Goal: Task Accomplishment & Management: Use online tool/utility

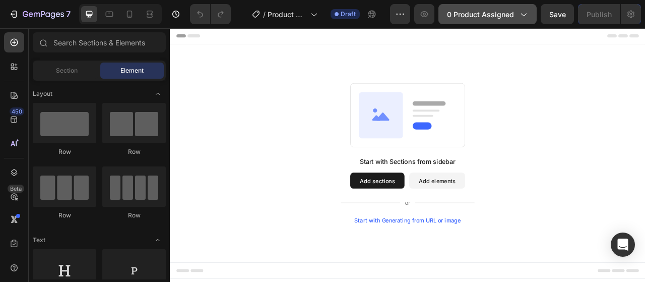
click at [525, 11] on icon "button" at bounding box center [523, 14] width 10 height 10
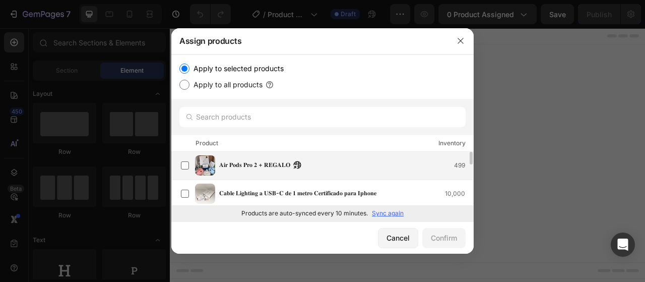
scroll to position [50, 0]
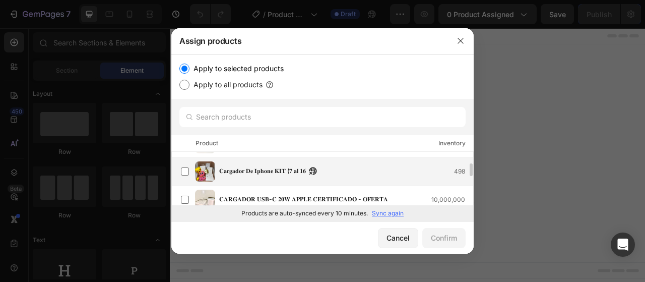
click at [348, 175] on div "𝐂𝐚𝐫𝐠𝐚𝐝𝐨𝐫 𝐃𝐞 𝐈𝐩𝐡𝐨𝐧𝐞 𝐊𝐈𝐓 (𝟕 𝐚𝐥 𝟏𝟔 498" at bounding box center [346, 171] width 254 height 11
click at [437, 241] on div "Confirm" at bounding box center [444, 237] width 26 height 11
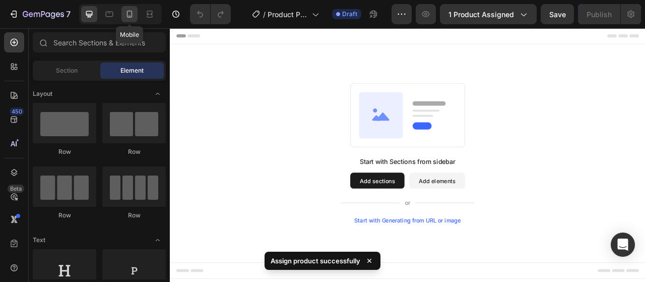
click at [122, 11] on div at bounding box center [129, 14] width 16 height 16
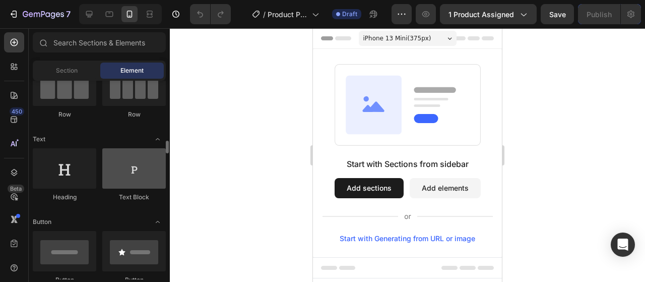
scroll to position [202, 0]
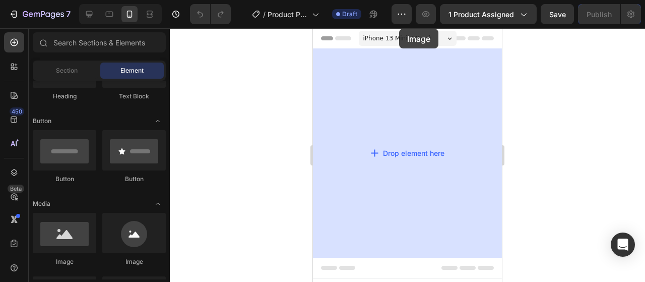
drag, startPoint x: 387, startPoint y: 261, endPoint x: 398, endPoint y: 34, distance: 226.6
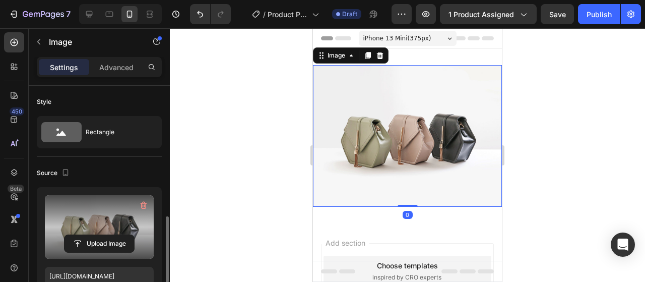
scroll to position [101, 0]
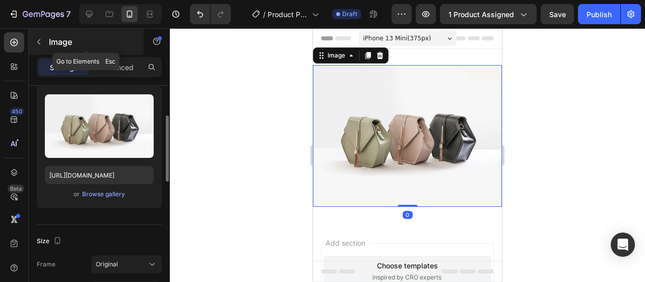
click at [38, 42] on icon "button" at bounding box center [38, 42] width 3 height 6
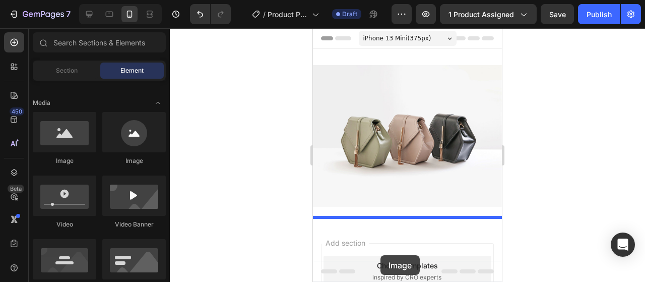
scroll to position [11, 0]
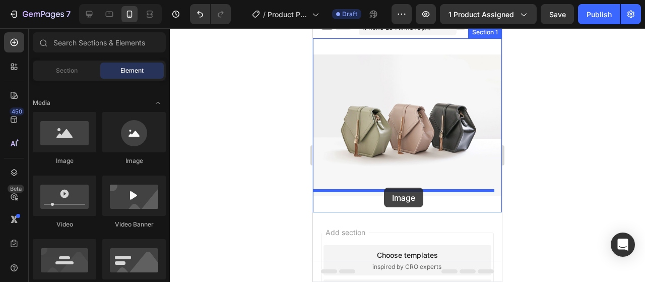
drag, startPoint x: 383, startPoint y: 176, endPoint x: 384, endPoint y: 187, distance: 11.1
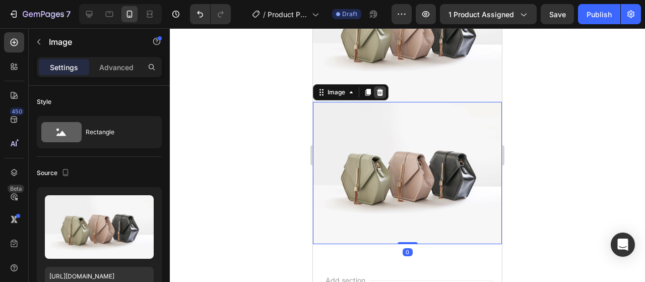
scroll to position [111, 0]
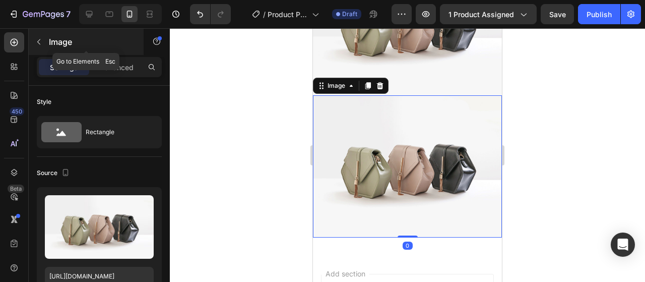
click at [37, 41] on icon "button" at bounding box center [39, 42] width 8 height 8
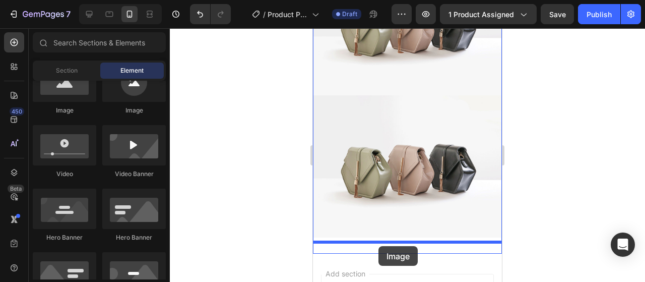
scroll to position [123, 0]
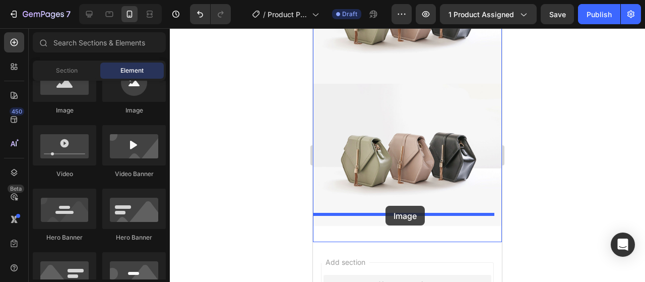
drag, startPoint x: 380, startPoint y: 124, endPoint x: 386, endPoint y: 206, distance: 81.8
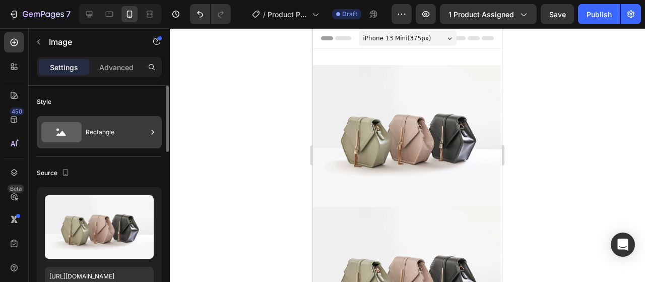
scroll to position [50, 0]
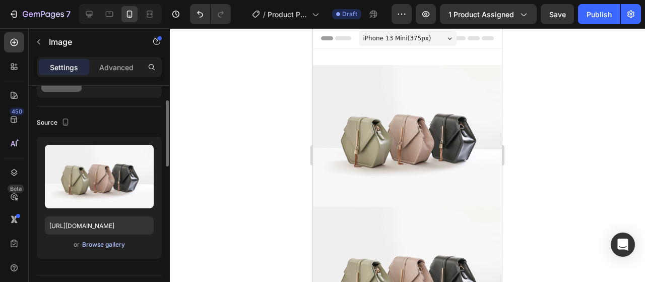
click at [112, 245] on div "Browse gallery" at bounding box center [103, 244] width 43 height 9
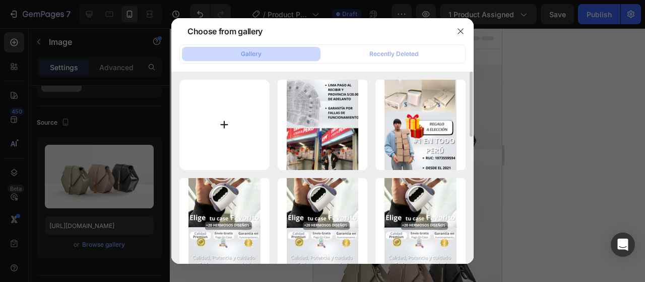
click at [211, 88] on input "file" at bounding box center [224, 125] width 90 height 90
click at [207, 144] on input "file" at bounding box center [224, 125] width 90 height 90
type input "C:\fakepath\Sin título (Post de Instagram (45)) (9).png"
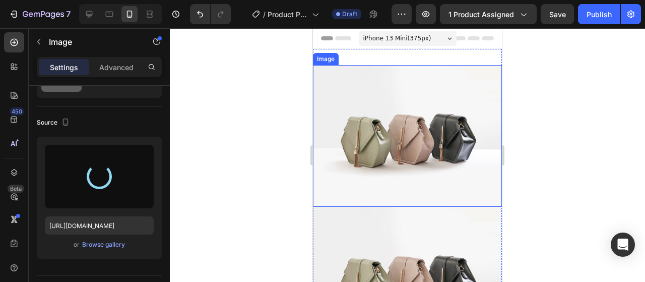
type input "[URL][DOMAIN_NAME]"
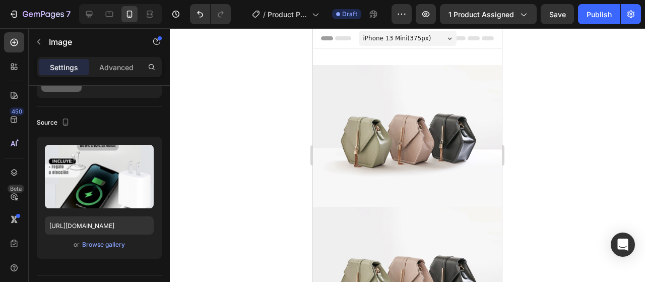
click at [550, 133] on div at bounding box center [407, 154] width 475 height 253
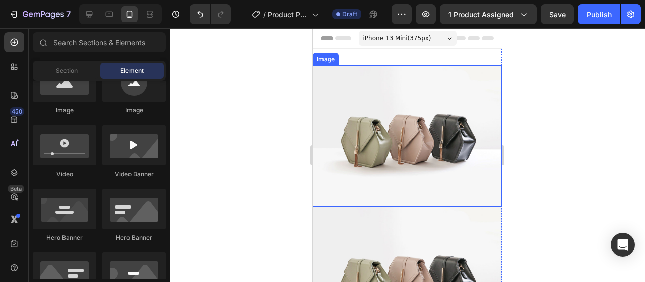
click at [420, 129] on img at bounding box center [407, 136] width 189 height 142
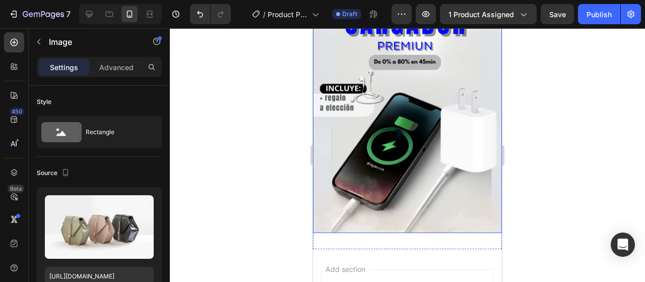
scroll to position [302, 0]
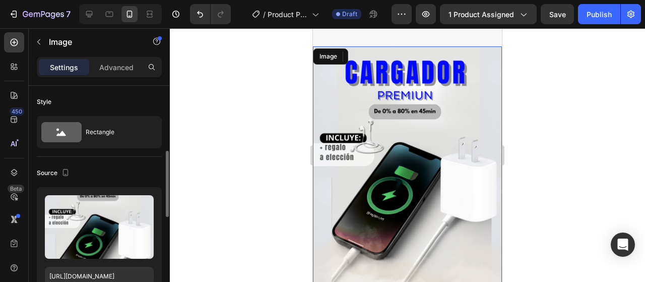
click at [414, 167] on img at bounding box center [407, 164] width 189 height 236
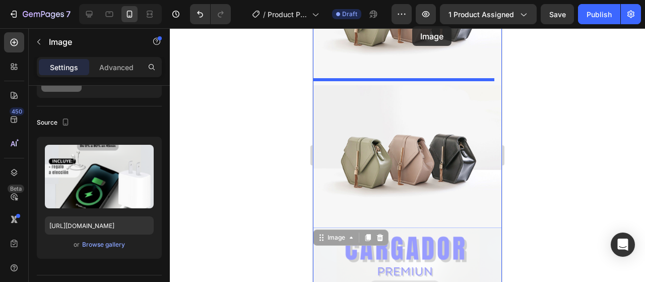
scroll to position [0, 0]
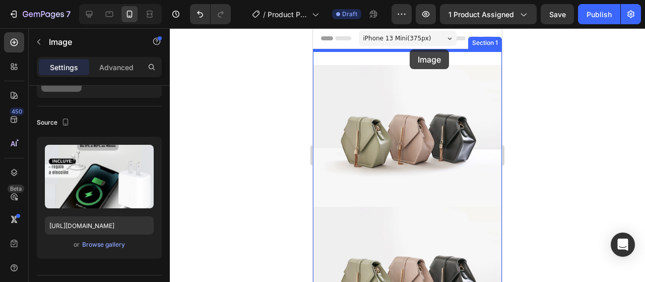
drag, startPoint x: 414, startPoint y: 167, endPoint x: 410, endPoint y: 49, distance: 118.0
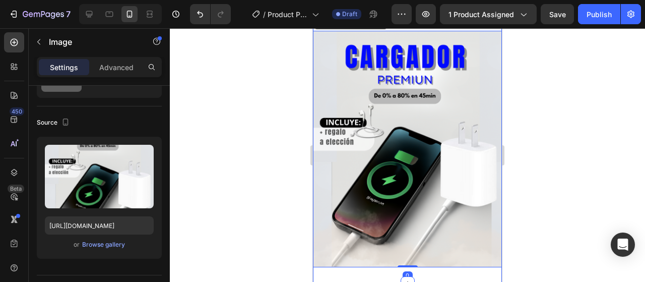
scroll to position [50, 0]
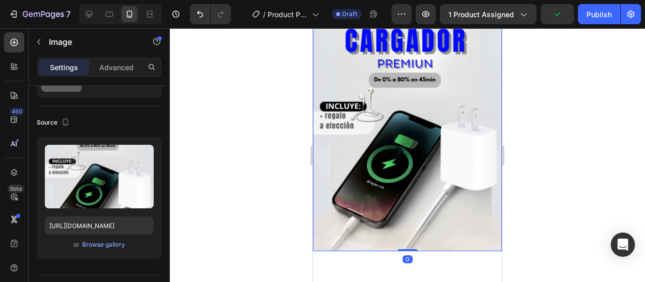
click at [581, 123] on div at bounding box center [407, 154] width 475 height 253
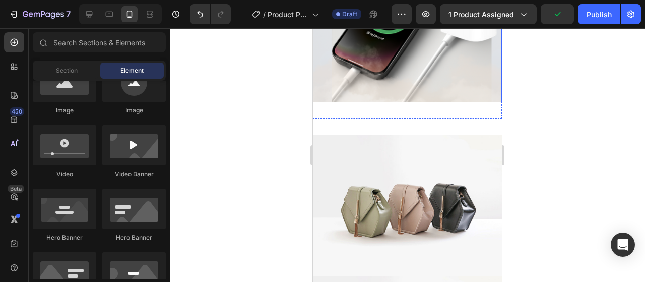
scroll to position [202, 0]
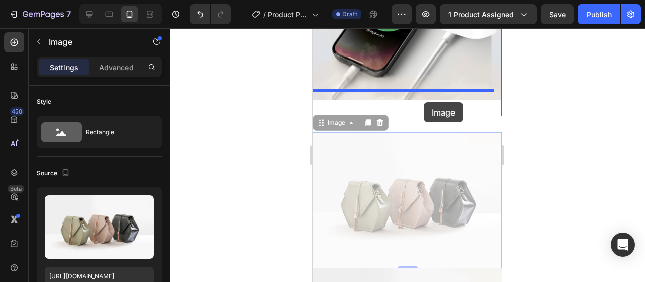
drag, startPoint x: 418, startPoint y: 140, endPoint x: 424, endPoint y: 99, distance: 41.2
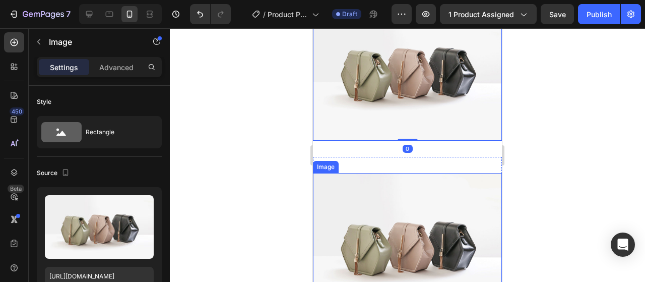
scroll to position [50, 0]
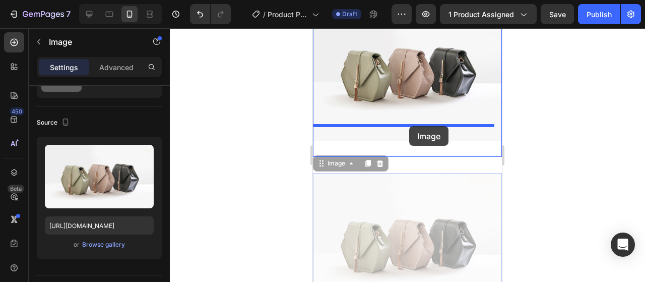
drag, startPoint x: 406, startPoint y: 187, endPoint x: 409, endPoint y: 126, distance: 61.6
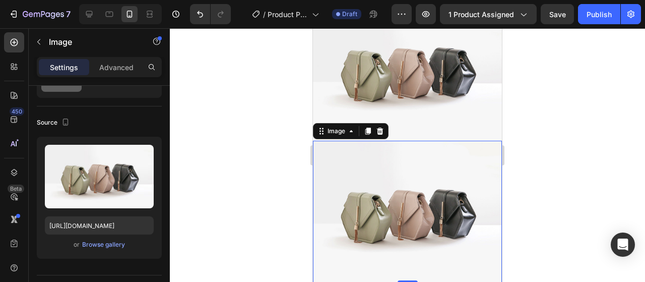
click at [543, 123] on div at bounding box center [407, 154] width 475 height 253
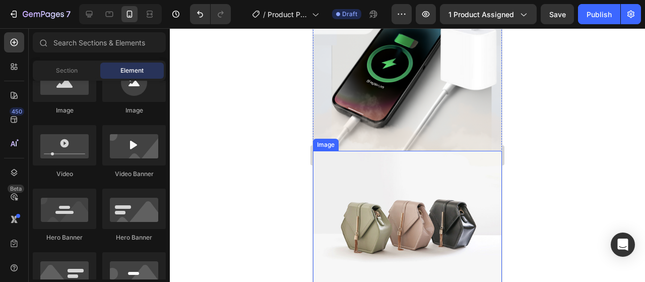
scroll to position [151, 0]
click at [422, 208] on img at bounding box center [407, 221] width 189 height 142
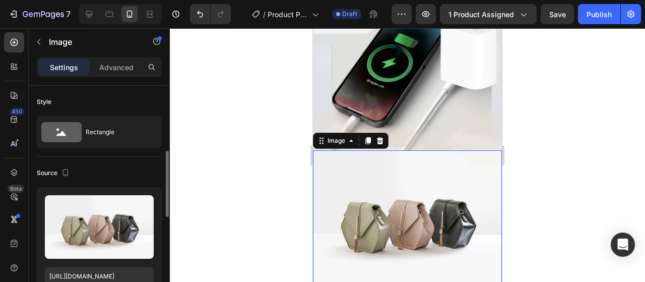
scroll to position [50, 0]
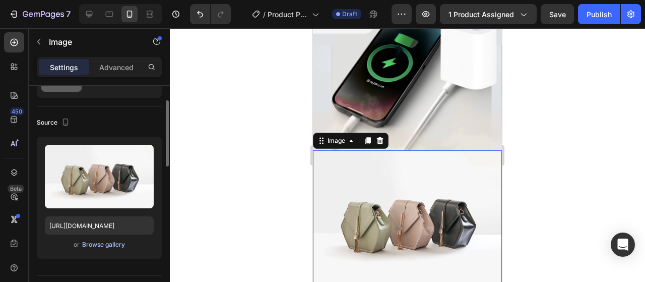
click at [99, 248] on div "Browse gallery" at bounding box center [103, 244] width 43 height 9
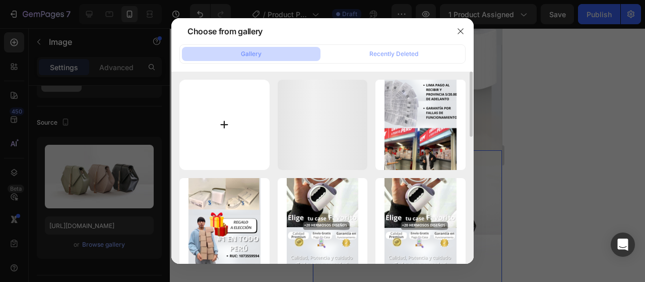
click at [242, 112] on input "file" at bounding box center [224, 125] width 90 height 90
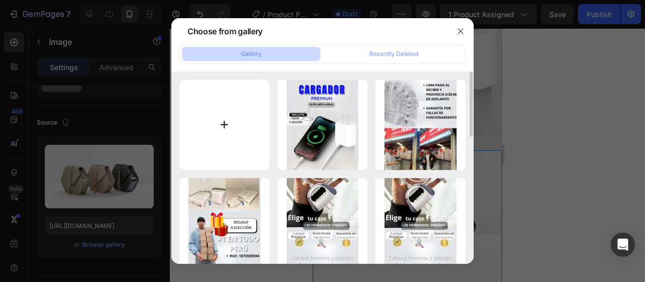
type input "C:\fakepath\Sin título (Post de Instagram (45)) (10).png"
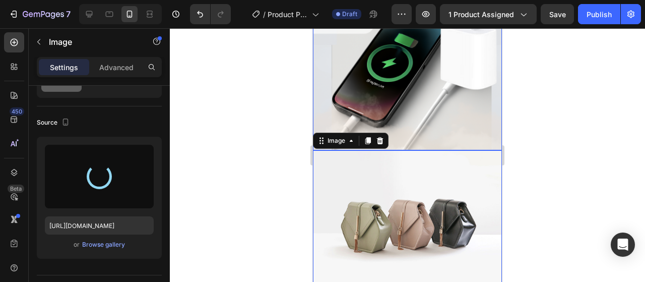
type input "[URL][DOMAIN_NAME]"
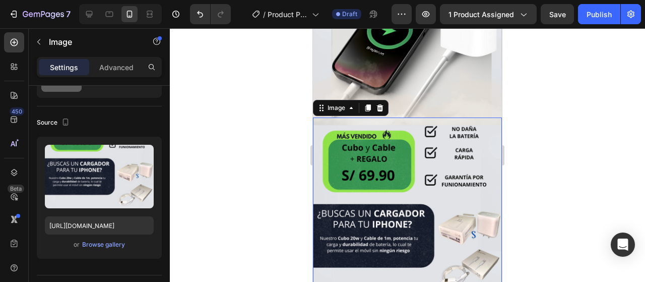
scroll to position [202, 0]
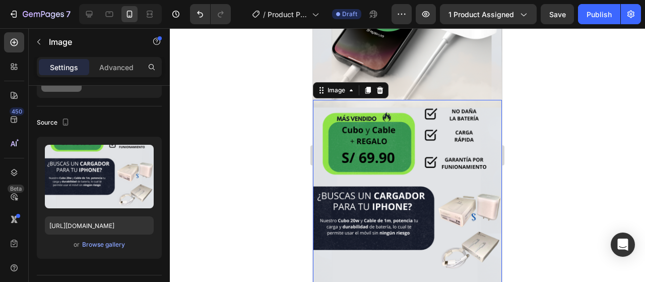
click at [528, 143] on div at bounding box center [407, 154] width 475 height 253
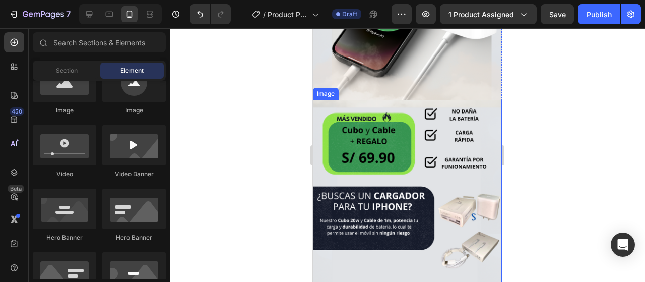
click at [441, 102] on img at bounding box center [407, 218] width 189 height 236
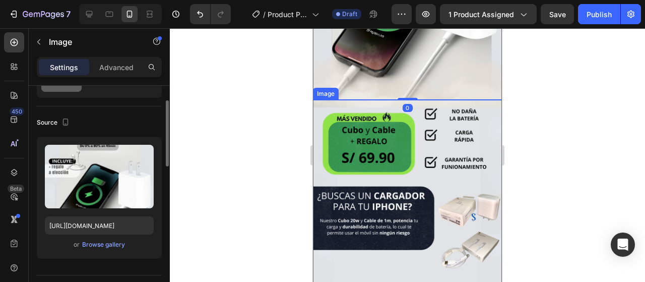
click at [427, 104] on img at bounding box center [407, 218] width 189 height 236
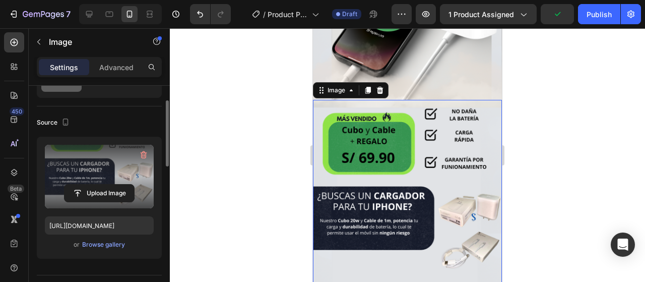
click at [108, 156] on label at bounding box center [99, 176] width 109 height 63
click at [108, 184] on input "file" at bounding box center [100, 192] width 70 height 17
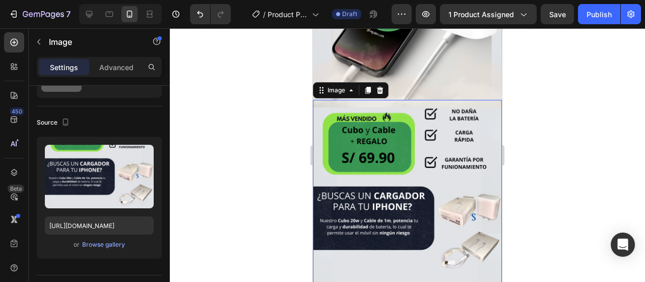
click at [586, 169] on div at bounding box center [407, 154] width 475 height 253
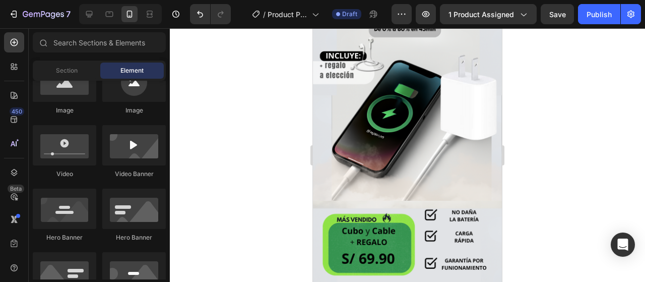
scroll to position [302, 0]
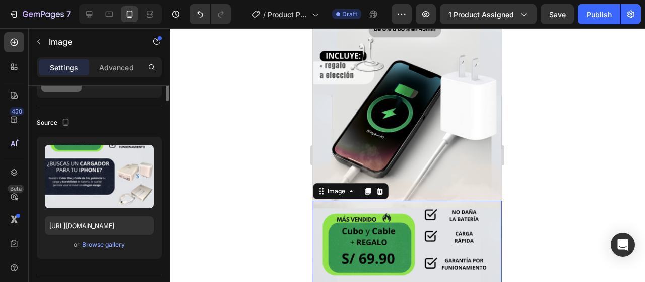
scroll to position [0, 0]
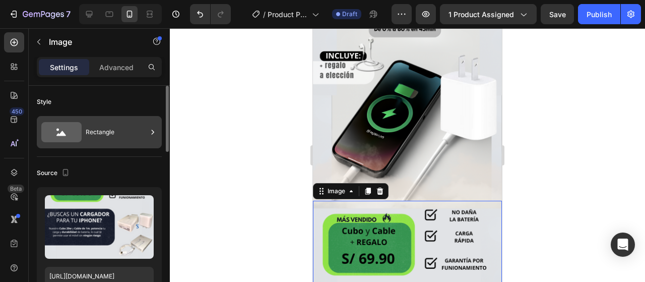
click at [99, 126] on div "Rectangle" at bounding box center [116, 131] width 61 height 23
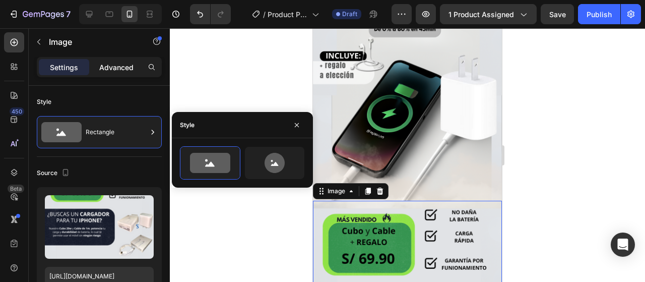
click at [108, 72] on p "Advanced" at bounding box center [116, 67] width 34 height 11
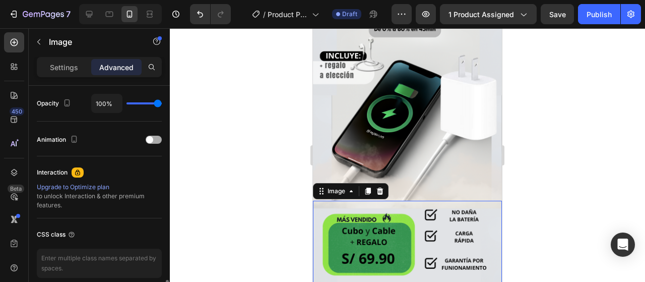
scroll to position [447, 0]
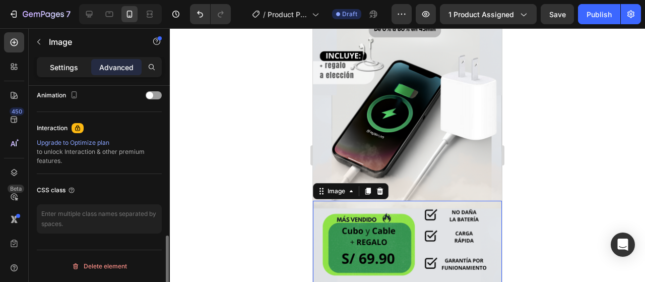
click at [70, 75] on div "Settings" at bounding box center [64, 67] width 50 height 16
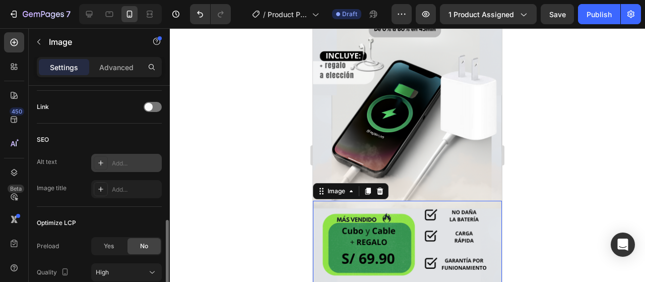
scroll to position [536, 0]
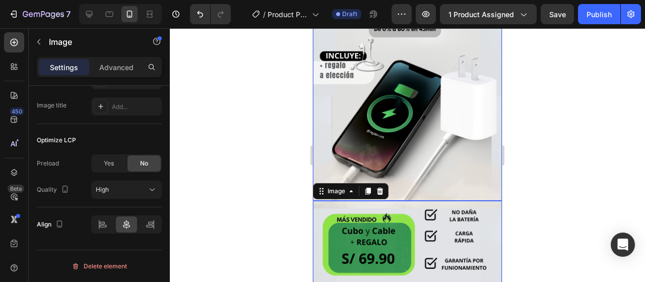
click at [453, 94] on img at bounding box center [407, 82] width 189 height 236
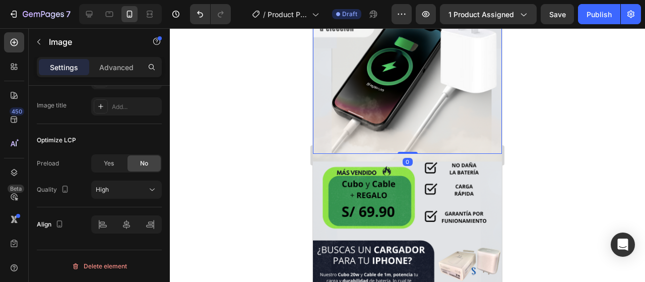
scroll to position [151, 0]
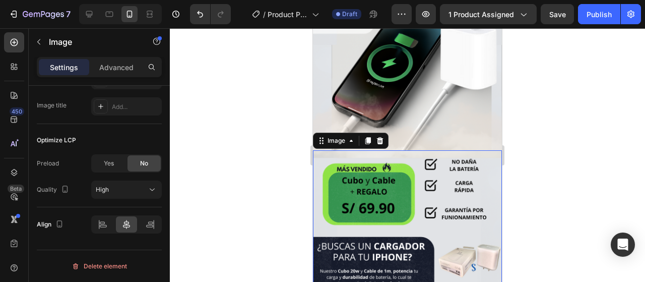
click at [394, 204] on img at bounding box center [407, 268] width 189 height 236
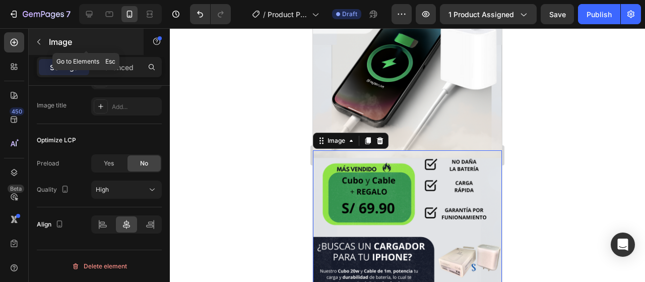
click at [41, 42] on icon "button" at bounding box center [39, 42] width 8 height 8
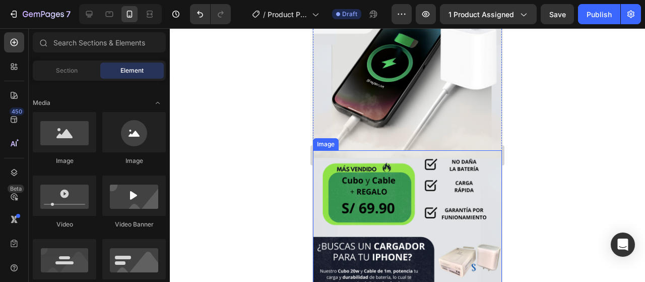
click at [422, 205] on img at bounding box center [407, 268] width 189 height 236
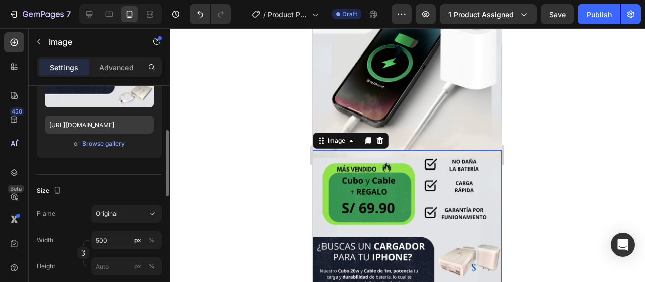
scroll to position [101, 0]
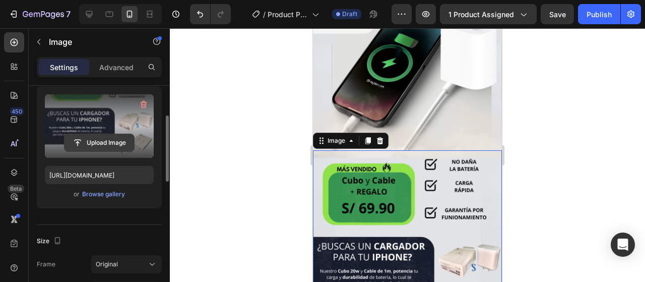
click at [108, 147] on input "file" at bounding box center [100, 142] width 70 height 17
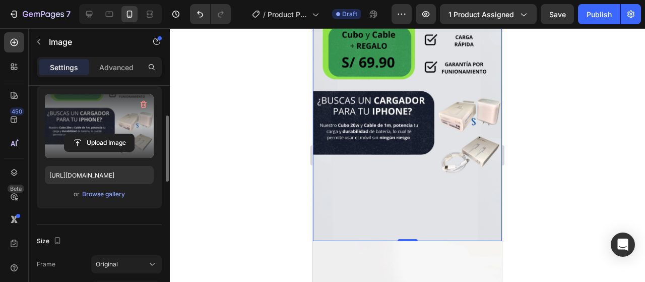
scroll to position [302, 0]
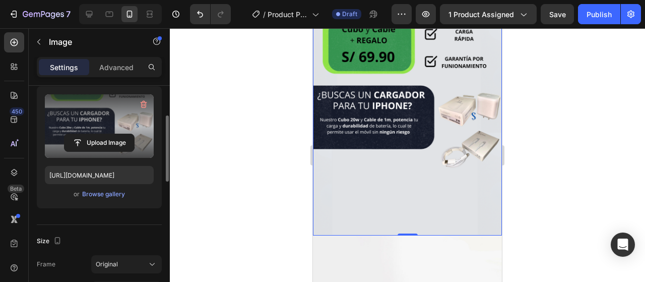
click at [416, 161] on img at bounding box center [407, 117] width 189 height 236
drag, startPoint x: 402, startPoint y: 215, endPoint x: 413, endPoint y: 174, distance: 42.2
click at [413, 174] on div "Image 0" at bounding box center [407, 117] width 189 height 236
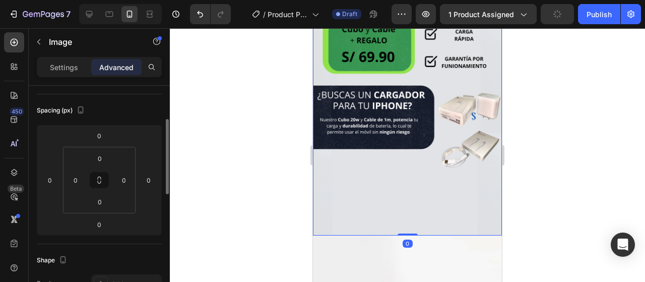
drag, startPoint x: 403, startPoint y: 216, endPoint x: 414, endPoint y: 166, distance: 50.6
click at [414, 166] on div "Image 0" at bounding box center [407, 117] width 189 height 236
click at [414, 165] on img at bounding box center [407, 117] width 189 height 236
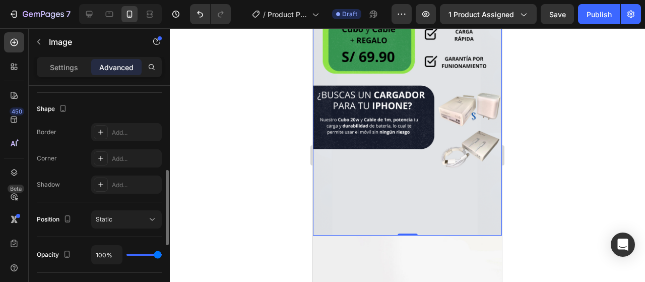
scroll to position [353, 0]
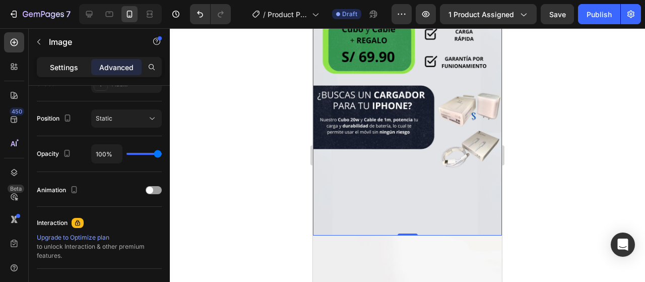
click at [70, 62] on p "Settings" at bounding box center [64, 67] width 28 height 11
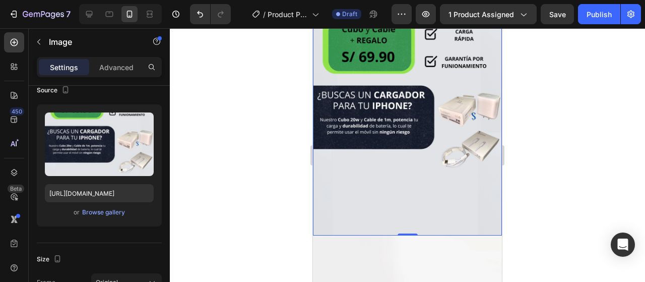
scroll to position [0, 0]
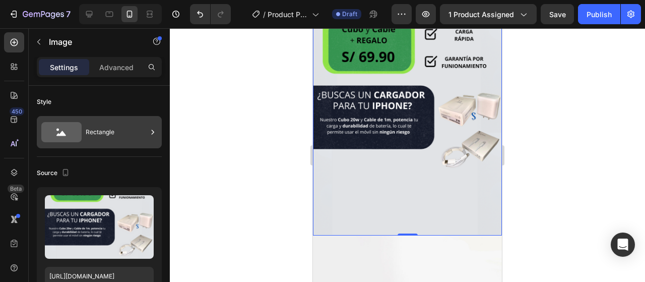
click at [122, 125] on div "Rectangle" at bounding box center [116, 131] width 61 height 23
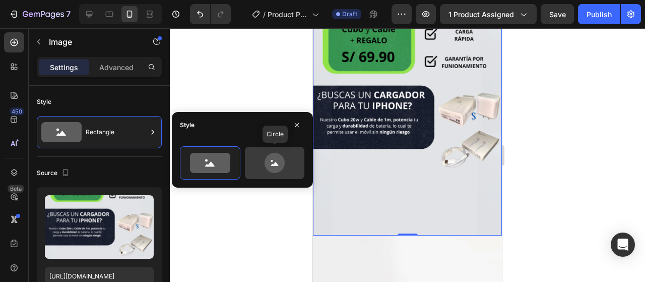
click at [265, 158] on icon at bounding box center [274, 163] width 47 height 20
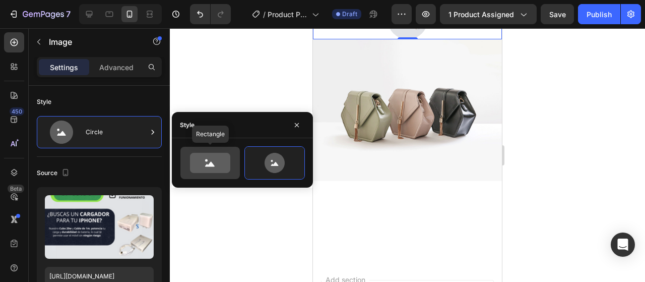
click at [233, 169] on icon at bounding box center [209, 163] width 47 height 20
type input "100"
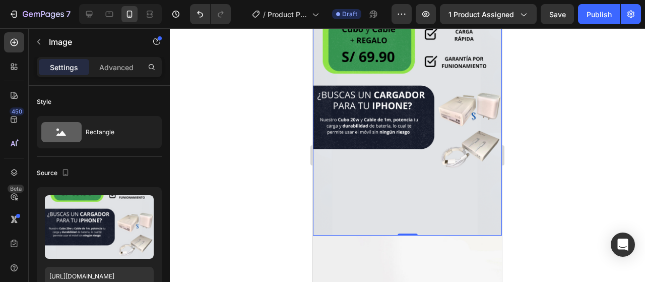
click at [232, 208] on div at bounding box center [407, 154] width 475 height 253
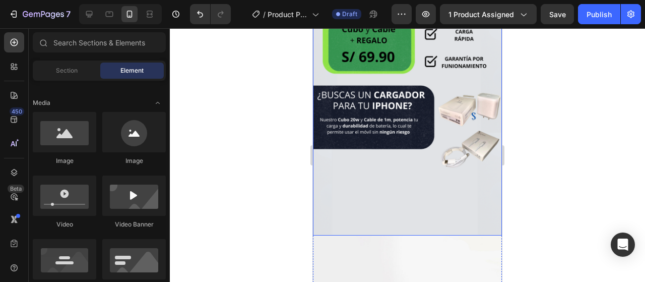
click at [321, 108] on img at bounding box center [407, 117] width 189 height 236
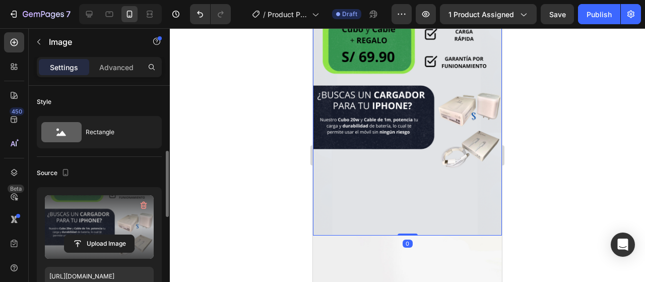
scroll to position [50, 0]
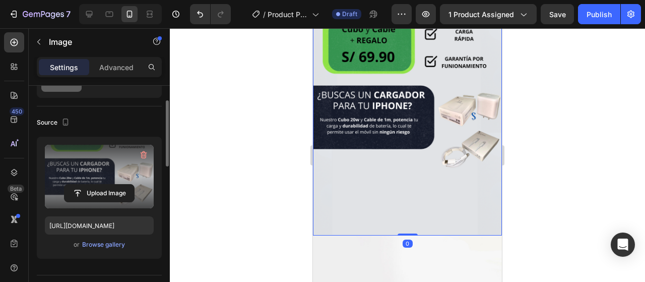
click at [100, 166] on label at bounding box center [99, 176] width 109 height 63
click at [100, 184] on input "file" at bounding box center [100, 192] width 70 height 17
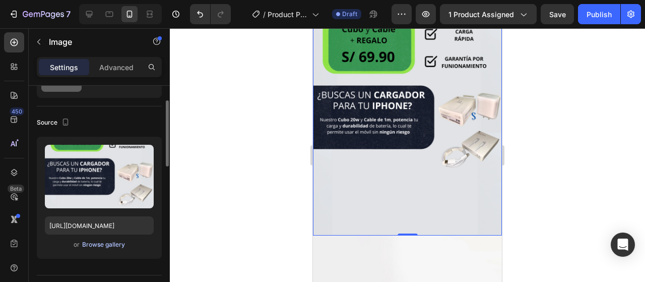
click at [111, 242] on div "Browse gallery" at bounding box center [103, 244] width 43 height 9
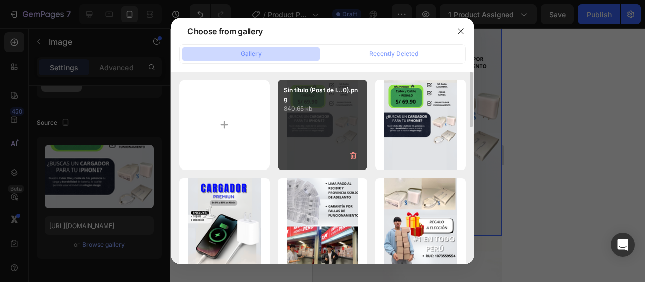
click at [318, 117] on div "Sin título (Post de I...0).png 840.65 kb" at bounding box center [323, 125] width 90 height 90
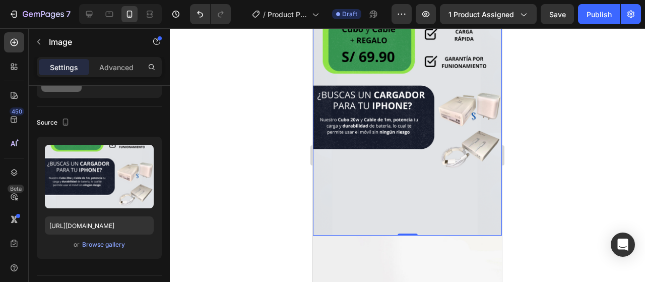
click at [351, 125] on img at bounding box center [407, 117] width 189 height 236
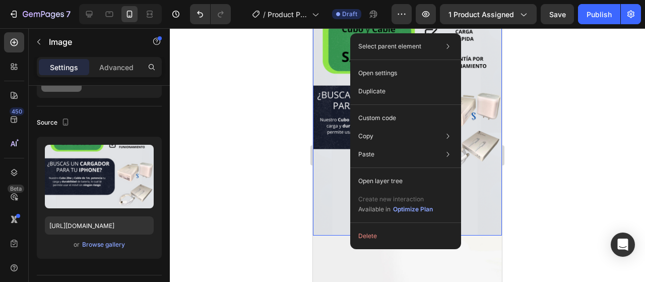
drag, startPoint x: 271, startPoint y: 136, endPoint x: 266, endPoint y: 136, distance: 5.5
click at [271, 136] on div at bounding box center [407, 154] width 475 height 253
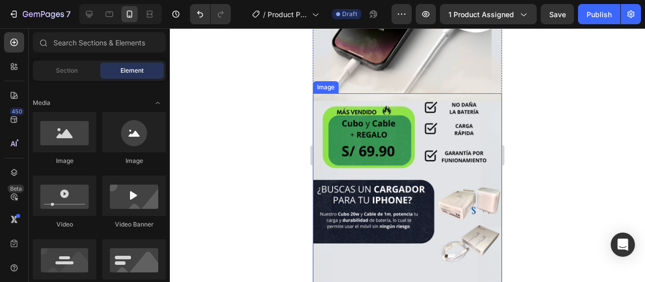
scroll to position [151, 0]
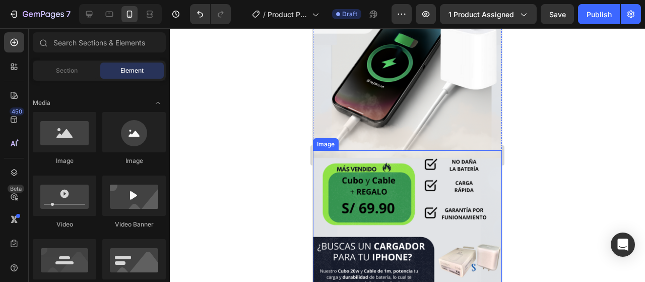
click at [416, 188] on img at bounding box center [407, 268] width 189 height 236
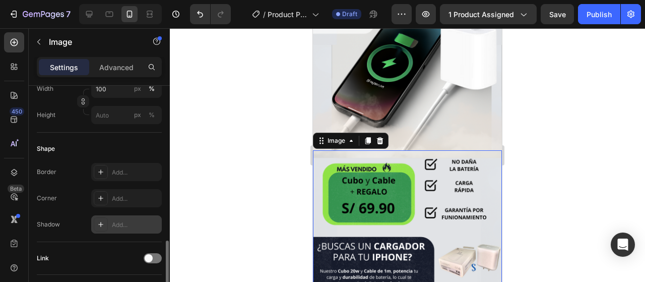
scroll to position [353, 0]
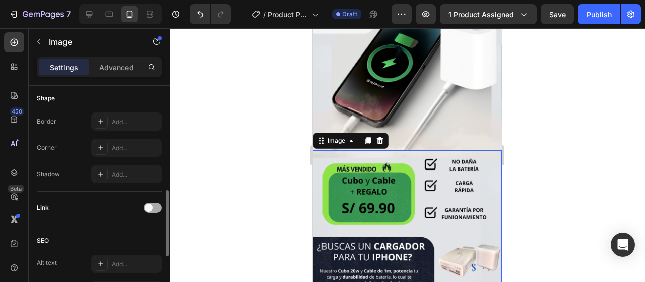
click at [148, 209] on span at bounding box center [149, 208] width 8 height 8
click at [148, 209] on div at bounding box center [153, 208] width 18 height 10
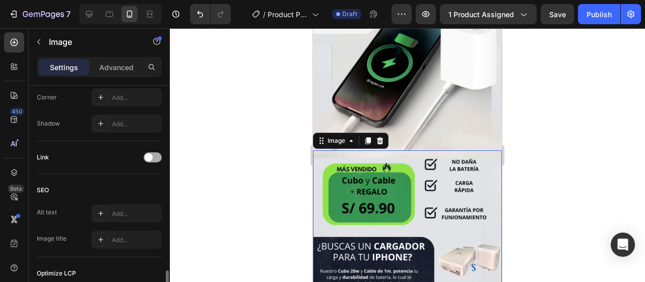
scroll to position [504, 0]
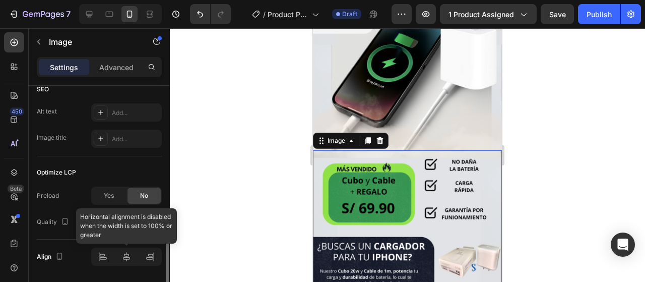
click at [122, 259] on div at bounding box center [126, 256] width 71 height 18
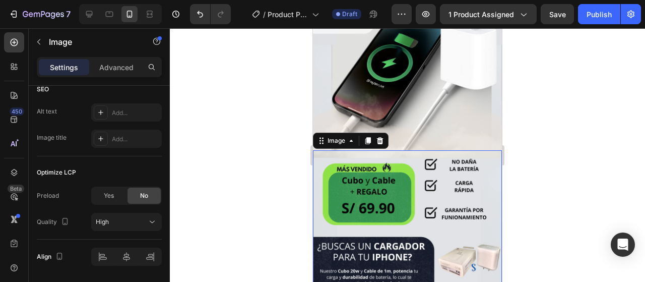
click at [111, 75] on div "Settings Advanced" at bounding box center [99, 67] width 125 height 20
click at [114, 69] on p "Advanced" at bounding box center [116, 67] width 34 height 11
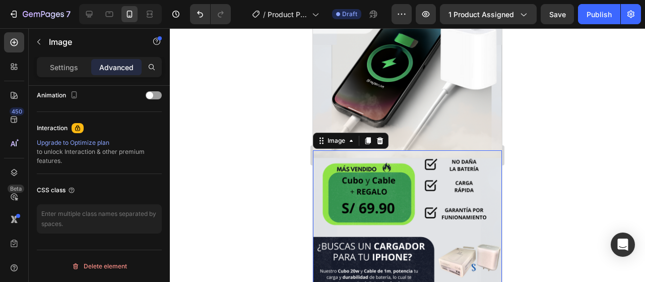
scroll to position [246, 0]
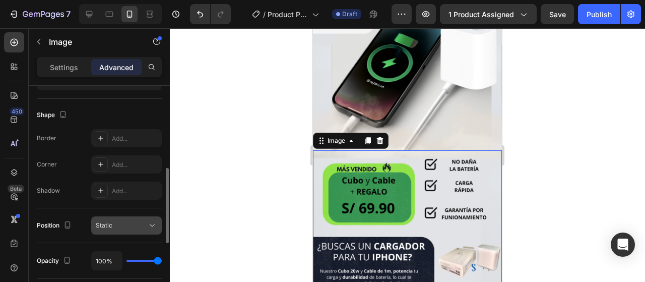
click at [152, 222] on icon at bounding box center [152, 225] width 10 height 10
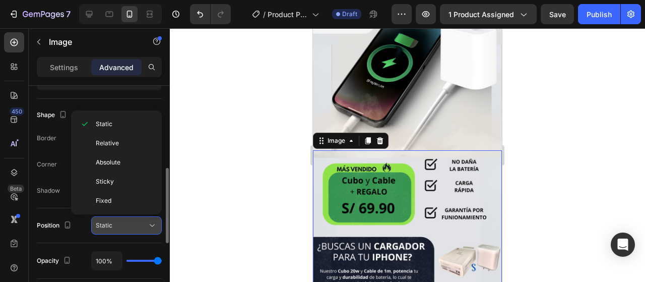
click at [141, 227] on div "Static" at bounding box center [121, 225] width 51 height 9
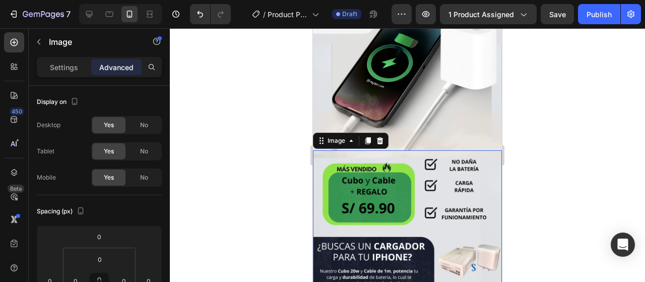
scroll to position [252, 0]
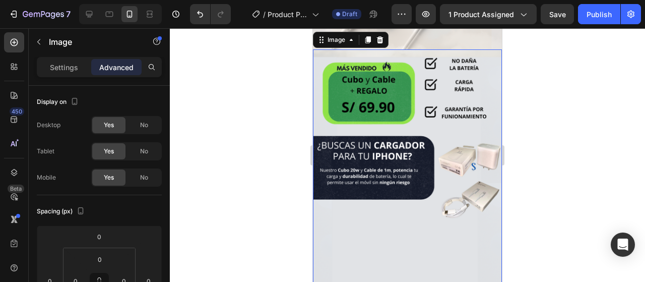
click at [428, 166] on img at bounding box center [407, 167] width 189 height 236
click at [622, 177] on div at bounding box center [407, 154] width 475 height 253
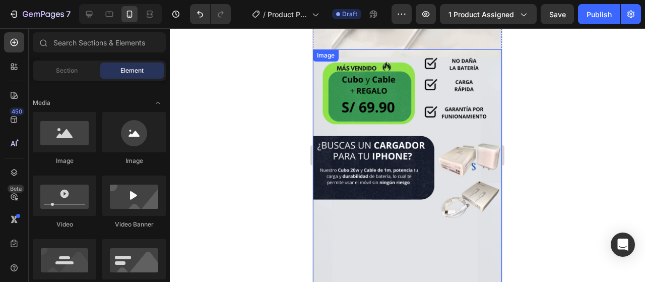
scroll to position [151, 0]
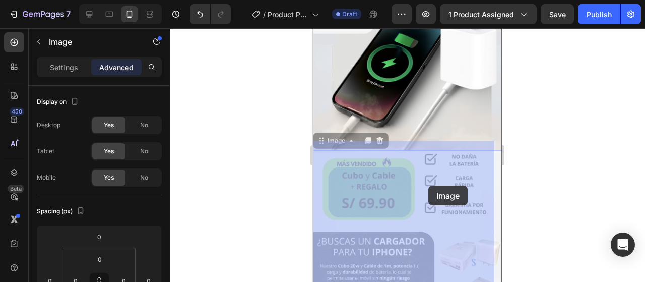
drag, startPoint x: 430, startPoint y: 195, endPoint x: 441, endPoint y: 151, distance: 45.2
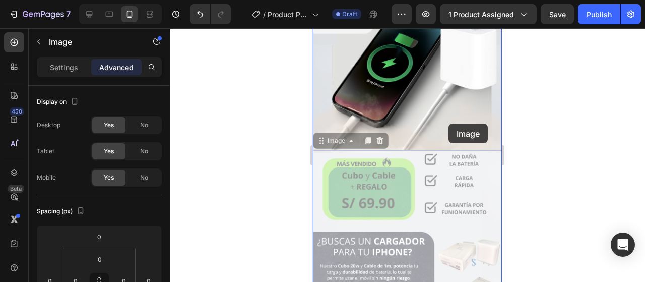
drag, startPoint x: 435, startPoint y: 169, endPoint x: 449, endPoint y: 123, distance: 47.7
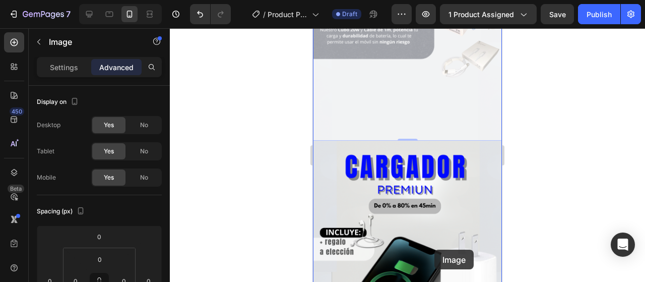
drag, startPoint x: 449, startPoint y: 123, endPoint x: 434, endPoint y: 249, distance: 126.8
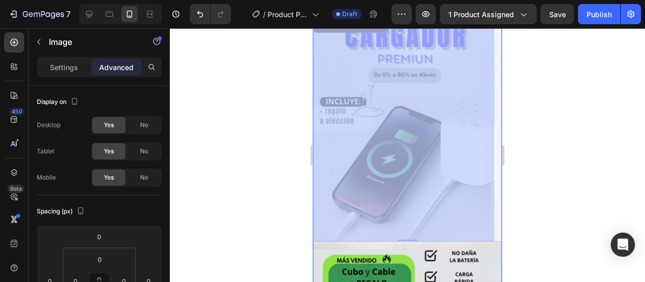
drag, startPoint x: 428, startPoint y: 149, endPoint x: 429, endPoint y: 131, distance: 18.7
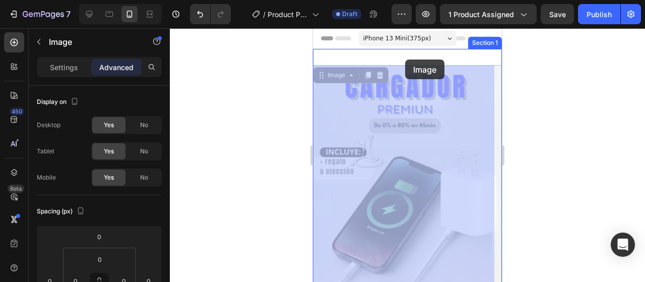
drag, startPoint x: 399, startPoint y: 134, endPoint x: 405, endPoint y: 59, distance: 74.4
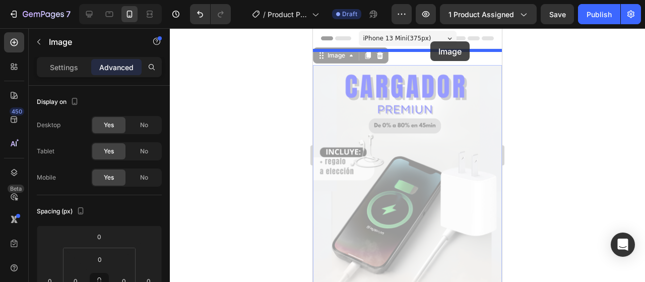
drag, startPoint x: 415, startPoint y: 91, endPoint x: 430, endPoint y: 41, distance: 51.6
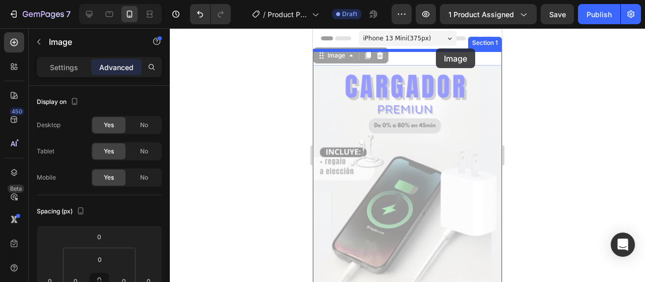
drag, startPoint x: 432, startPoint y: 80, endPoint x: 436, endPoint y: 48, distance: 31.9
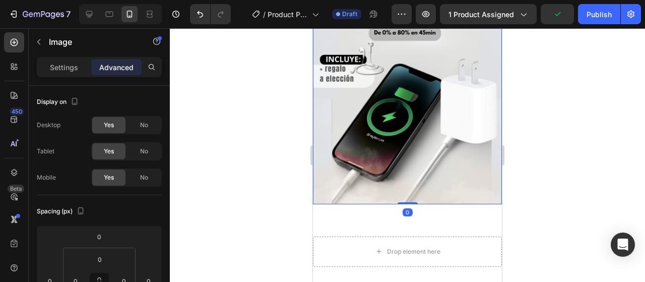
scroll to position [202, 0]
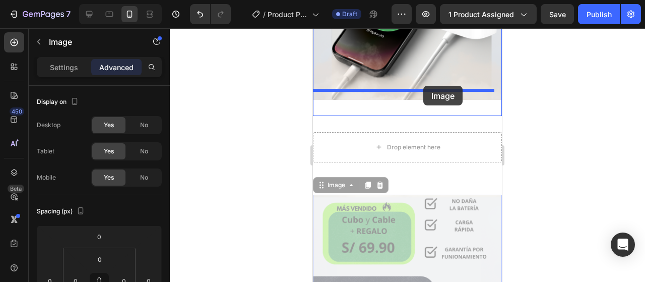
drag, startPoint x: 409, startPoint y: 218, endPoint x: 423, endPoint y: 86, distance: 133.3
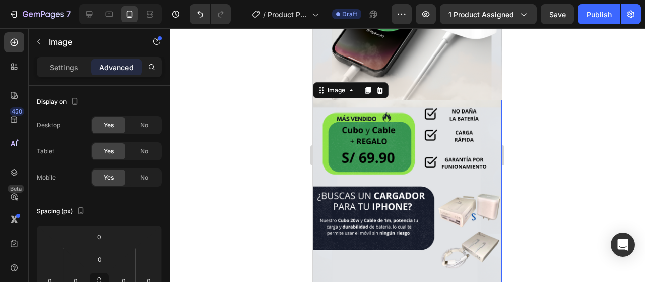
click at [395, 129] on img at bounding box center [407, 218] width 189 height 236
click at [640, 156] on div at bounding box center [407, 154] width 475 height 253
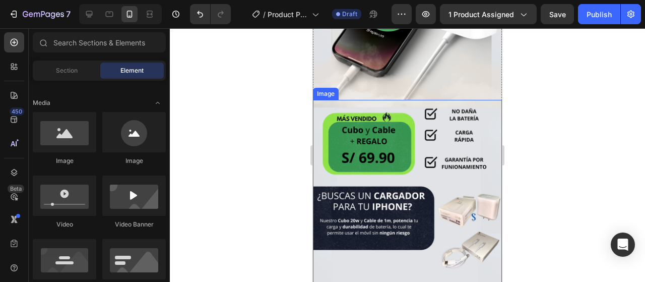
click at [394, 154] on img at bounding box center [407, 218] width 189 height 236
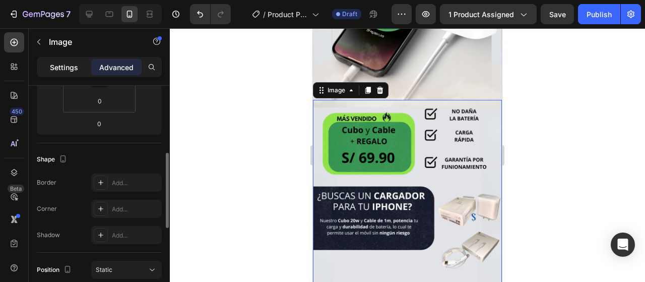
click at [72, 69] on p "Settings" at bounding box center [64, 67] width 28 height 11
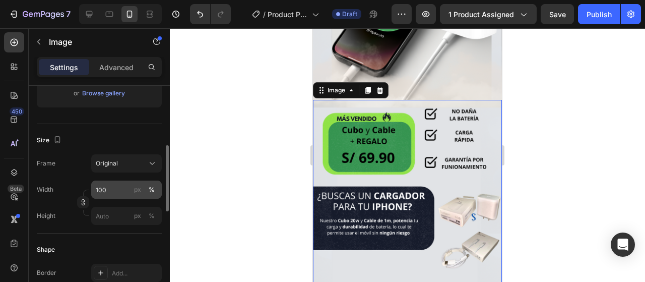
scroll to position [101, 0]
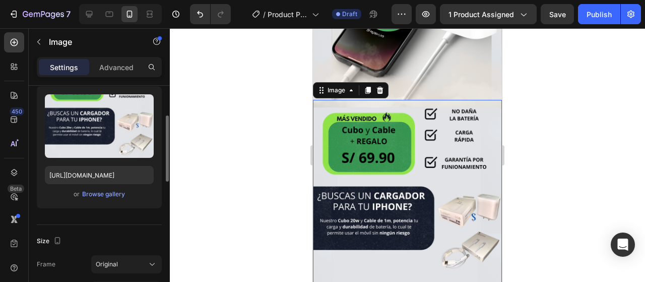
click at [118, 201] on div "Upload Image [URL][DOMAIN_NAME] or Browse gallery" at bounding box center [99, 147] width 125 height 122
click at [117, 191] on div "Browse gallery" at bounding box center [103, 193] width 43 height 9
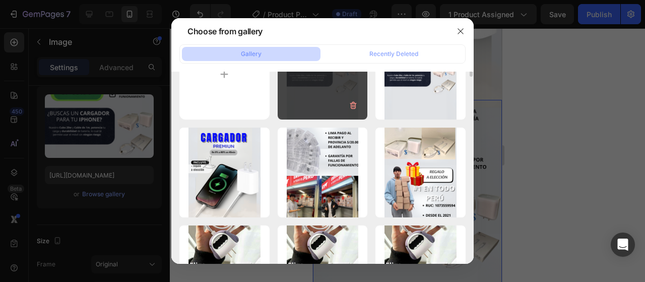
scroll to position [0, 0]
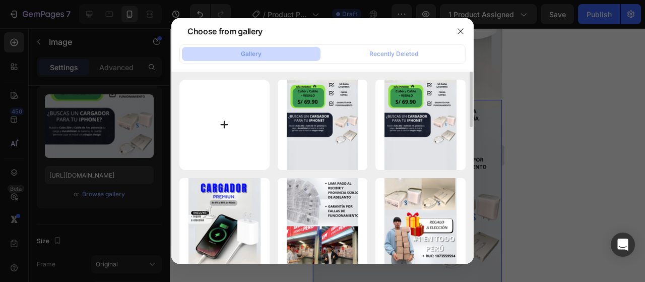
click at [246, 131] on input "file" at bounding box center [224, 125] width 90 height 90
type input "C:\fakepath\Sin título (Post de Instagram (45)) (10).png"
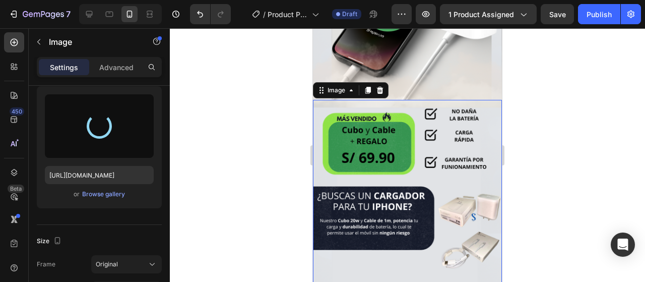
type input "[URL][DOMAIN_NAME]"
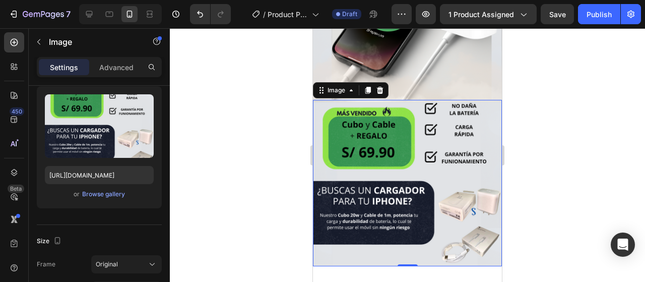
click at [567, 115] on div at bounding box center [407, 154] width 475 height 253
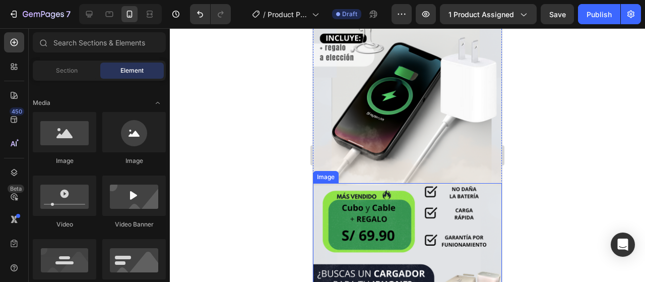
scroll to position [101, 0]
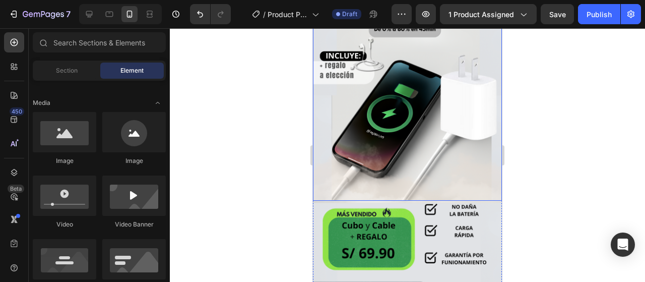
click at [636, 211] on div at bounding box center [407, 154] width 475 height 253
click at [576, 203] on div at bounding box center [407, 154] width 475 height 253
click at [637, 130] on div at bounding box center [407, 154] width 475 height 253
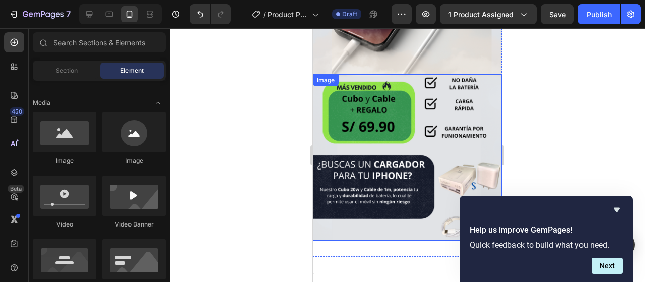
scroll to position [252, 0]
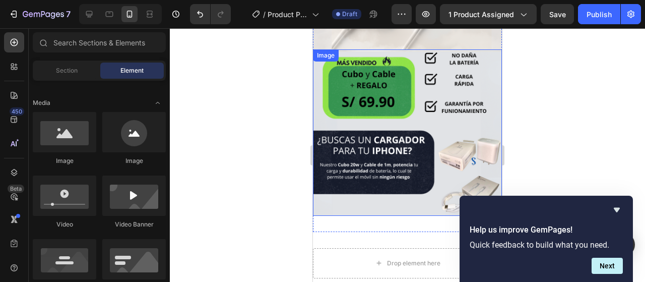
click at [396, 140] on img at bounding box center [407, 132] width 189 height 166
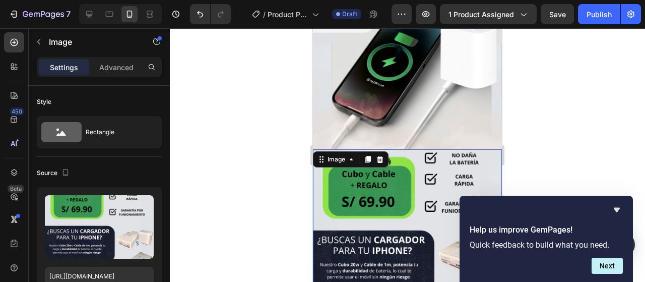
scroll to position [151, 0]
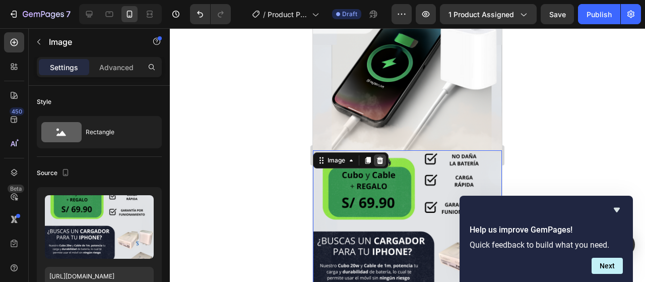
click at [386, 154] on div at bounding box center [380, 160] width 12 height 12
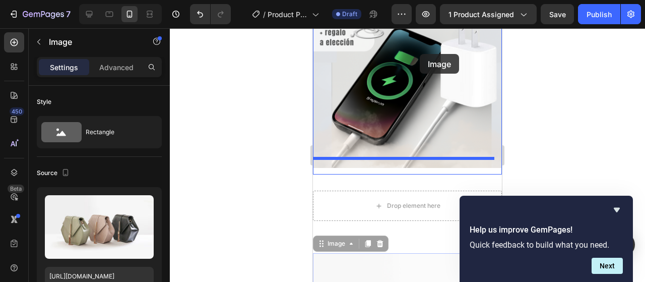
scroll to position [128, 0]
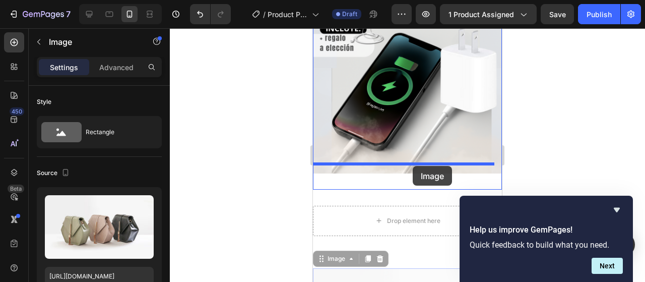
drag, startPoint x: 393, startPoint y: 157, endPoint x: 413, endPoint y: 165, distance: 21.2
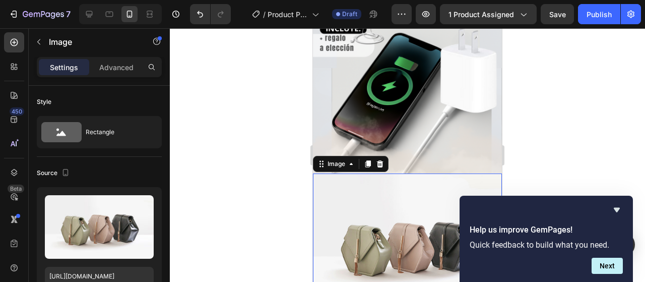
click at [398, 193] on img at bounding box center [407, 244] width 189 height 142
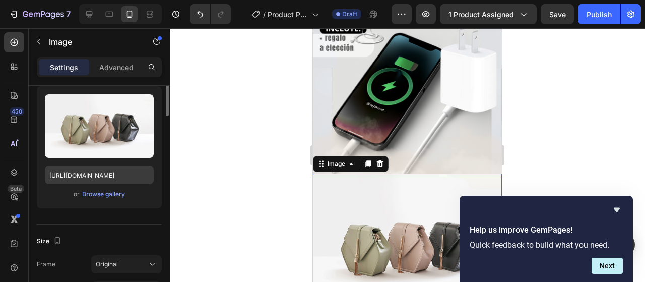
scroll to position [151, 0]
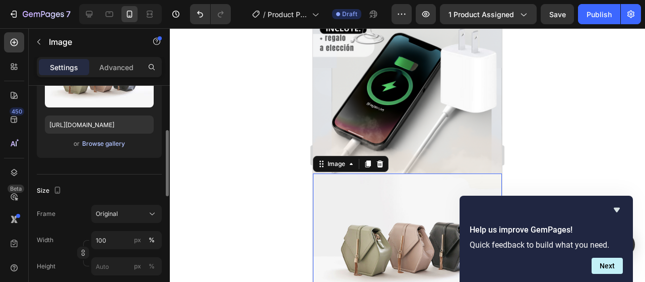
click at [104, 143] on div "Browse gallery" at bounding box center [103, 143] width 43 height 9
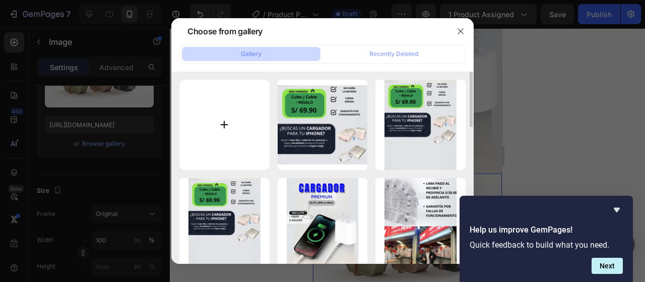
click at [216, 130] on input "file" at bounding box center [224, 125] width 90 height 90
type input "C:\fakepath\Sin título (Post de Instagram (45)) (10).png"
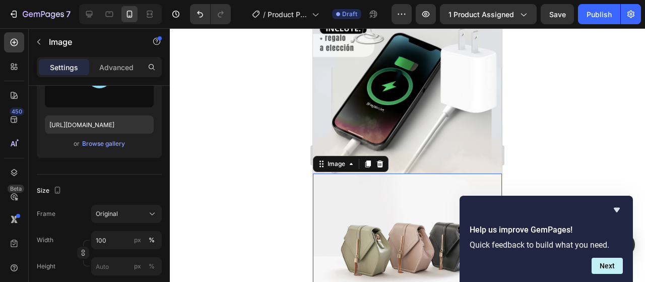
type input "[URL][DOMAIN_NAME]"
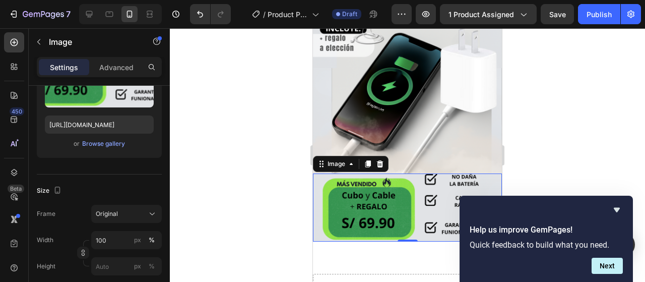
click at [557, 178] on div at bounding box center [407, 154] width 475 height 253
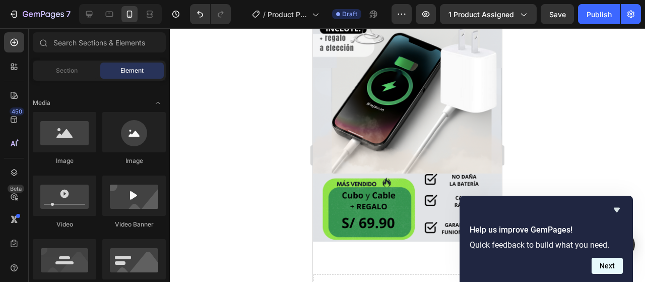
click at [612, 270] on button "Next" at bounding box center [607, 266] width 31 height 16
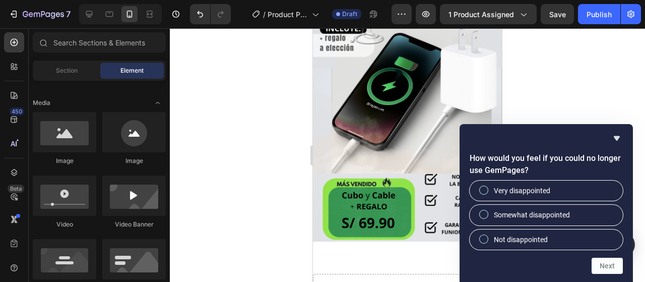
drag, startPoint x: 628, startPoint y: 106, endPoint x: 607, endPoint y: 111, distance: 22.2
click at [626, 106] on div at bounding box center [407, 154] width 475 height 253
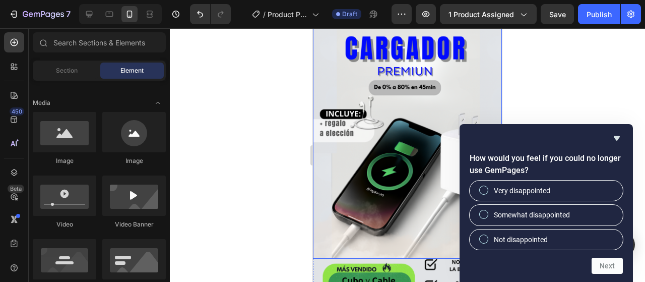
scroll to position [101, 0]
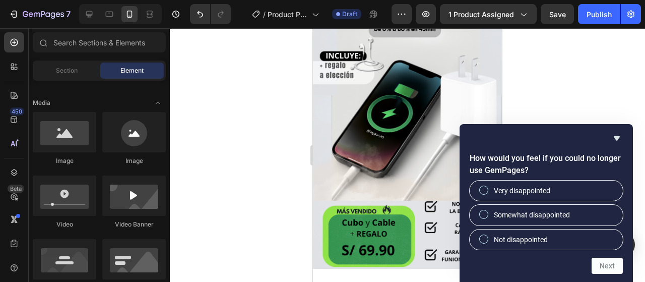
click at [558, 72] on div at bounding box center [407, 154] width 475 height 253
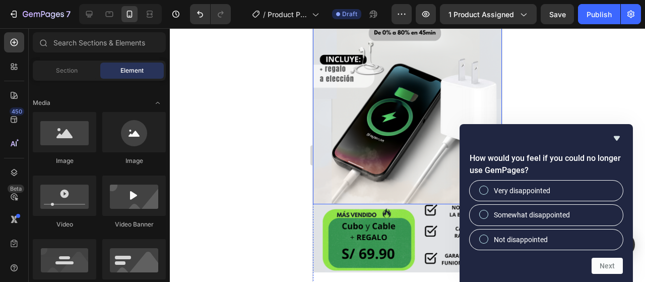
scroll to position [151, 0]
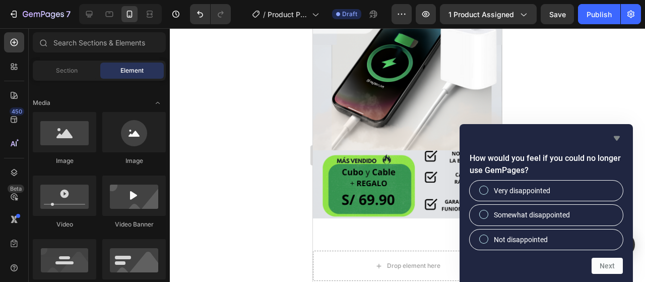
click at [612, 136] on icon "Hide survey" at bounding box center [617, 138] width 12 height 12
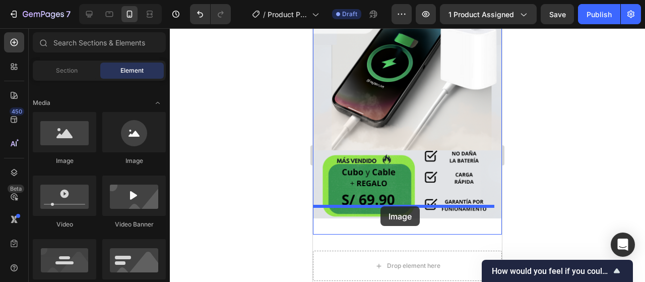
drag, startPoint x: 396, startPoint y: 171, endPoint x: 382, endPoint y: 204, distance: 35.3
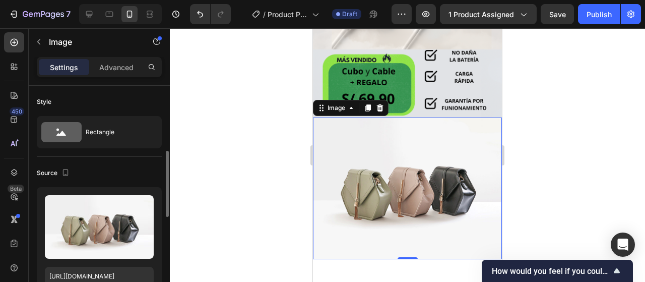
scroll to position [50, 0]
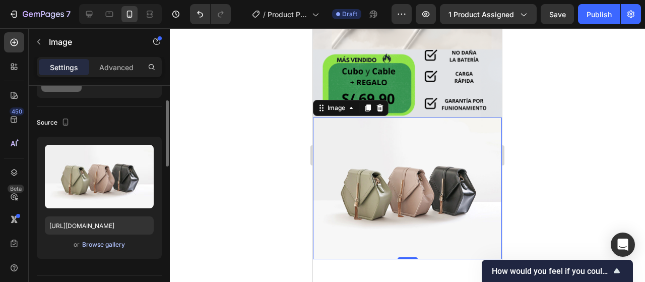
click at [100, 246] on div "Browse gallery" at bounding box center [103, 244] width 43 height 9
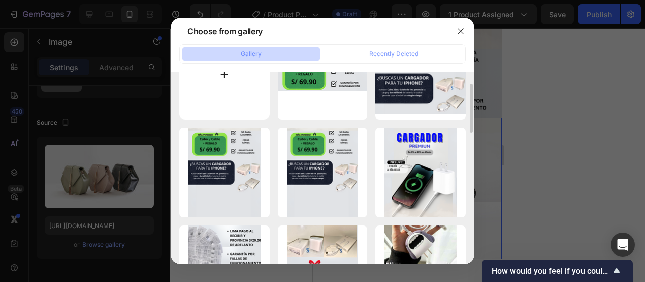
click at [226, 91] on input "file" at bounding box center [224, 74] width 90 height 90
type input "C:\fakepath\Sin título (Post de Instagram (45)) (12).png"
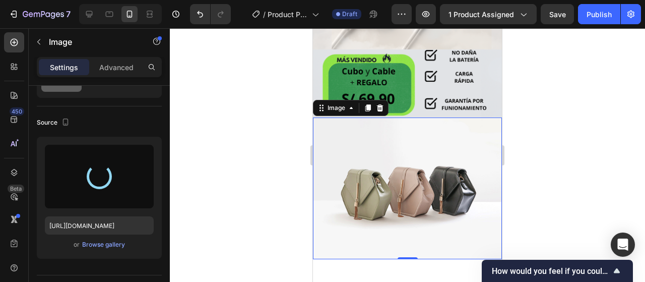
type input "[URL][DOMAIN_NAME]"
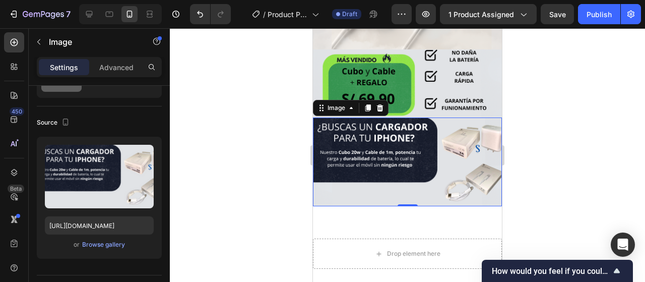
click at [601, 146] on div at bounding box center [407, 154] width 475 height 253
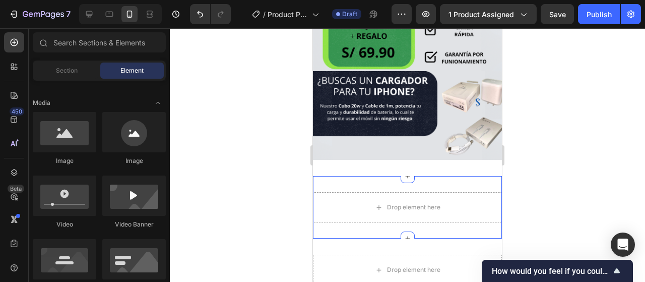
scroll to position [302, 0]
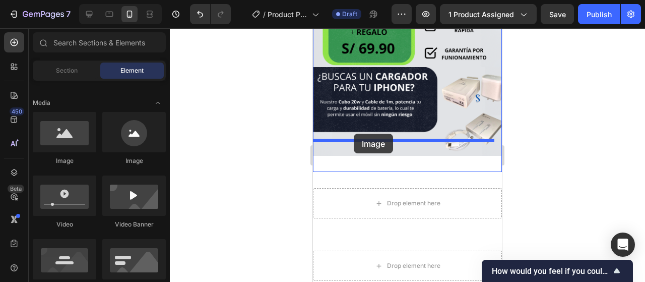
drag, startPoint x: 359, startPoint y: 154, endPoint x: 354, endPoint y: 134, distance: 21.4
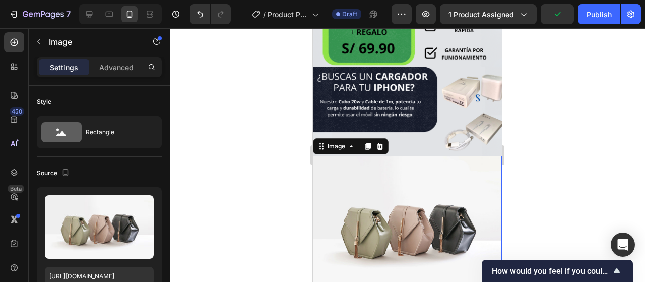
click at [519, 88] on div at bounding box center [407, 154] width 475 height 253
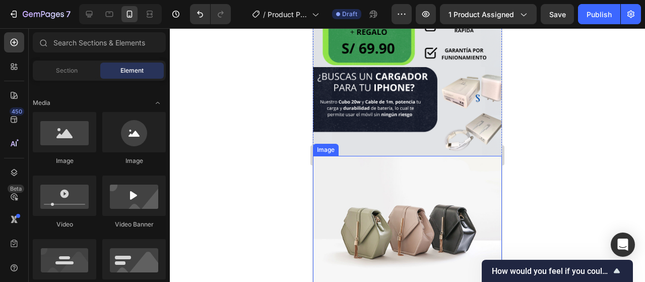
click at [421, 174] on img at bounding box center [407, 227] width 189 height 142
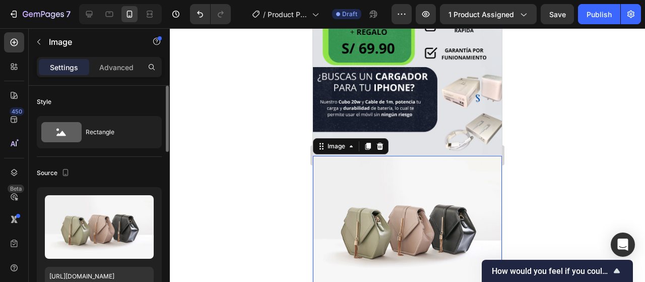
scroll to position [101, 0]
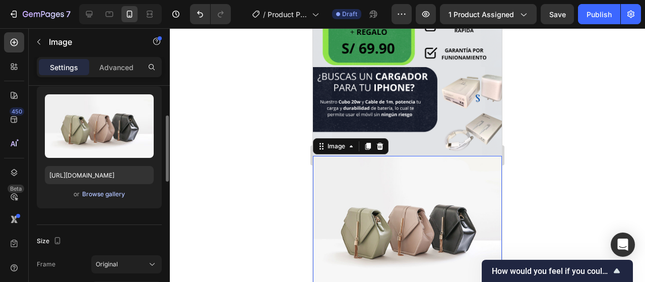
click at [114, 193] on div "Browse gallery" at bounding box center [103, 193] width 43 height 9
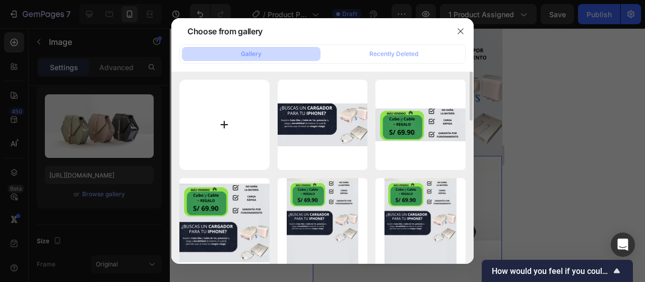
click at [251, 124] on input "file" at bounding box center [224, 125] width 90 height 90
type input "C:\fakepath\Sin título (Post de Instagram (45)).gif"
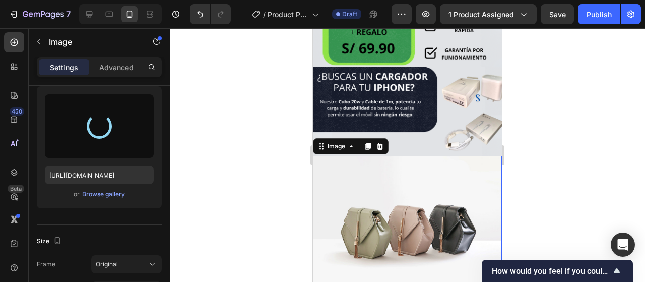
type input "[URL][DOMAIN_NAME]"
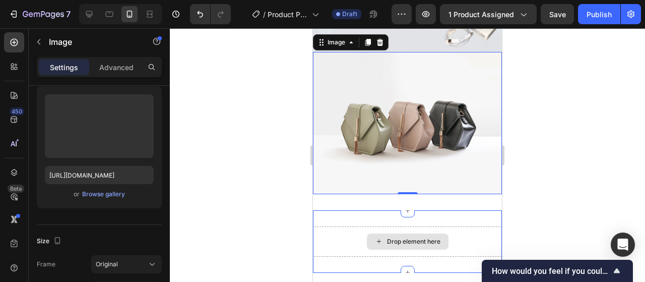
scroll to position [353, 0]
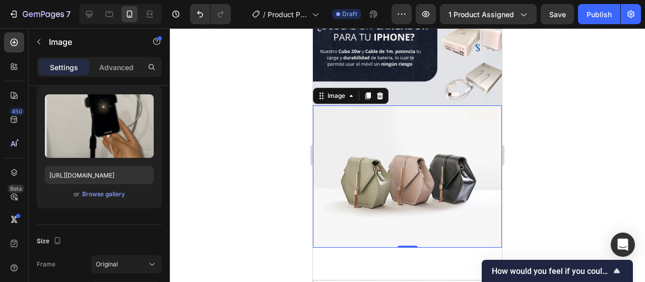
click at [539, 122] on div at bounding box center [407, 154] width 475 height 253
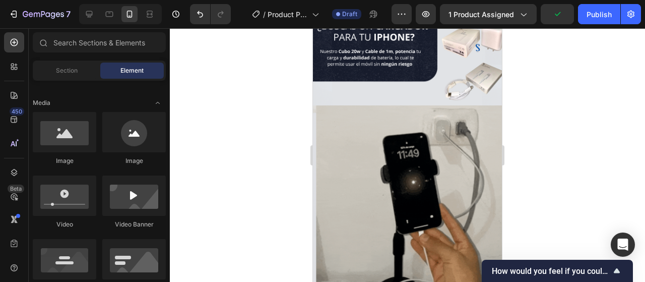
click at [473, 123] on img at bounding box center [407, 223] width 189 height 236
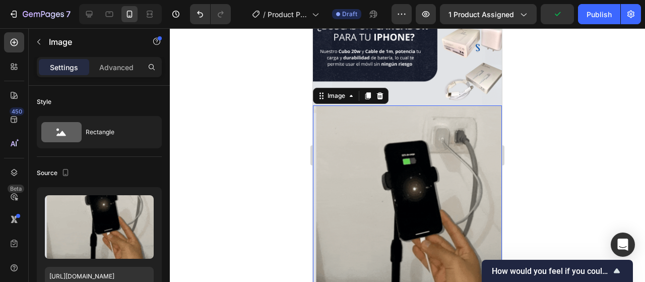
click at [427, 160] on img at bounding box center [407, 223] width 189 height 236
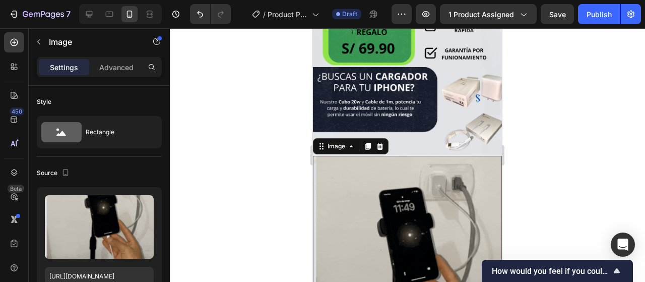
scroll to position [403, 0]
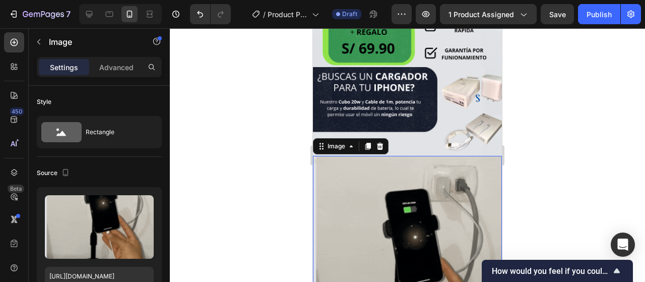
click at [546, 106] on div at bounding box center [407, 154] width 475 height 253
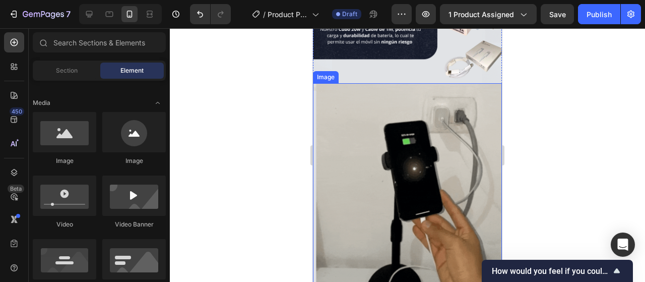
scroll to position [454, 0]
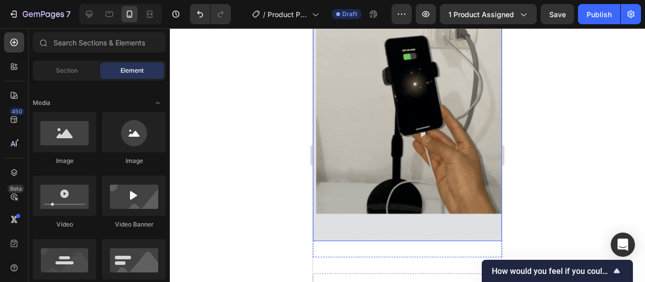
click at [554, 166] on div at bounding box center [407, 154] width 475 height 253
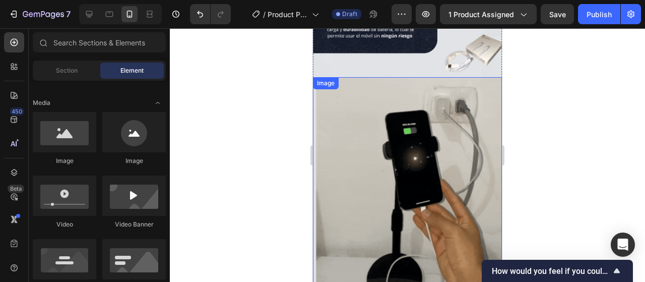
scroll to position [403, 0]
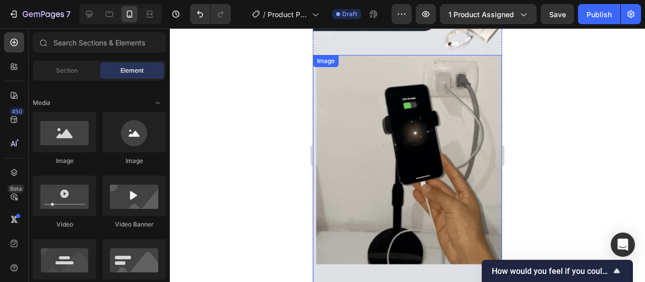
click at [390, 163] on img at bounding box center [407, 173] width 189 height 236
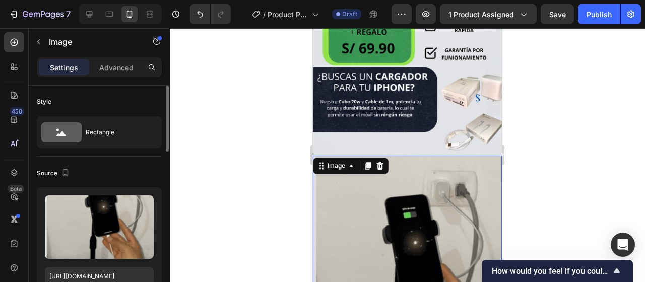
scroll to position [50, 0]
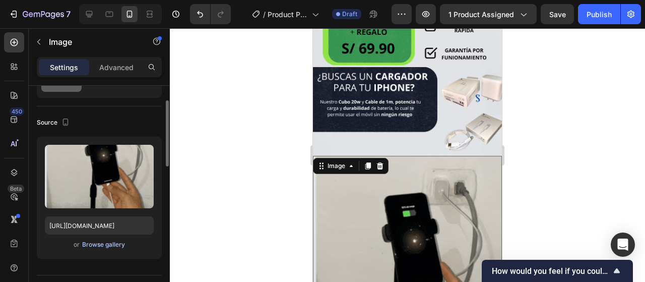
click at [103, 242] on div "Browse gallery" at bounding box center [103, 244] width 43 height 9
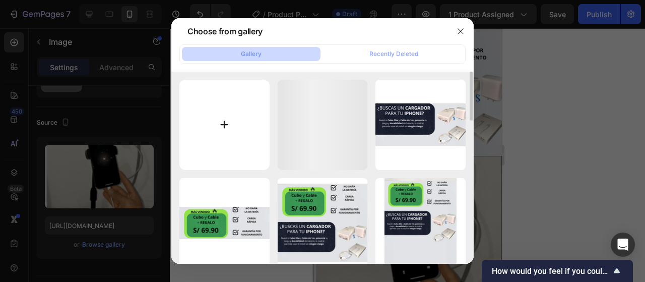
click at [250, 130] on input "file" at bounding box center [224, 125] width 90 height 90
type input "C:\fakepath\GIF DE CARGADOR.gif"
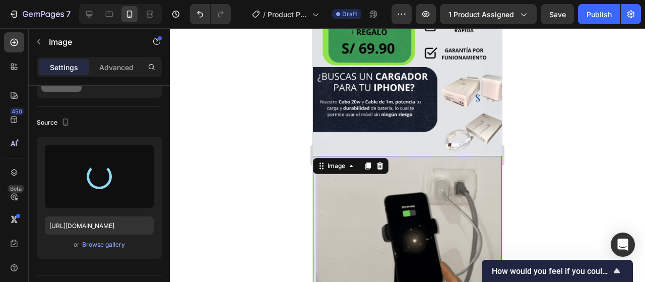
type input "[URL][DOMAIN_NAME]"
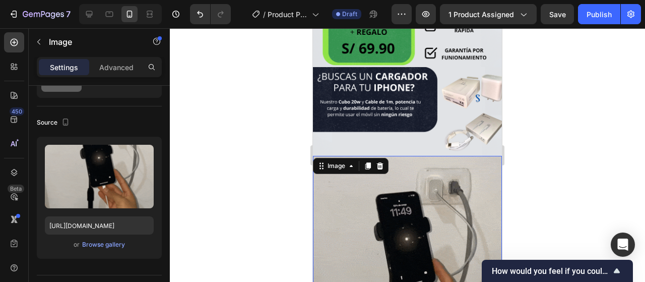
click at [607, 191] on div at bounding box center [407, 154] width 475 height 253
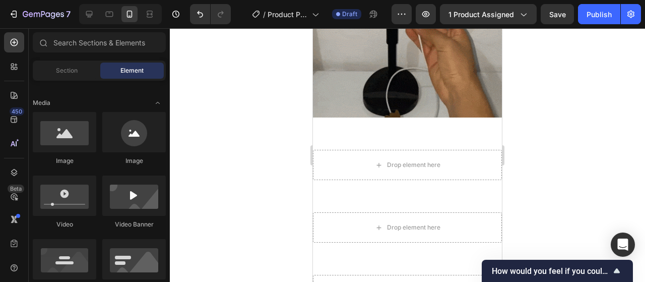
scroll to position [554, 0]
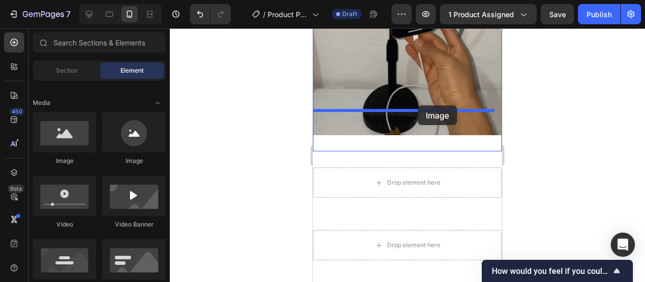
drag, startPoint x: 374, startPoint y: 161, endPoint x: 418, endPoint y: 105, distance: 70.7
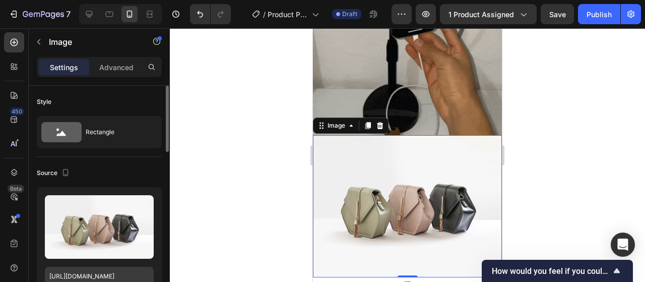
scroll to position [50, 0]
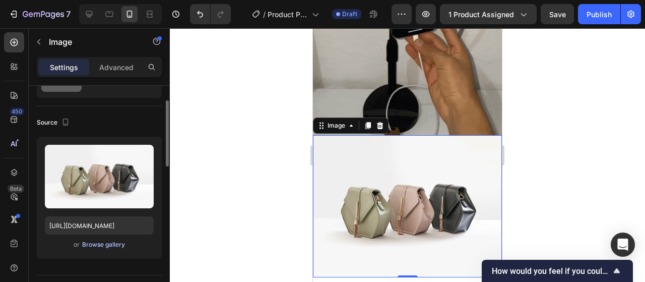
click at [107, 244] on div "Browse gallery" at bounding box center [103, 244] width 43 height 9
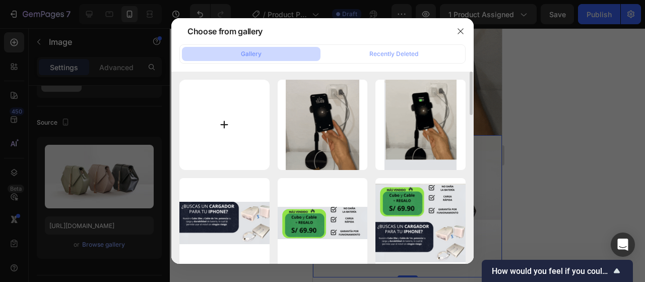
click at [227, 116] on input "file" at bounding box center [224, 125] width 90 height 90
type input "C:\fakepath\Sin título (Post de Instagram (45)) (13).png"
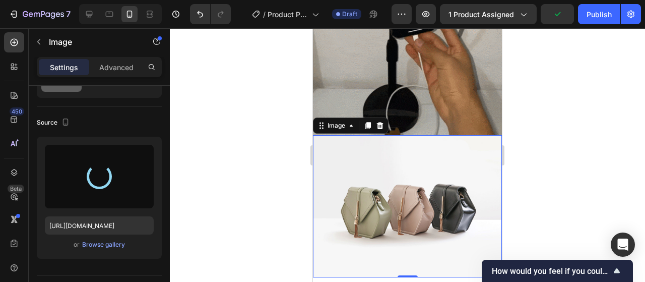
type input "[URL][DOMAIN_NAME]"
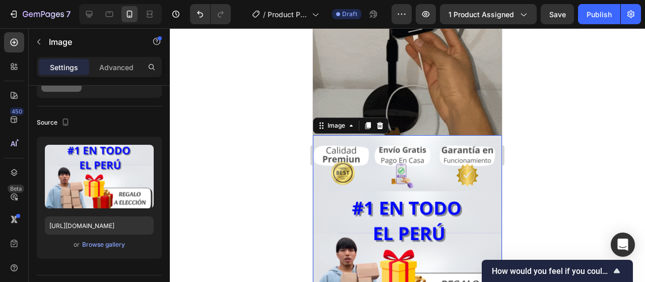
click at [595, 131] on div at bounding box center [407, 154] width 475 height 253
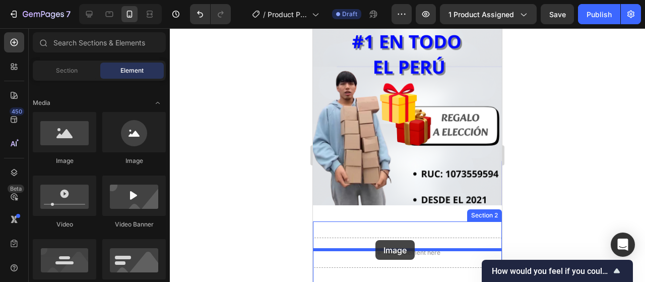
scroll to position [722, 0]
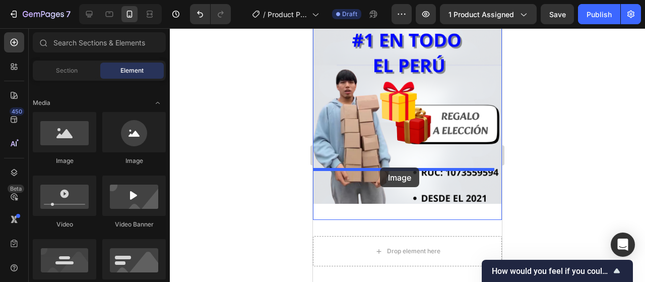
drag, startPoint x: 374, startPoint y: 163, endPoint x: 380, endPoint y: 167, distance: 7.2
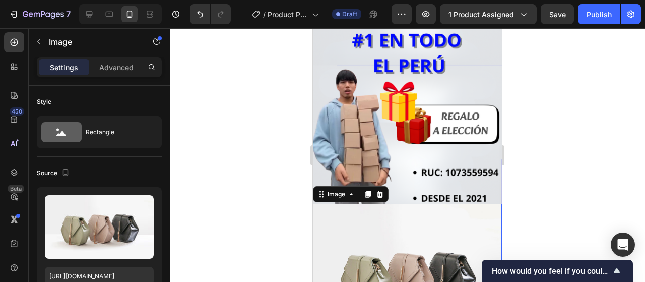
click at [384, 204] on img at bounding box center [407, 275] width 189 height 142
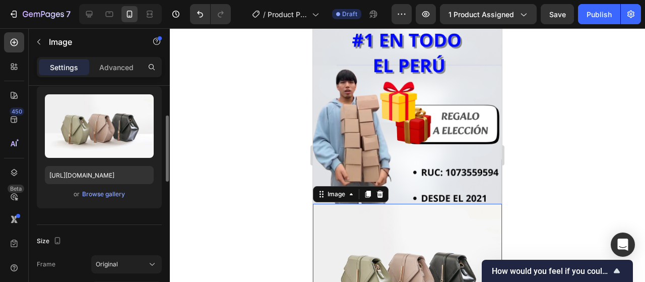
click at [115, 199] on div "or Browse gallery" at bounding box center [99, 194] width 109 height 12
click at [113, 197] on div "Browse gallery" at bounding box center [103, 193] width 43 height 9
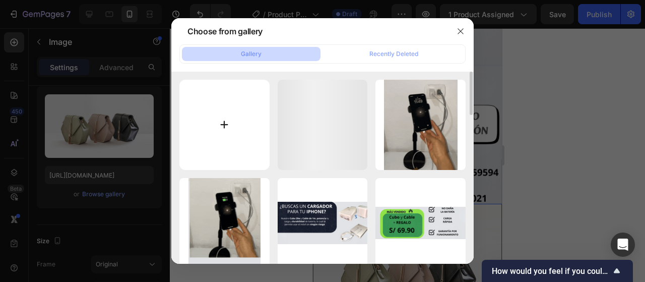
click at [202, 130] on input "file" at bounding box center [224, 125] width 90 height 90
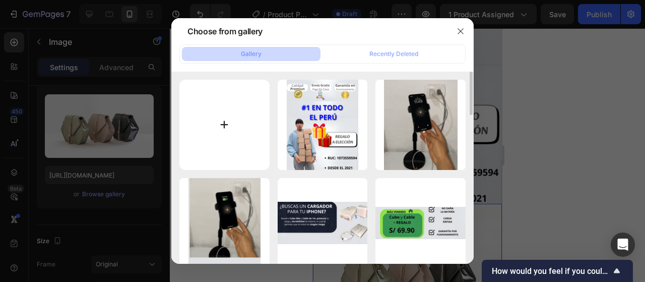
type input "C:\fakepath\Sin título (Post de Instagram (45)) (14).png"
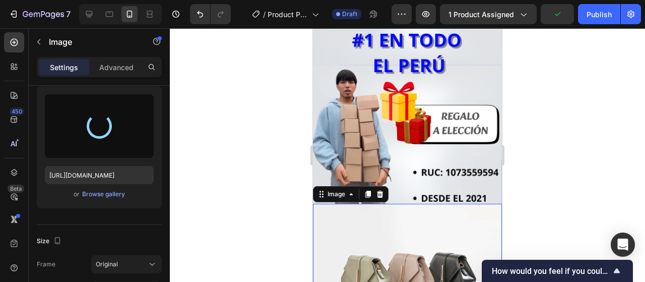
type input "[URL][DOMAIN_NAME]"
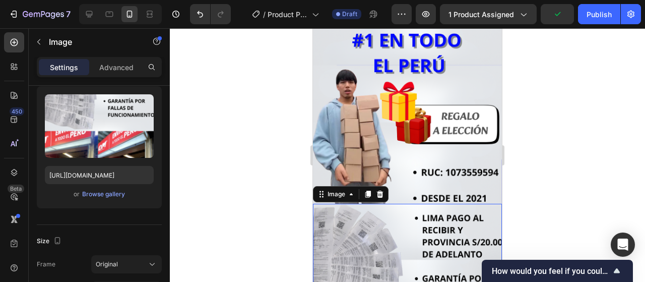
click at [627, 143] on div at bounding box center [407, 154] width 475 height 253
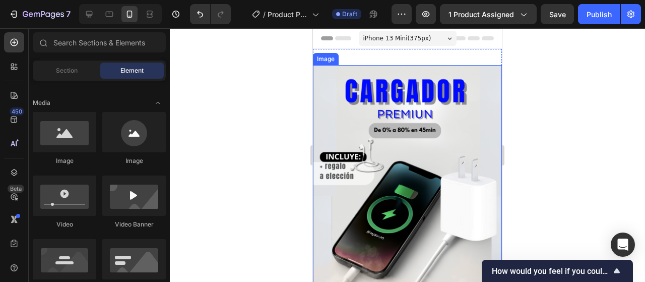
scroll to position [50, 0]
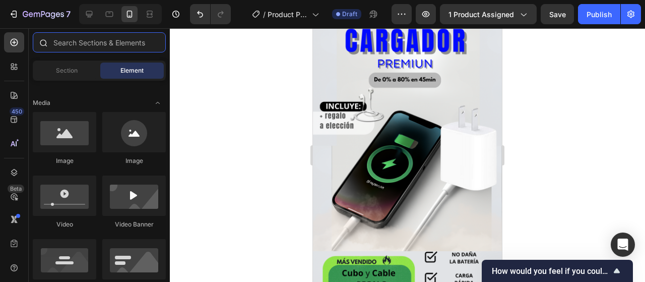
click at [91, 37] on input "text" at bounding box center [99, 42] width 133 height 20
click at [84, 65] on div "Section" at bounding box center [66, 70] width 63 height 16
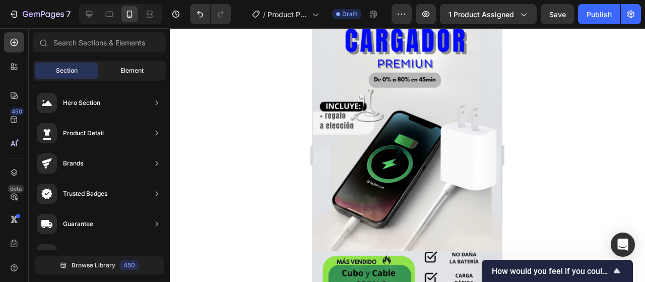
click at [109, 63] on div "Element" at bounding box center [131, 70] width 63 height 16
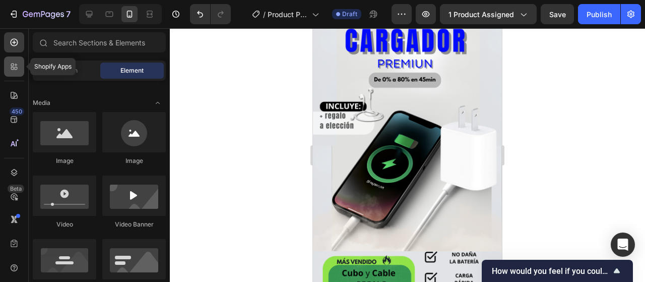
click at [20, 65] on div at bounding box center [14, 66] width 20 height 20
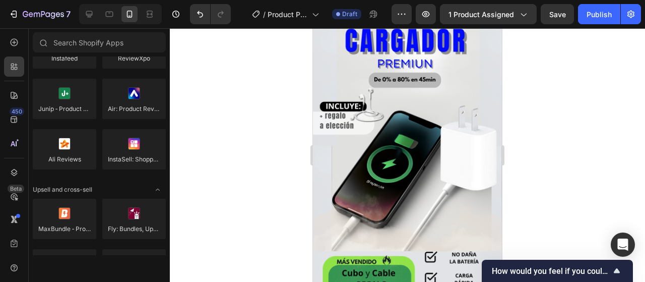
click at [190, 99] on div at bounding box center [407, 154] width 475 height 253
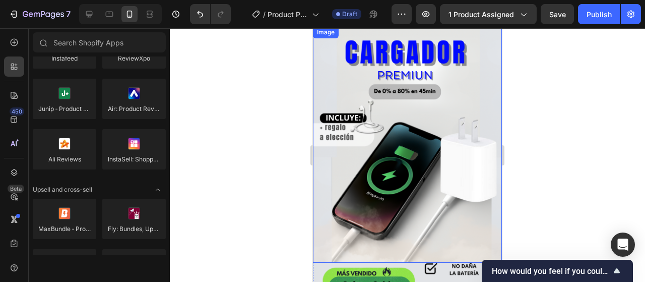
scroll to position [0, 0]
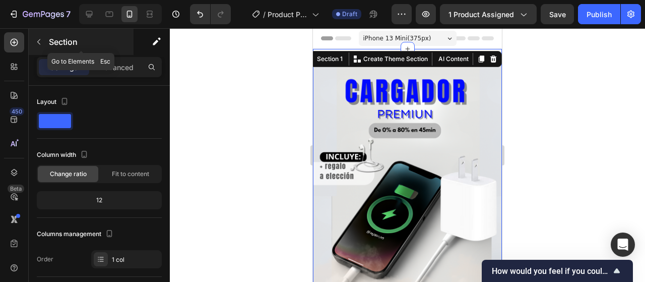
click at [46, 37] on button "button" at bounding box center [39, 42] width 16 height 16
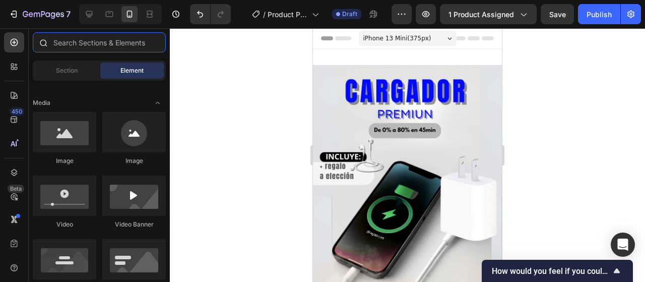
click at [61, 41] on input "text" at bounding box center [99, 42] width 133 height 20
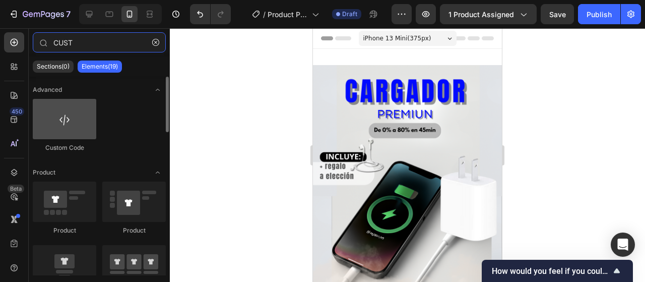
type input "CUST"
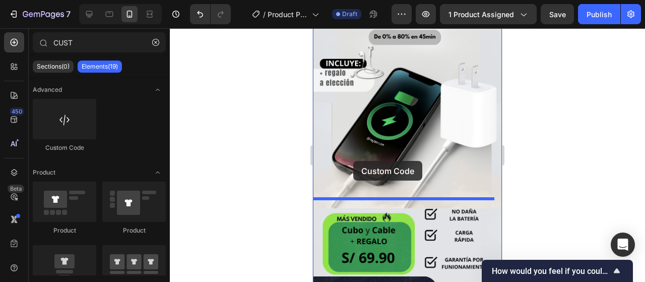
scroll to position [101, 0]
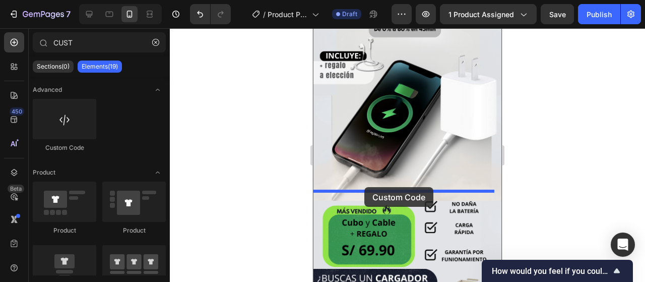
drag, startPoint x: 376, startPoint y: 134, endPoint x: 364, endPoint y: 187, distance: 54.7
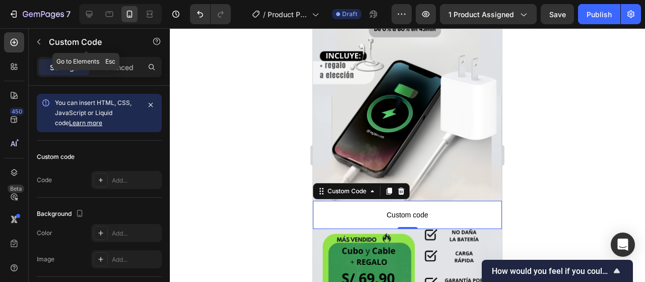
click at [37, 38] on button "button" at bounding box center [39, 42] width 16 height 16
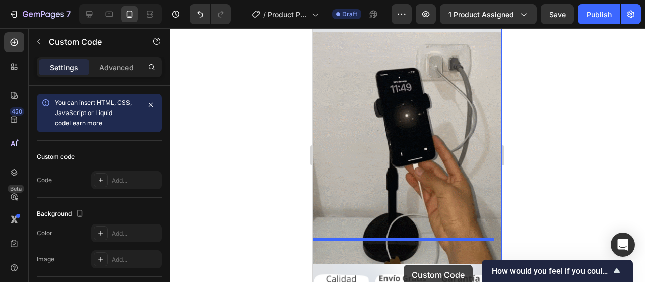
scroll to position [493, 0]
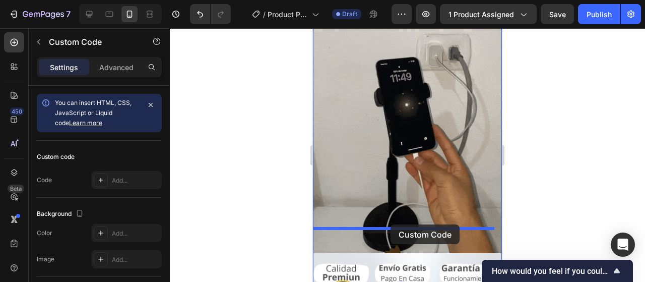
drag, startPoint x: 387, startPoint y: 212, endPoint x: 390, endPoint y: 222, distance: 11.0
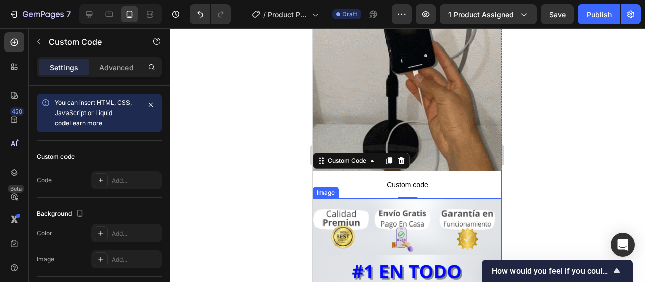
scroll to position [565, 0]
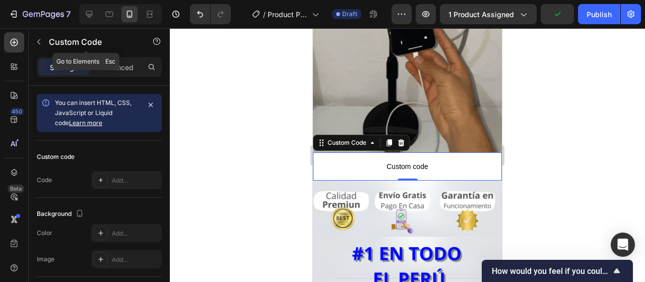
click at [40, 39] on button "button" at bounding box center [39, 42] width 16 height 16
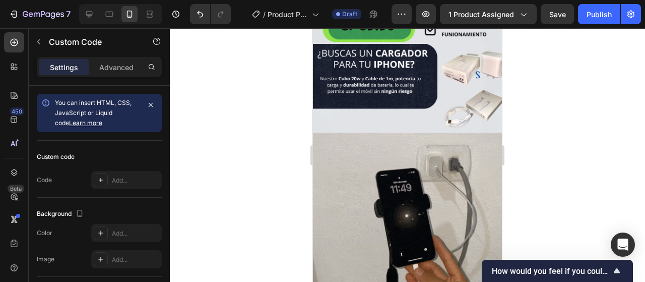
scroll to position [0, 0]
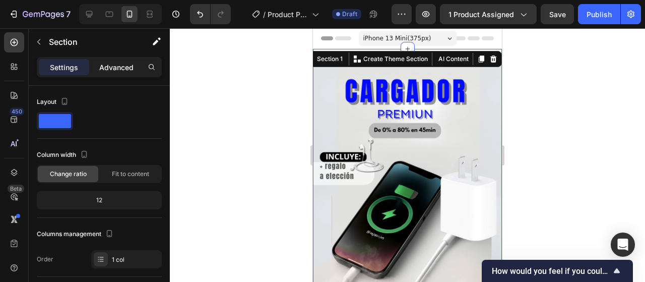
click at [138, 73] on div "Advanced" at bounding box center [116, 67] width 50 height 16
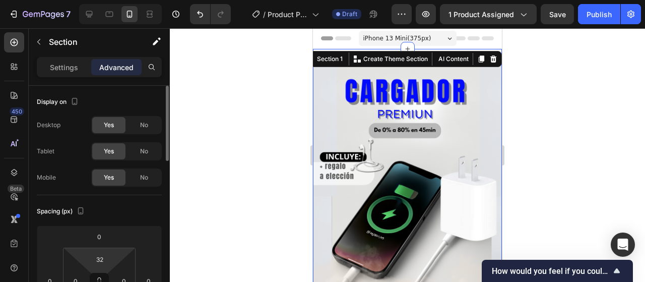
scroll to position [151, 0]
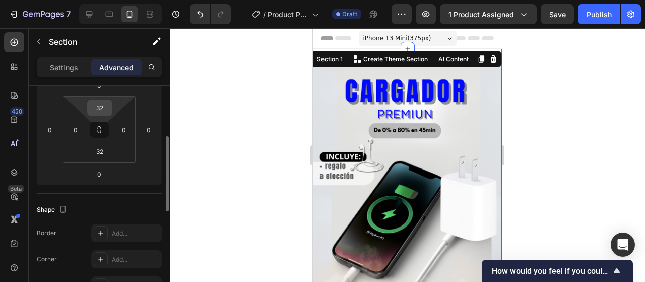
click at [98, 108] on input "32" at bounding box center [100, 107] width 20 height 15
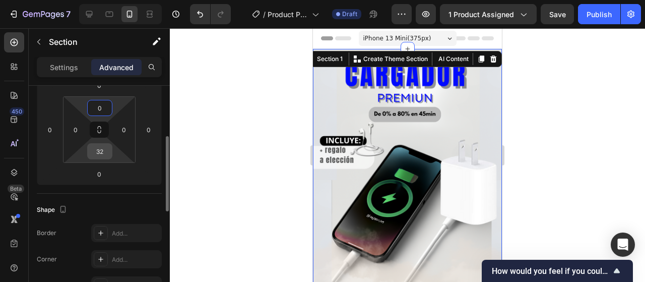
type input "0"
click at [102, 157] on input "32" at bounding box center [100, 151] width 20 height 15
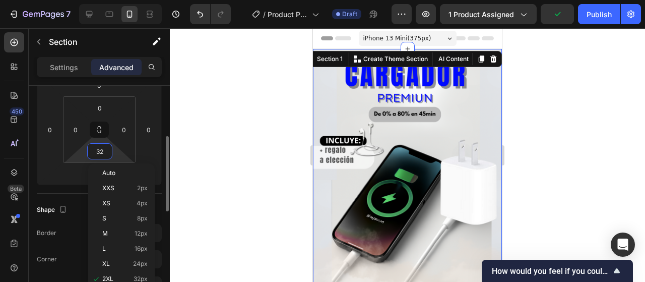
type input "0"
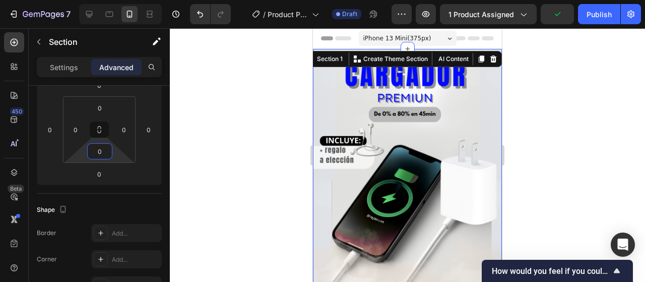
click at [565, 145] on div at bounding box center [407, 154] width 475 height 253
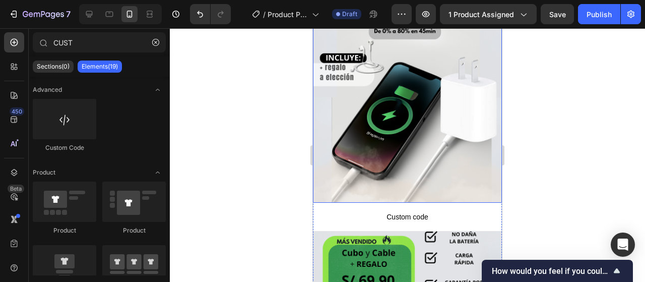
scroll to position [101, 0]
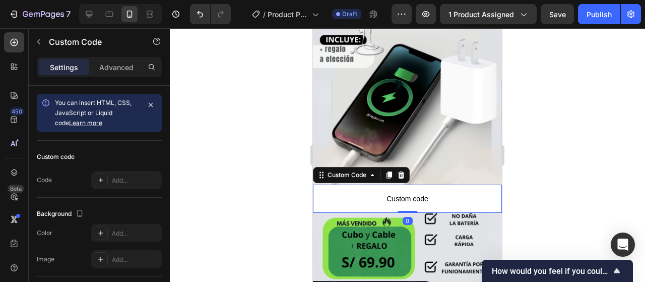
click at [449, 197] on p "Custom code" at bounding box center [407, 198] width 189 height 28
click at [132, 75] on div "Advanced" at bounding box center [116, 67] width 50 height 16
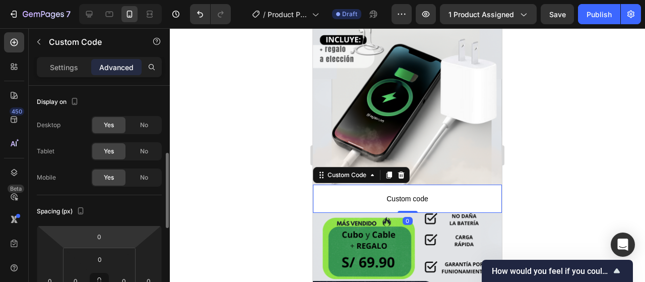
scroll to position [50, 0]
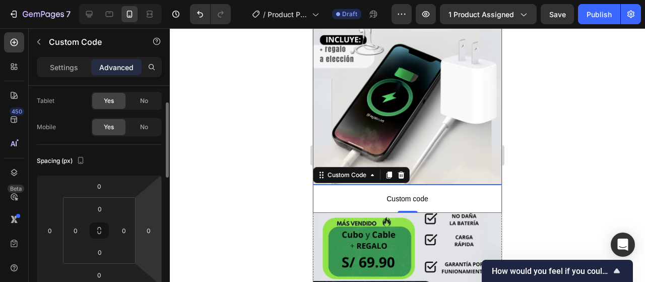
click at [441, 160] on img at bounding box center [407, 66] width 189 height 236
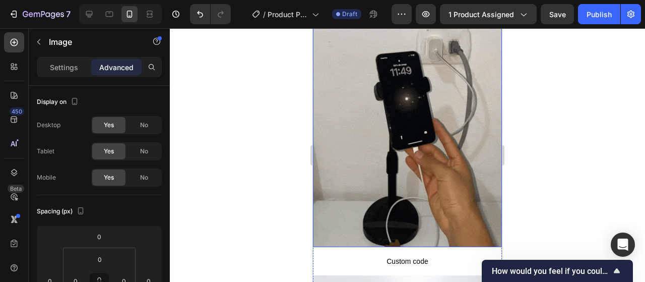
scroll to position [504, 0]
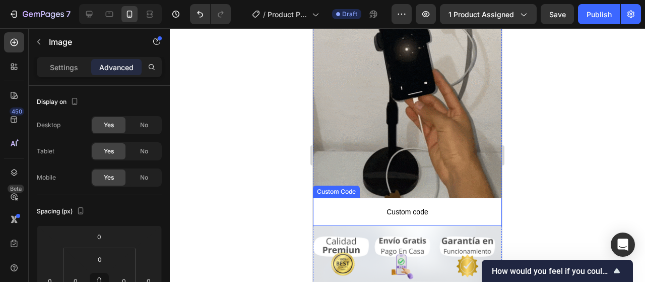
click at [439, 149] on img at bounding box center [407, 81] width 189 height 231
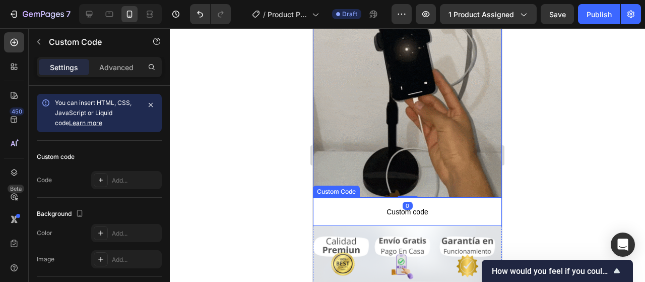
click at [407, 206] on span "Custom code" at bounding box center [407, 212] width 189 height 12
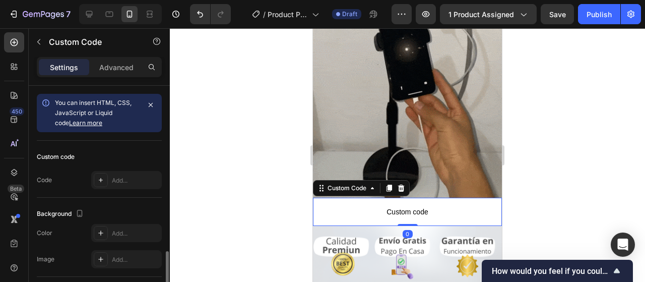
scroll to position [101, 0]
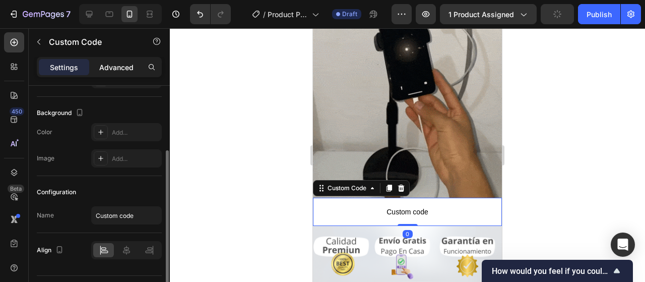
click at [128, 68] on p "Advanced" at bounding box center [116, 67] width 34 height 11
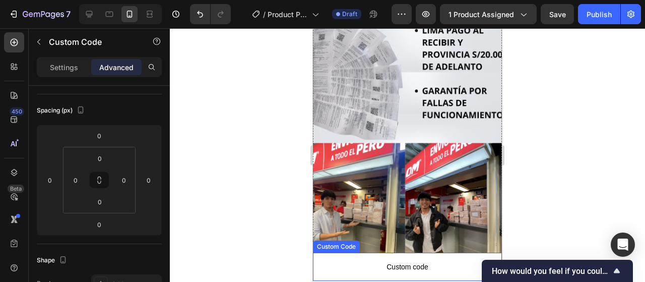
scroll to position [957, 0]
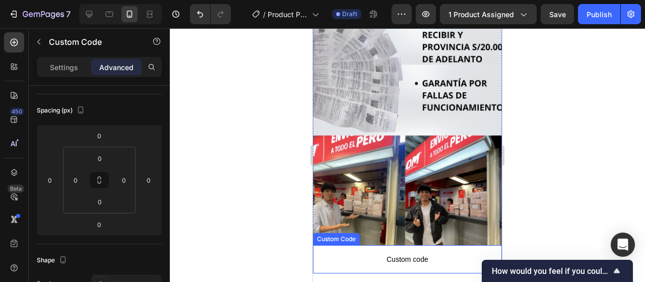
click at [393, 253] on span "Custom code" at bounding box center [407, 259] width 189 height 12
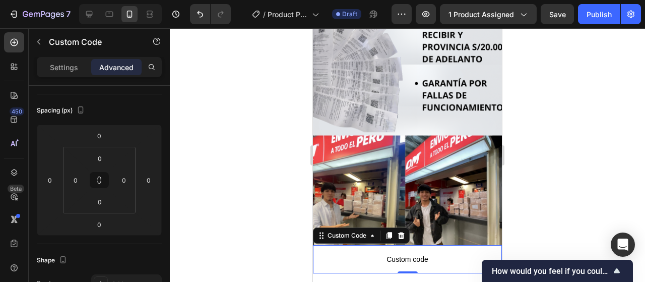
click at [533, 137] on div at bounding box center [407, 154] width 475 height 253
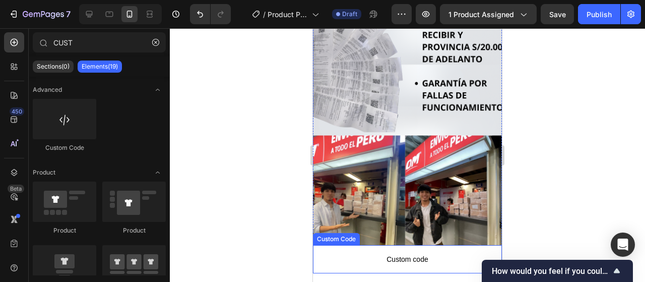
click at [444, 253] on span "Custom code" at bounding box center [407, 259] width 189 height 12
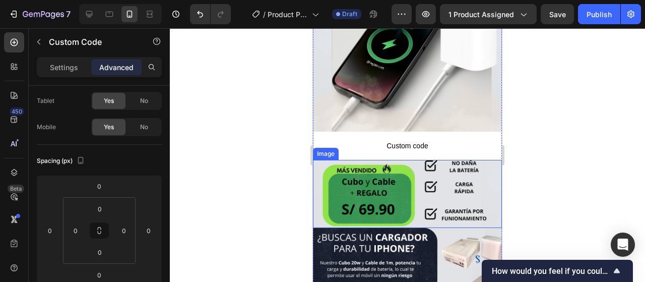
scroll to position [151, 0]
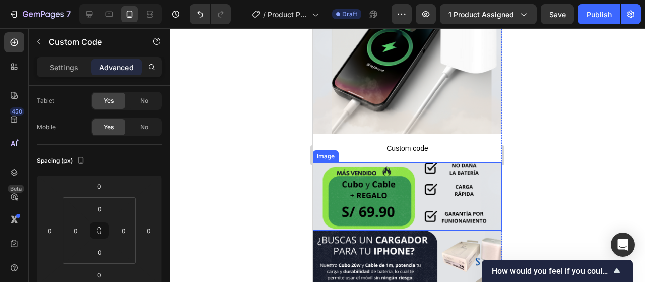
click at [434, 142] on span "Custom code" at bounding box center [407, 148] width 189 height 12
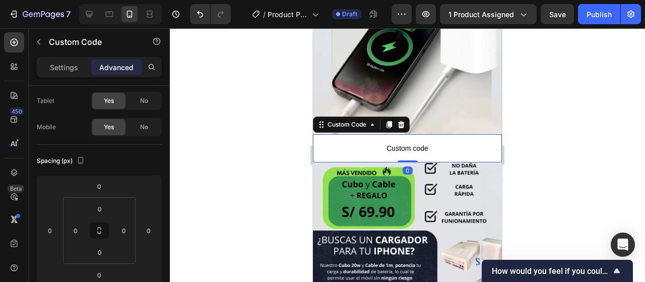
click at [421, 134] on p "Custom code" at bounding box center [407, 148] width 189 height 28
click at [409, 142] on span "Custom code" at bounding box center [407, 148] width 189 height 12
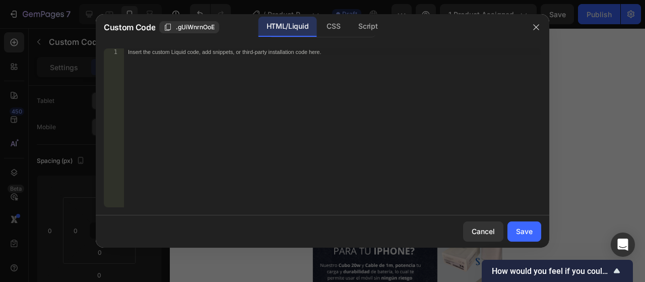
click at [325, 111] on div "Insert the custom Liquid code, add snippets, or third-party installation code h…" at bounding box center [332, 134] width 417 height 173
paste textarea "<span id="es-form-hook" ></span>"
type textarea "<span id="es-form-hook" ></span>"
click at [525, 226] on div "Save" at bounding box center [524, 231] width 17 height 11
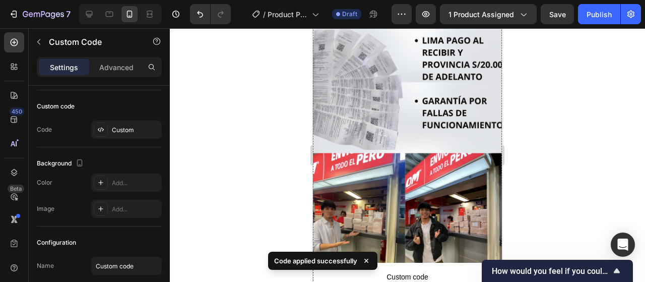
scroll to position [957, 0]
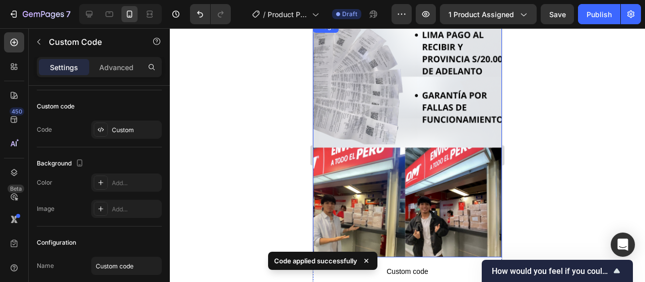
click at [415, 257] on p "Custom code" at bounding box center [407, 271] width 189 height 28
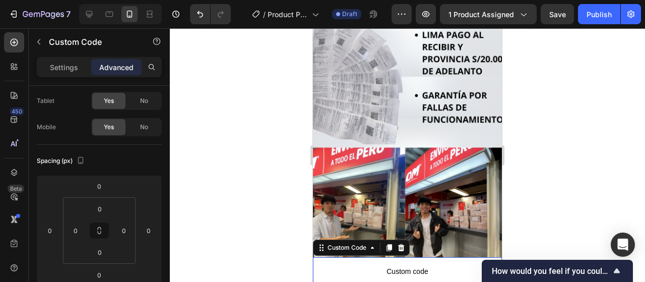
click at [368, 265] on span "Custom code" at bounding box center [407, 271] width 189 height 12
click at [362, 265] on span "Custom code" at bounding box center [407, 271] width 189 height 12
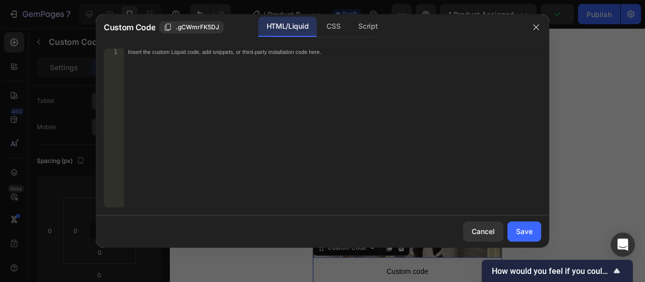
click at [328, 126] on div "Insert the custom Liquid code, add snippets, or third-party installation code h…" at bounding box center [332, 134] width 417 height 173
paste textarea "<span id="es-form-hook" ></span>"
type textarea "<span id="es-form-hook" ></span>"
click at [526, 224] on button "Save" at bounding box center [524, 231] width 34 height 20
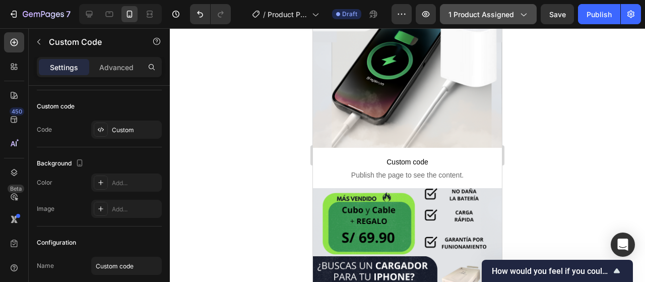
scroll to position [151, 0]
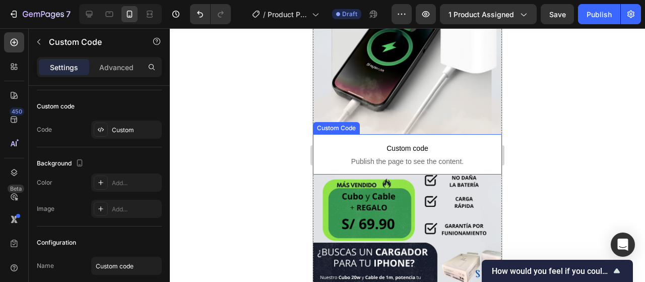
click at [411, 156] on span "Publish the page to see the content." at bounding box center [407, 161] width 189 height 10
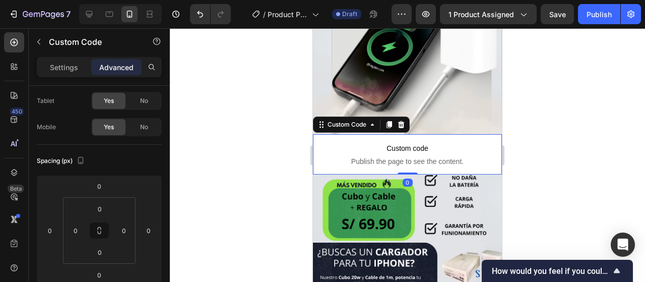
click at [411, 156] on span "Publish the page to see the content." at bounding box center [407, 161] width 189 height 10
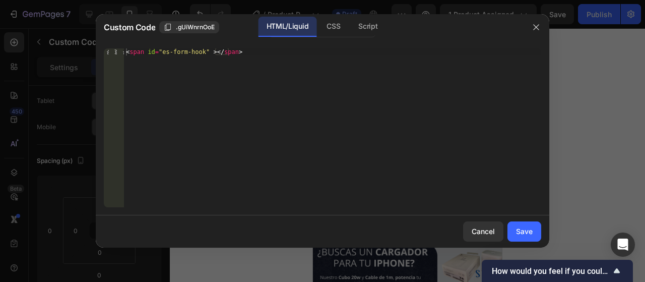
type textarea "<span id="es-form-hook" ></span>"
click at [330, 122] on div "< span id = "es-form-hook" > </ span >" at bounding box center [332, 134] width 417 height 173
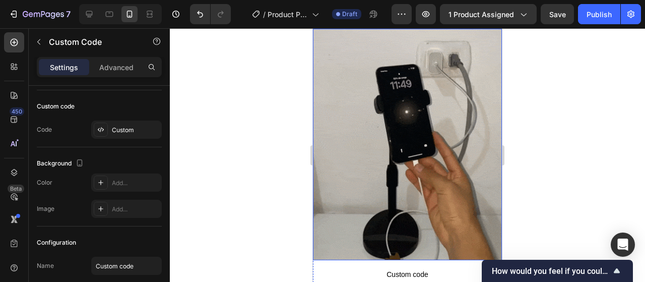
scroll to position [504, 0]
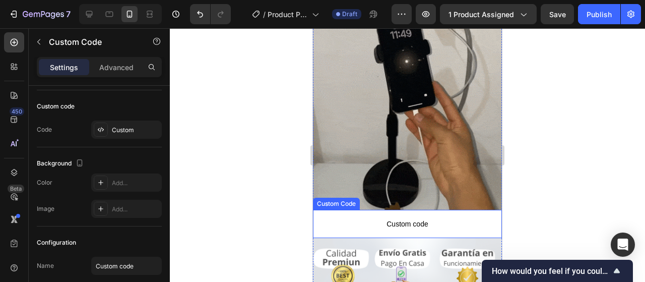
click at [433, 218] on span "Custom code" at bounding box center [407, 224] width 189 height 12
click at [430, 218] on span "Custom code" at bounding box center [407, 224] width 189 height 12
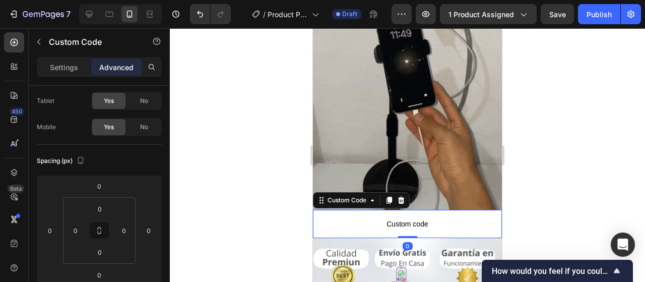
click at [430, 218] on span "Custom code" at bounding box center [407, 224] width 189 height 12
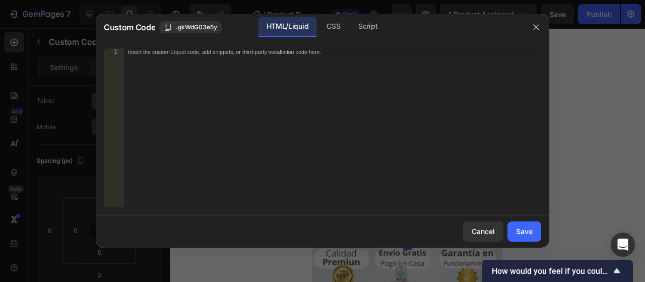
click at [247, 108] on div "Insert the custom Liquid code, add snippets, or third-party installation code h…" at bounding box center [332, 134] width 417 height 173
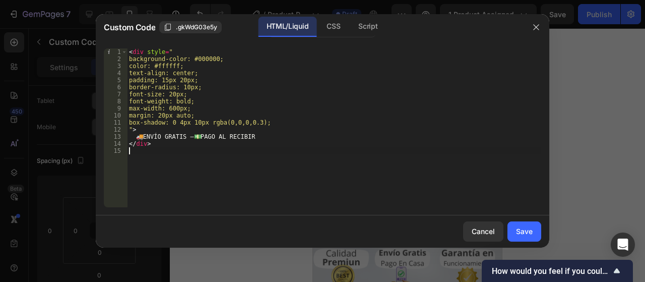
click at [518, 234] on div "Save" at bounding box center [524, 231] width 17 height 11
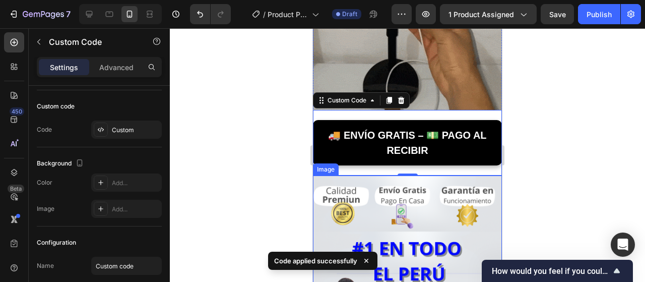
scroll to position [605, 0]
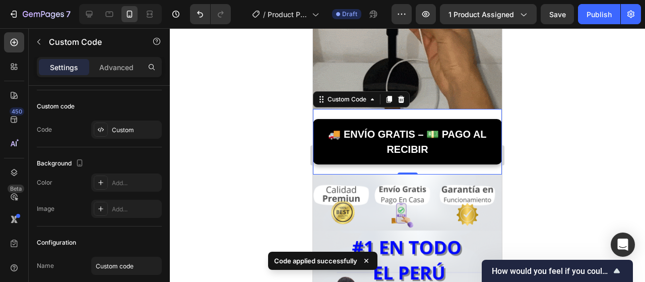
click at [582, 116] on div at bounding box center [407, 154] width 475 height 253
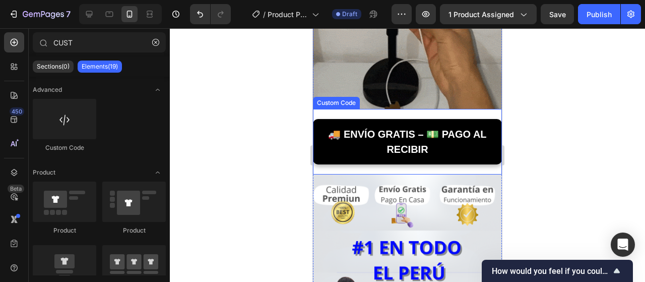
click at [379, 119] on div "🚚 ENVÍO GRATIS – 💵 PAGO AL RECIBIR" at bounding box center [407, 141] width 189 height 45
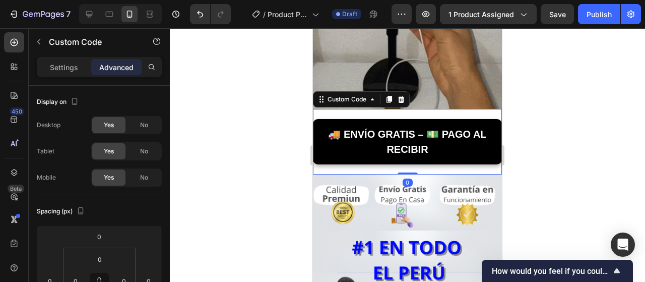
click at [124, 66] on p "Advanced" at bounding box center [116, 67] width 34 height 11
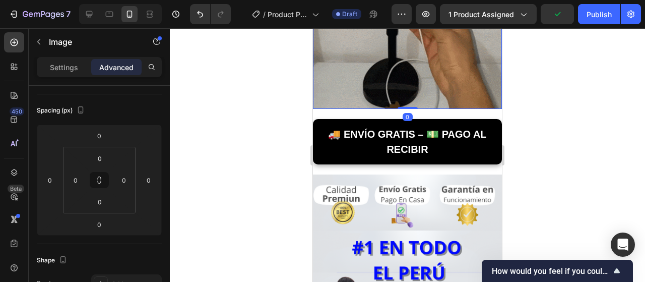
scroll to position [0, 0]
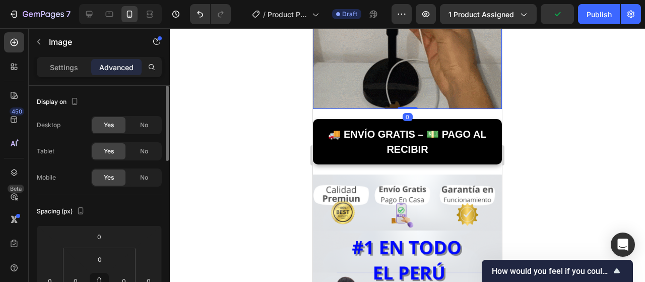
click at [437, 119] on div "🚚 ENVÍO GRATIS – 💵 PAGO AL RECIBIR" at bounding box center [407, 141] width 189 height 45
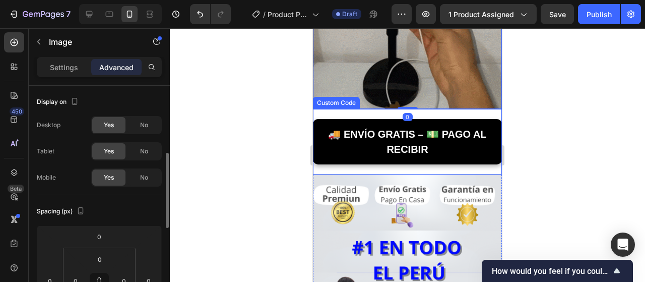
scroll to position [101, 0]
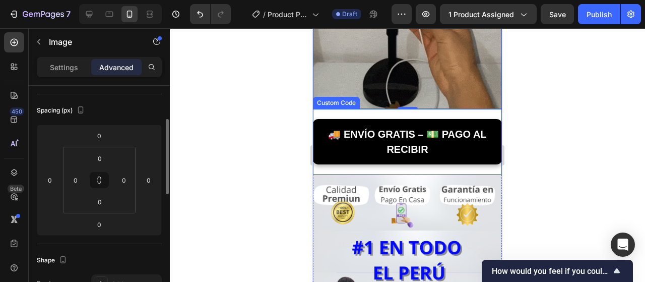
click at [434, 119] on div "🚚 ENVÍO GRATIS – 💵 PAGO AL RECIBIR" at bounding box center [407, 141] width 189 height 45
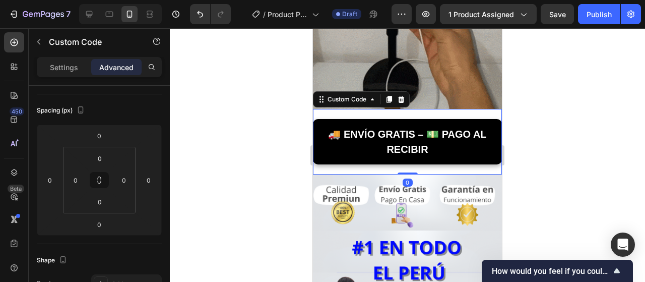
scroll to position [0, 0]
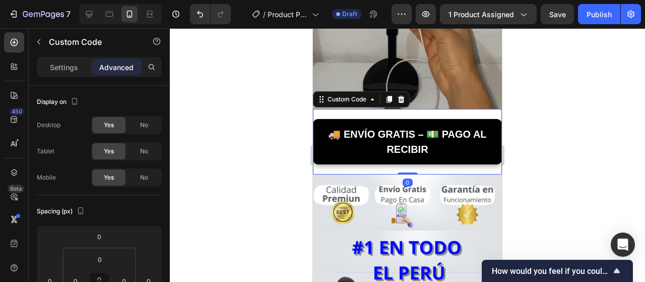
drag, startPoint x: 404, startPoint y: 148, endPoint x: 410, endPoint y: 139, distance: 10.2
click at [410, 139] on div "🚚 ENVÍO GRATIS – 💵 PAGO AL RECIBIR Custom Code 0" at bounding box center [407, 142] width 189 height 66
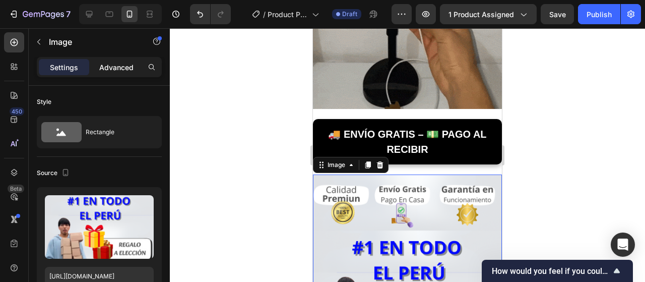
click at [117, 73] on div "Advanced" at bounding box center [116, 67] width 50 height 16
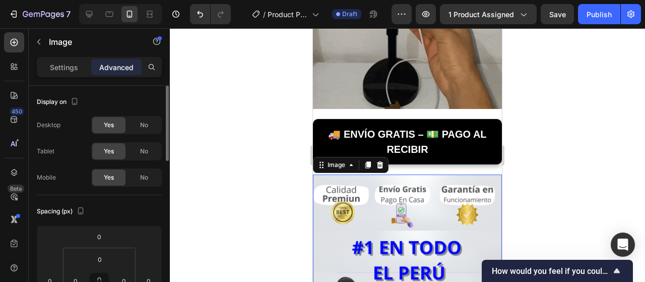
scroll to position [101, 0]
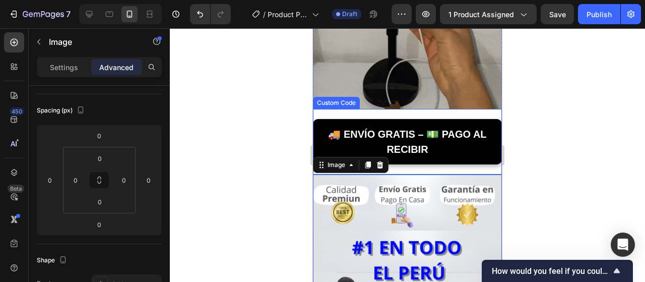
click at [444, 126] on div "🚚 ENVÍO GRATIS – 💵 PAGO AL RECIBIR" at bounding box center [407, 141] width 189 height 45
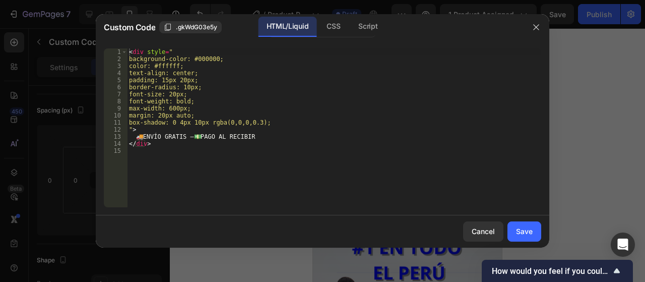
scroll to position [0, 0]
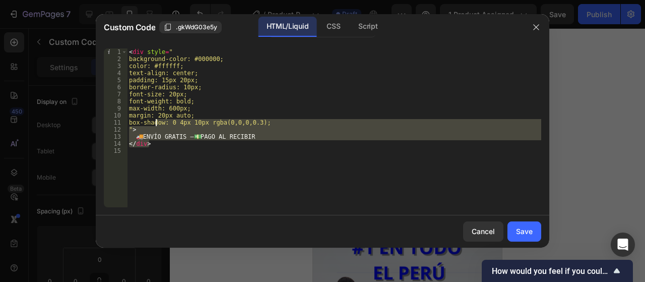
drag, startPoint x: 283, startPoint y: 146, endPoint x: 53, endPoint y: 59, distance: 245.8
click at [53, 63] on div "Custom Code .gkWdG03e5y HTML/Liquid CSS Script </div> 1 2 3 4 5 6 7 8 9 10 11 1…" at bounding box center [322, 141] width 645 height 282
type textarea "color: #ffffff; text-align: center;"
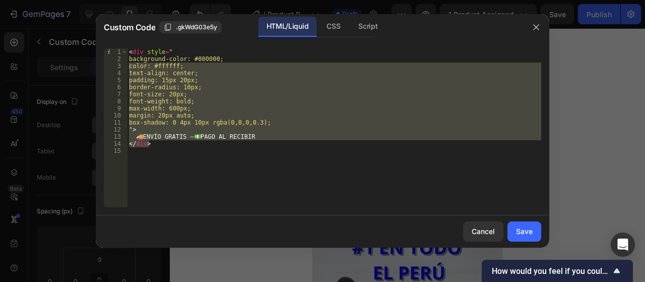
drag, startPoint x: 54, startPoint y: 53, endPoint x: 183, endPoint y: 57, distance: 129.6
click at [54, 53] on div at bounding box center [322, 141] width 645 height 282
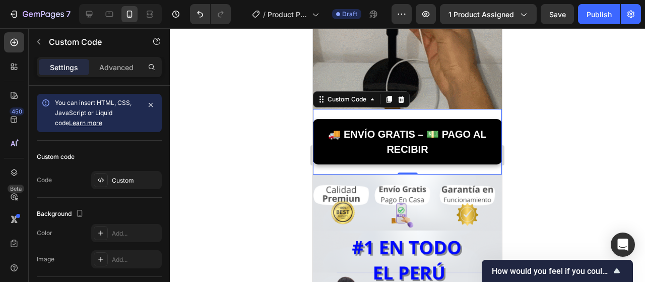
click at [367, 119] on div "🚚 ENVÍO GRATIS – 💵 PAGO AL RECIBIR" at bounding box center [407, 141] width 189 height 45
click at [354, 133] on div "🚚 ENVÍO GRATIS – 💵 PAGO AL RECIBIR" at bounding box center [407, 141] width 189 height 45
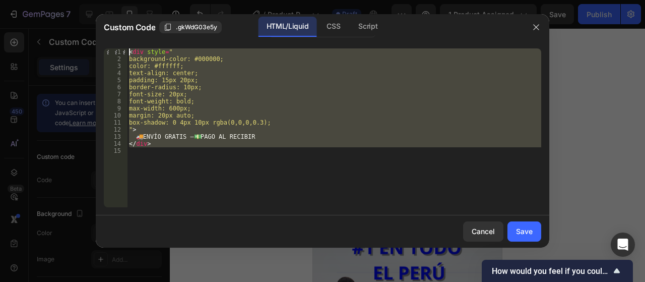
drag, startPoint x: 249, startPoint y: 164, endPoint x: 63, endPoint y: 28, distance: 230.4
click at [63, 28] on div "Custom Code .gkWdG03e5y HTML/Liquid CSS Script 1 2 3 4 5 6 7 8 9 10 11 12 13 14…" at bounding box center [322, 141] width 645 height 282
type textarea "<div style=" background-color: #000000;"
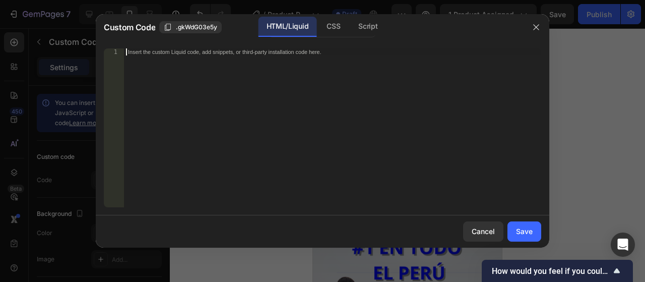
paste textarea
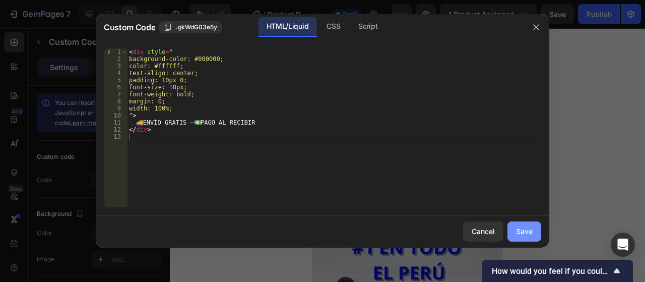
click at [523, 233] on div "Save" at bounding box center [524, 231] width 17 height 11
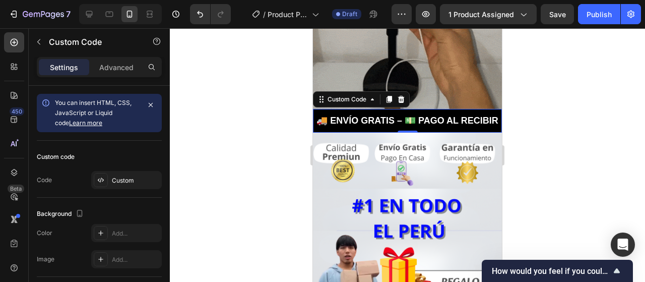
click at [580, 157] on div at bounding box center [407, 154] width 475 height 253
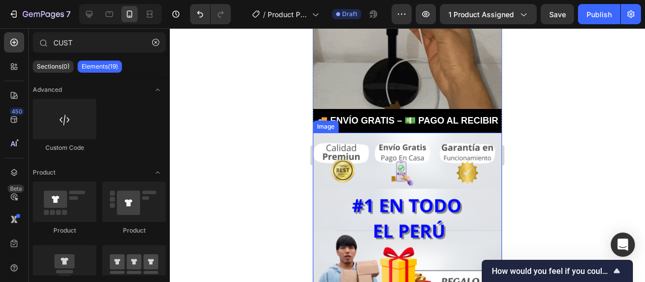
click at [417, 117] on div "🚚 ENVÍO GRATIS – 💵 PAGO AL RECIBIR" at bounding box center [407, 121] width 189 height 24
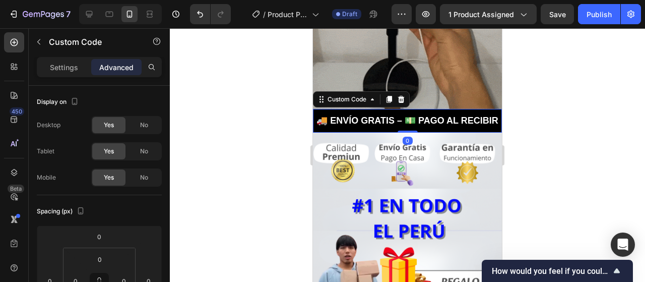
click at [417, 117] on div "🚚 ENVÍO GRATIS – 💵 PAGO AL RECIBIR" at bounding box center [407, 121] width 189 height 24
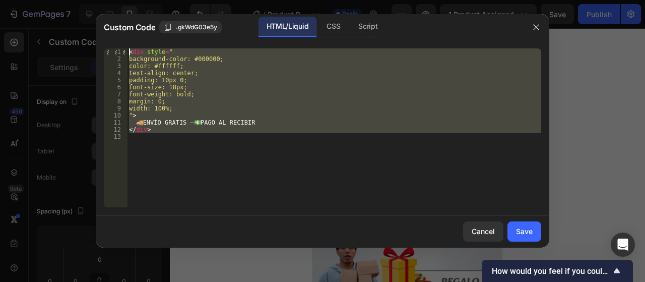
drag, startPoint x: 205, startPoint y: 151, endPoint x: 60, endPoint y: 21, distance: 194.5
click at [60, 21] on div "Custom Code .gkWdG03e5y HTML/Liquid CSS Script 1 2 3 4 5 6 7 8 9 10 11 12 13 < …" at bounding box center [322, 141] width 645 height 282
type textarea "<div style=" background-color: #000000;"
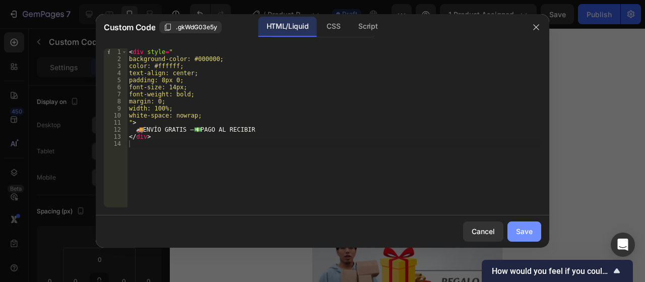
click at [526, 231] on div "Save" at bounding box center [524, 231] width 17 height 11
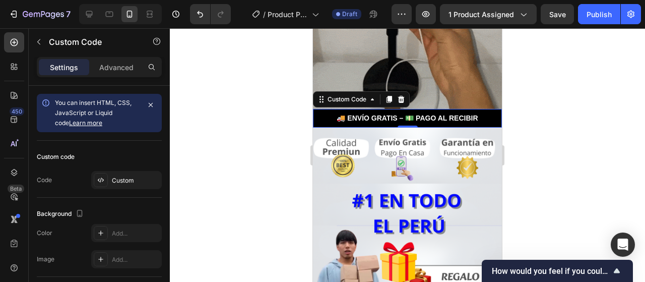
click at [546, 145] on div at bounding box center [407, 154] width 475 height 253
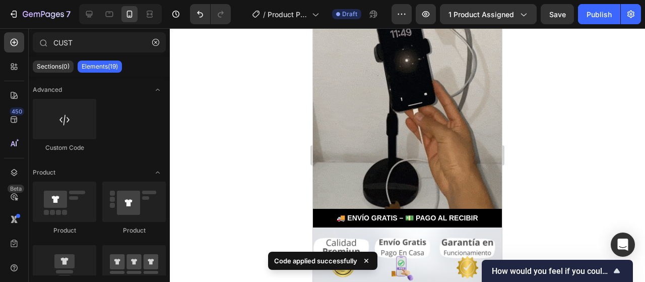
scroll to position [504, 0]
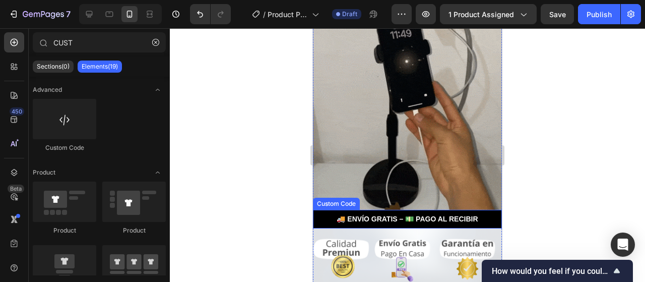
click at [397, 210] on div "🚚 ENVÍO GRATIS – 💵 PAGO AL RECIBIR" at bounding box center [407, 219] width 189 height 19
click at [395, 210] on div "🚚 ENVÍO GRATIS – 💵 PAGO AL RECIBIR" at bounding box center [407, 219] width 189 height 19
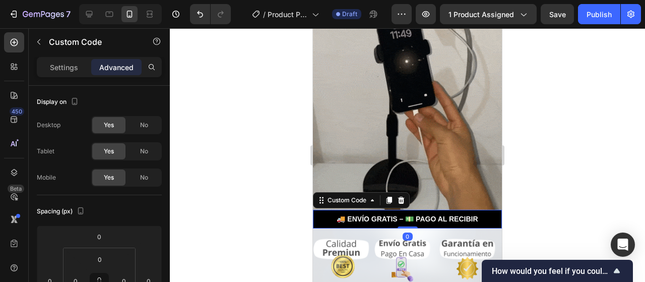
click at [392, 210] on div "🚚 ENVÍO GRATIS – 💵 PAGO AL RECIBIR" at bounding box center [407, 219] width 189 height 19
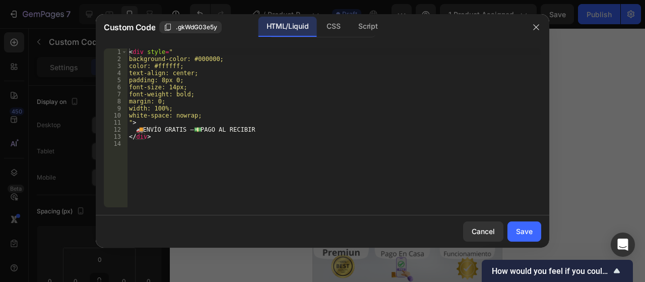
click at [305, 129] on div "< div style = " background-color: #000000; color: #ffffff; text-align: center; …" at bounding box center [334, 134] width 414 height 173
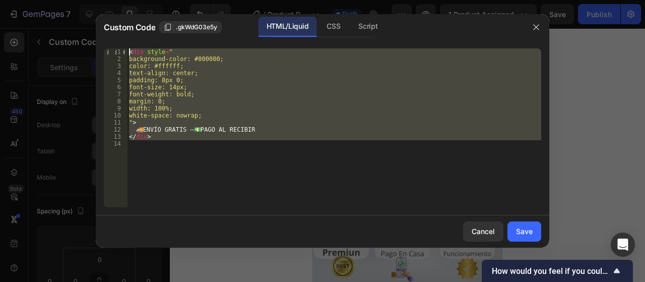
drag, startPoint x: 220, startPoint y: 153, endPoint x: 125, endPoint y: 21, distance: 162.1
click at [125, 21] on div "Custom Code .gkWdG03e5y HTML/Liquid CSS Script 🚚 ENVÍO GRATIS – 💵 PAGO AL RECIB…" at bounding box center [323, 130] width 454 height 233
type textarea "<div style=" background-color: #000000;"
paste textarea
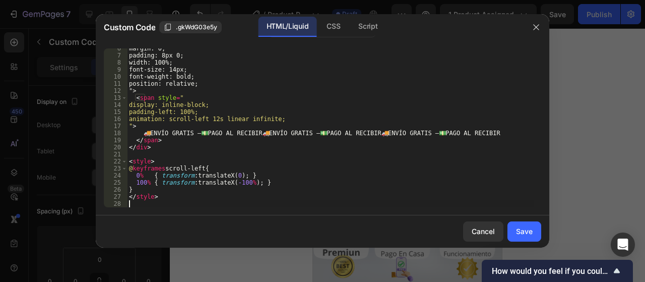
scroll to position [39, 0]
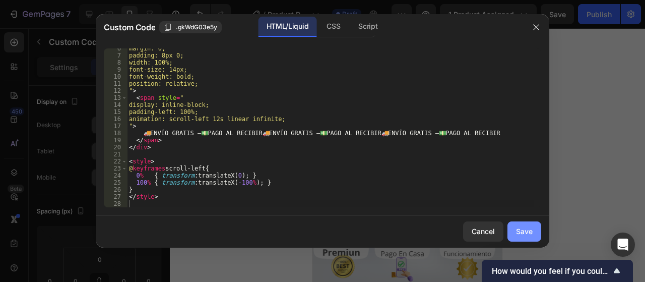
click at [515, 225] on button "Save" at bounding box center [524, 231] width 34 height 20
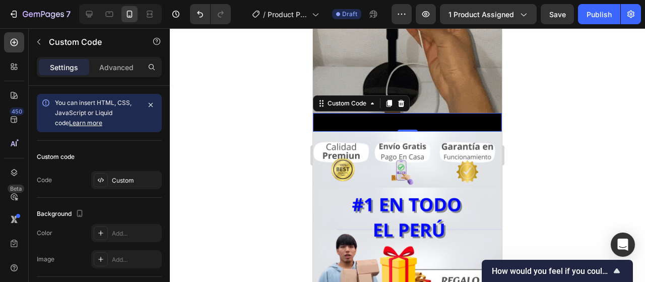
scroll to position [605, 0]
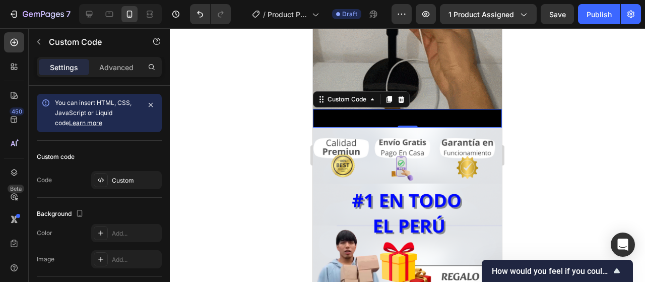
click at [433, 113] on span "🚚 ENVÍO GRATIS – 💵 PAGO AL RECIBIR 🚚 ENVÍO GRATIS – 💵 PAGO AL RECIBIR 🚚 ENVÍO G…" at bounding box center [406, 118] width 189 height 11
click at [433, 113] on span "🚚 ENVÍO GRATIS – 💵 PAGO AL RECIBIR 🚚 ENVÍO GRATIS – 💵 PAGO AL RECIBIR 🚚 ENVÍO G…" at bounding box center [403, 118] width 189 height 11
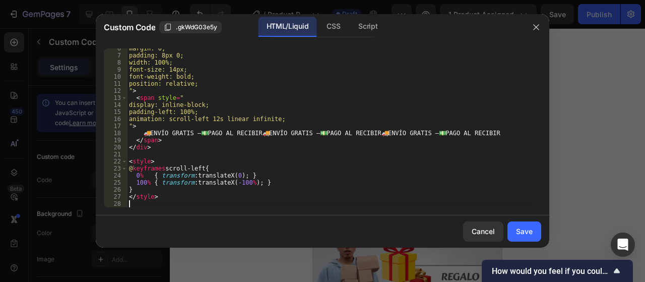
scroll to position [0, 0]
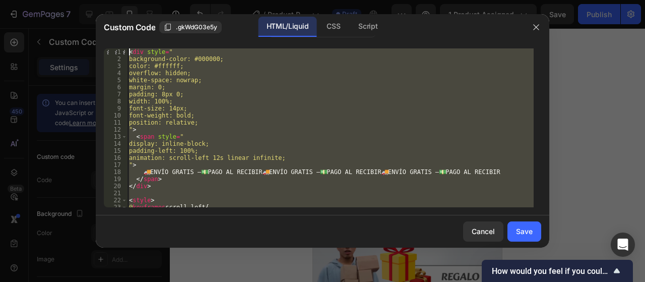
drag, startPoint x: 216, startPoint y: 202, endPoint x: 111, endPoint y: -1, distance: 227.6
click at [111, 0] on html "7 Version history / Product Page - [DATE] 13:34:32 Draft Preview 1 product assi…" at bounding box center [322, 0] width 645 height 0
type textarea "<div style=" background-color: #000000;"
paste textarea
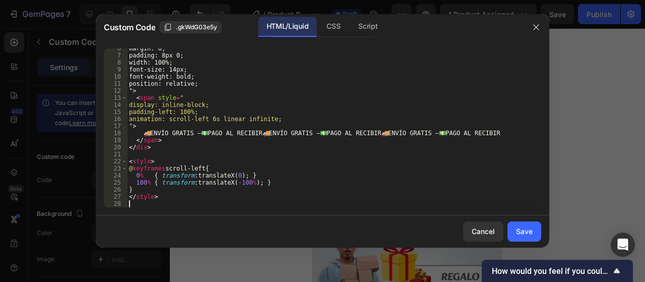
scroll to position [39, 0]
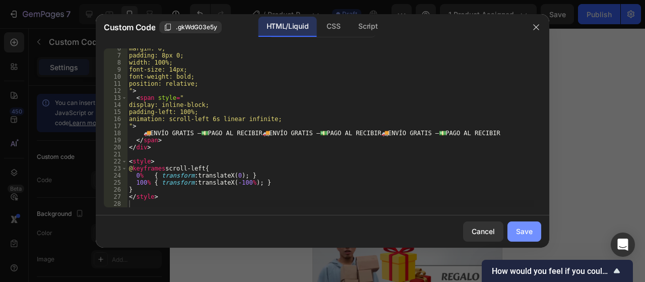
click at [531, 225] on button "Save" at bounding box center [524, 231] width 34 height 20
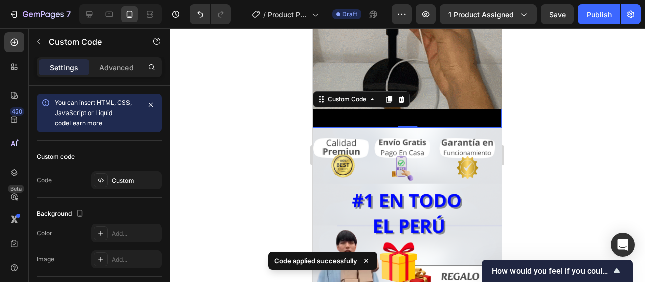
click at [555, 165] on div at bounding box center [407, 154] width 475 height 253
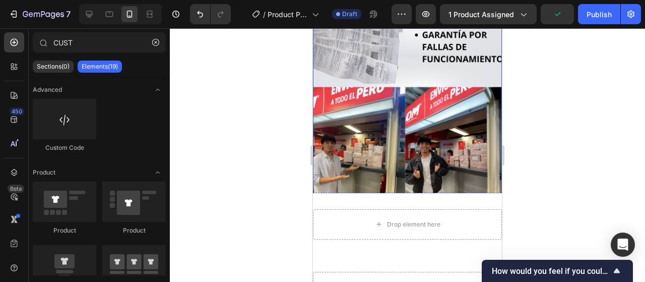
scroll to position [1008, 0]
click at [420, 205] on span "Custom code" at bounding box center [407, 211] width 189 height 12
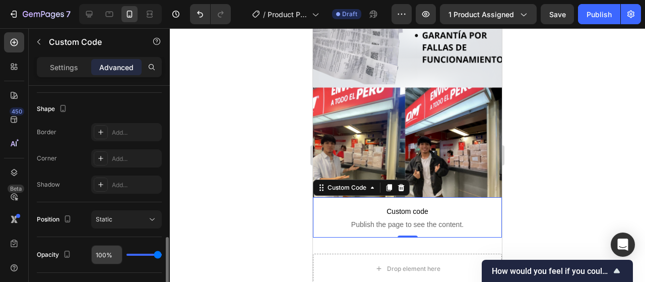
scroll to position [353, 0]
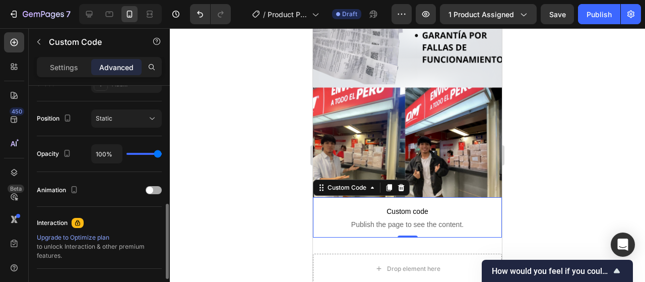
click at [156, 188] on div at bounding box center [154, 190] width 16 height 8
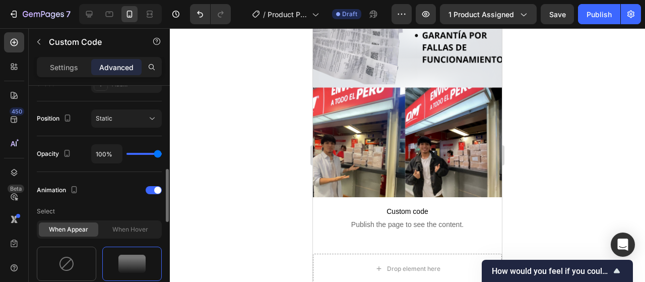
scroll to position [454, 0]
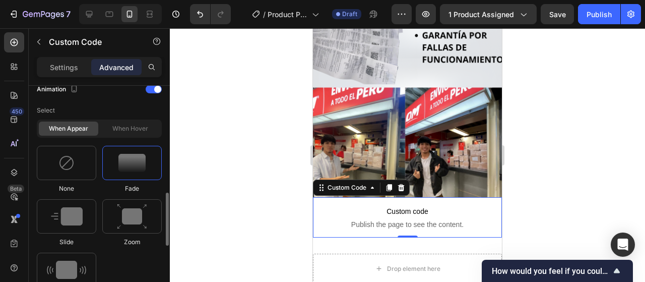
click at [143, 176] on div at bounding box center [131, 163] width 59 height 34
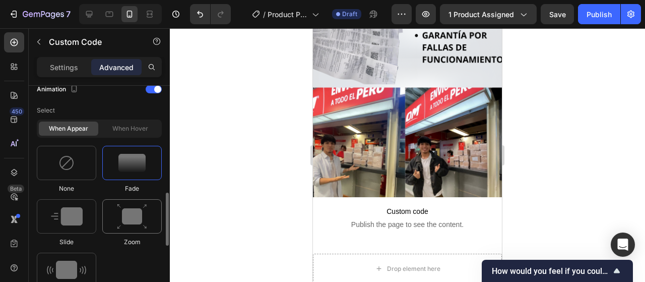
click at [149, 205] on div at bounding box center [131, 216] width 59 height 34
click at [50, 229] on div at bounding box center [66, 216] width 59 height 34
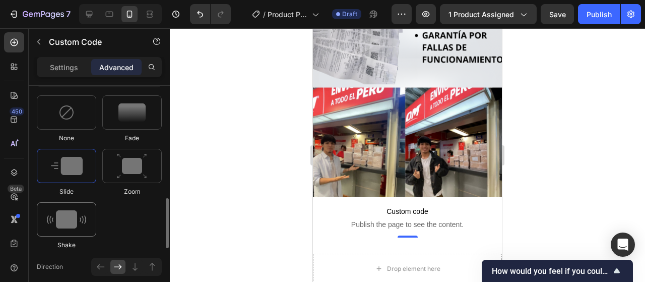
click at [70, 235] on div at bounding box center [66, 219] width 59 height 34
type input "0.7"
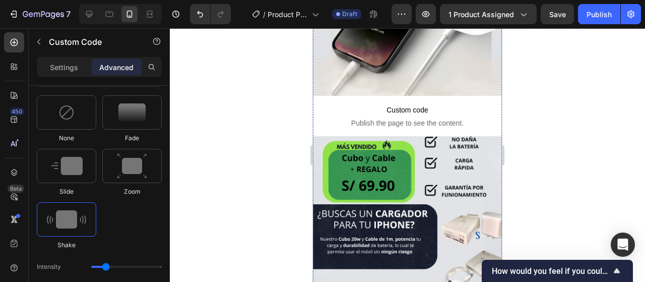
scroll to position [101, 0]
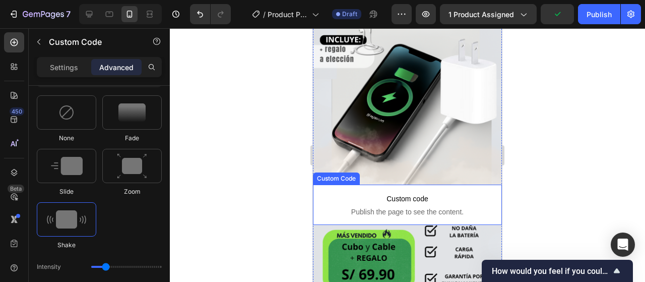
click at [454, 194] on span "Custom code" at bounding box center [407, 199] width 189 height 12
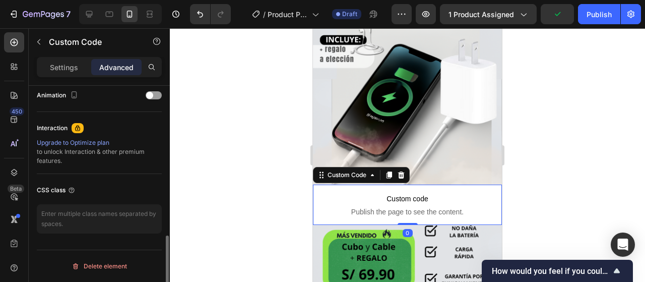
scroll to position [447, 0]
click at [132, 68] on p "Advanced" at bounding box center [116, 67] width 34 height 11
click at [149, 98] on span at bounding box center [149, 95] width 7 height 7
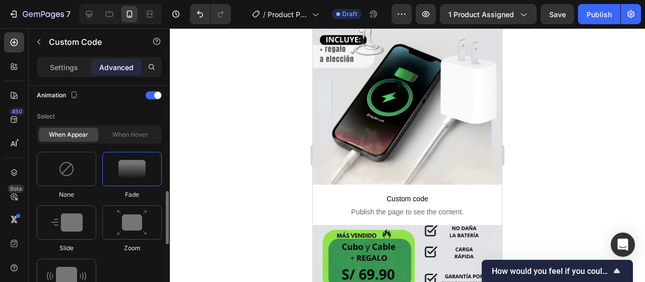
scroll to position [599, 0]
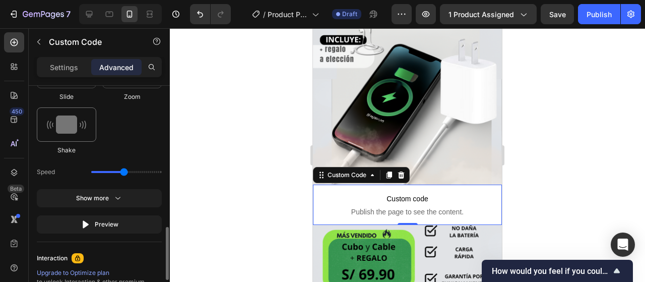
click at [87, 140] on div at bounding box center [66, 124] width 59 height 34
type input "0.7"
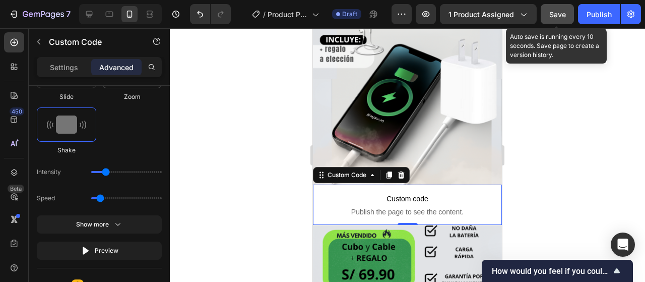
click at [560, 9] on div "Save" at bounding box center [557, 14] width 17 height 11
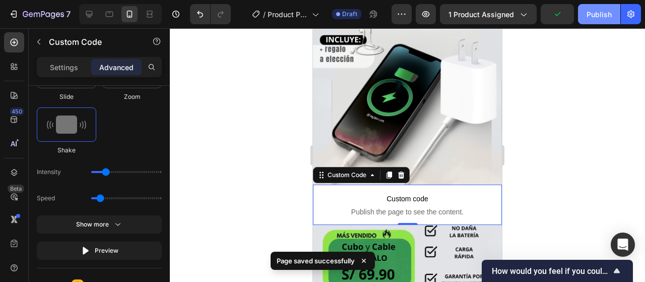
click at [613, 20] on button "Publish" at bounding box center [599, 14] width 42 height 20
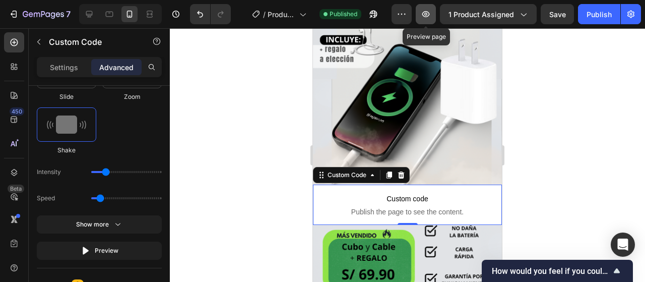
click at [429, 10] on icon "button" at bounding box center [426, 14] width 10 height 10
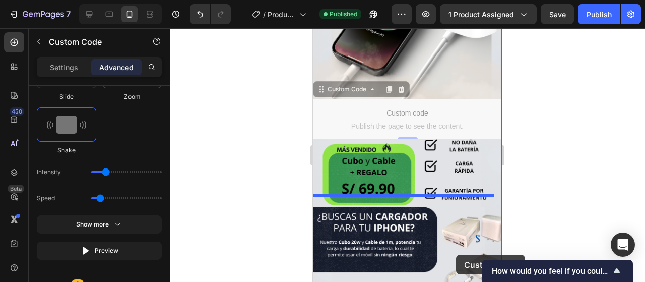
scroll to position [194, 0]
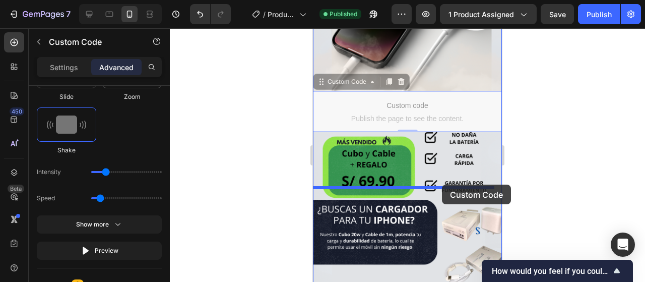
drag, startPoint x: 455, startPoint y: 191, endPoint x: 442, endPoint y: 184, distance: 14.6
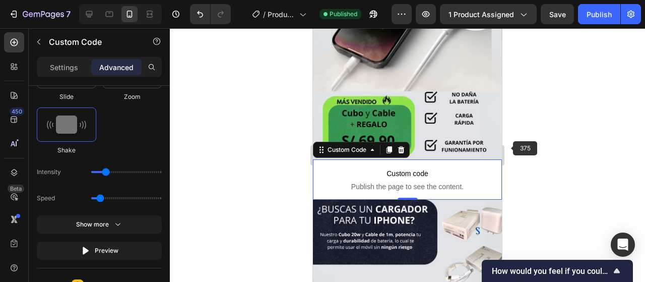
click at [645, 112] on div at bounding box center [407, 154] width 475 height 253
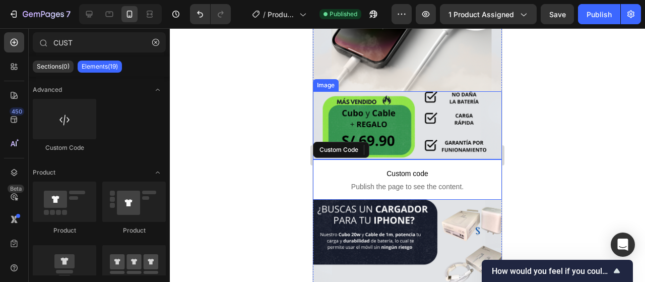
click at [452, 127] on img at bounding box center [407, 125] width 189 height 68
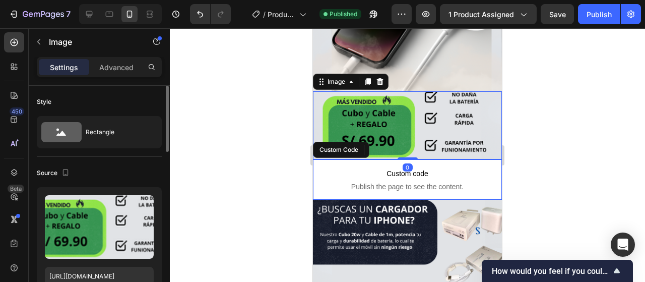
drag, startPoint x: 120, startPoint y: 63, endPoint x: 122, endPoint y: 110, distance: 46.4
click at [119, 63] on p "Advanced" at bounding box center [116, 67] width 34 height 11
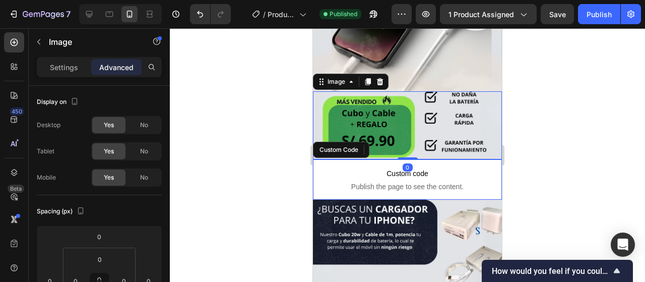
scroll to position [151, 0]
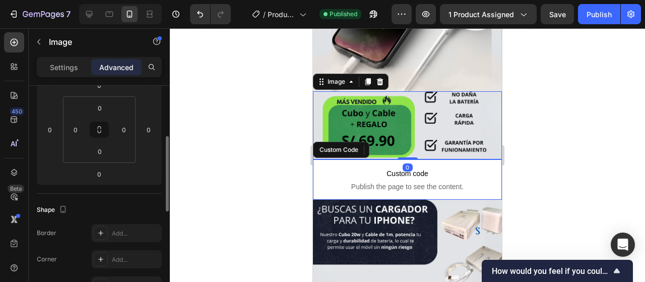
click at [571, 148] on div at bounding box center [407, 154] width 475 height 253
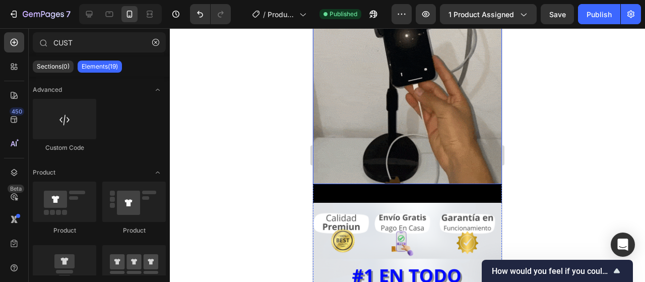
scroll to position [547, 0]
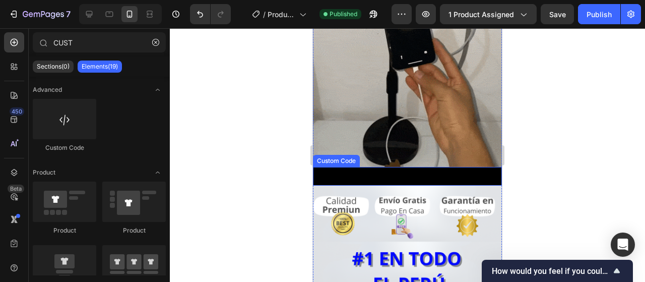
click at [421, 171] on span "🚚 ENVÍO GRATIS – 💵 PAGO AL RECIBIR 🚚 ENVÍO GRATIS – 💵 PAGO AL RECIBIR 🚚 ENVÍO G…" at bounding box center [403, 176] width 189 height 11
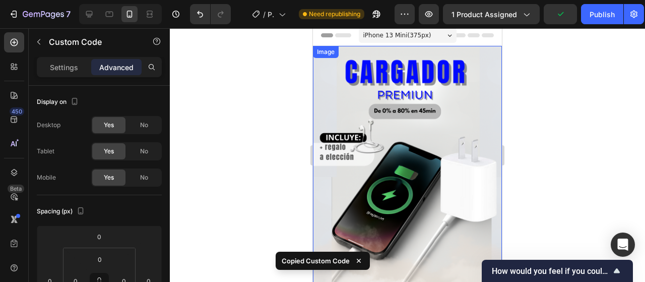
scroll to position [0, 0]
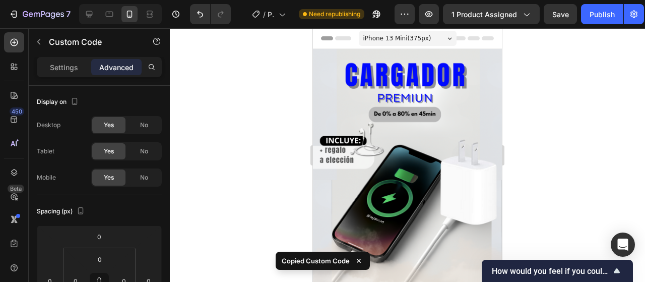
click at [417, 46] on div "iPhone 13 Mini ( 375 px) iPhone 13 Mini iPhone 13 Pro iPhone 11 Pro Max iPhone …" at bounding box center [408, 39] width 98 height 20
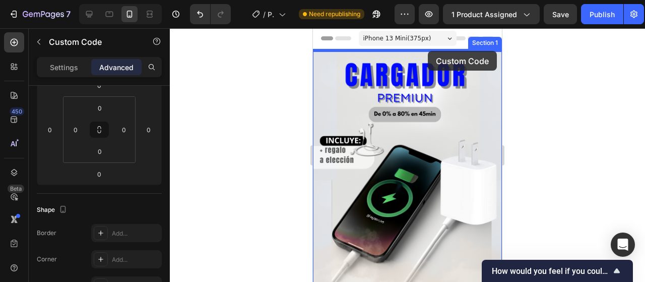
drag, startPoint x: 452, startPoint y: 68, endPoint x: 428, endPoint y: 51, distance: 29.2
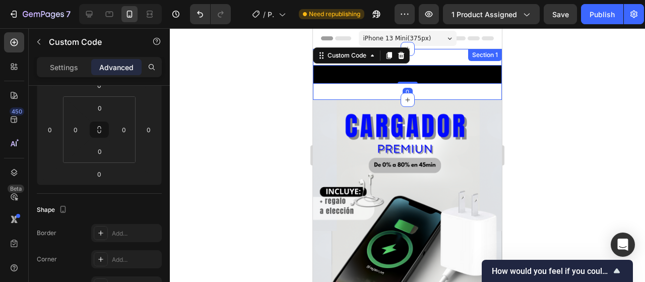
click at [478, 84] on div "🚚 ENVÍO GRATIS – 💵 PAGO AL RECIBIR 🚚 ENVÍO GRATIS – 💵 PAGO AL RECIBIR 🚚 ENVÍO G…" at bounding box center [407, 74] width 189 height 51
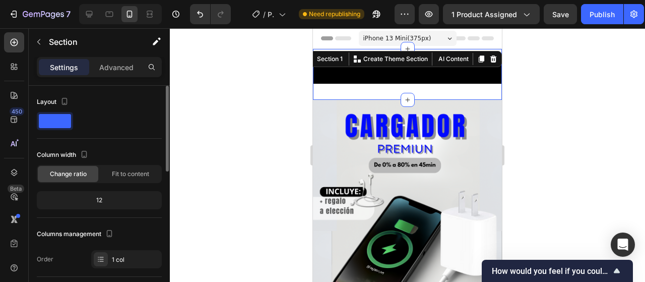
click at [108, 61] on div "Advanced" at bounding box center [116, 67] width 50 height 16
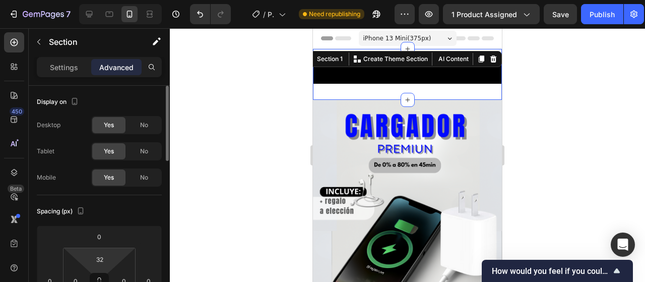
scroll to position [50, 0]
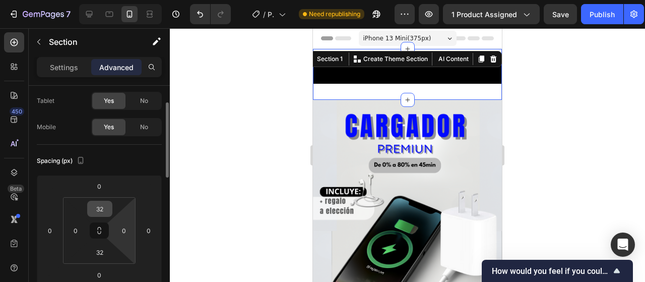
click at [105, 209] on input "32" at bounding box center [100, 208] width 20 height 15
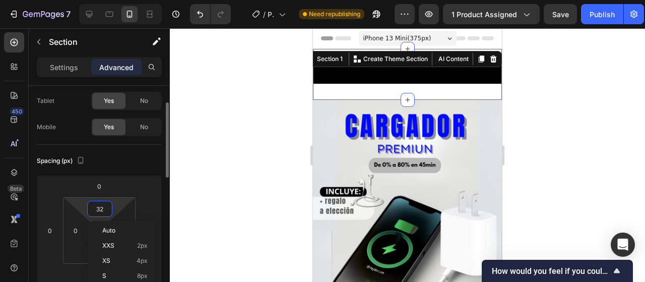
click at [104, 209] on input "32" at bounding box center [100, 208] width 20 height 15
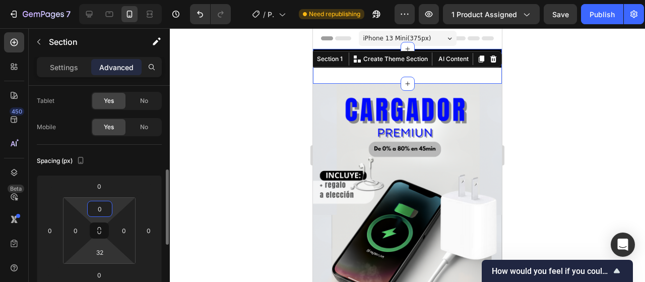
scroll to position [151, 0]
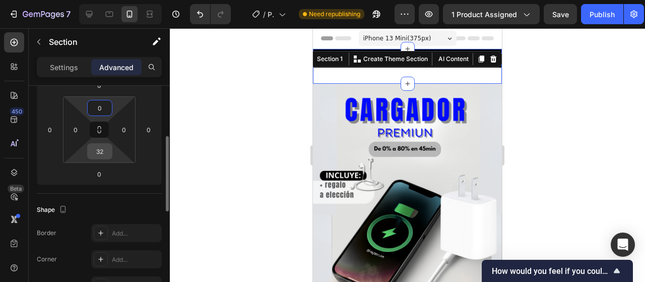
type input "0"
click at [106, 157] on input "32" at bounding box center [100, 151] width 20 height 15
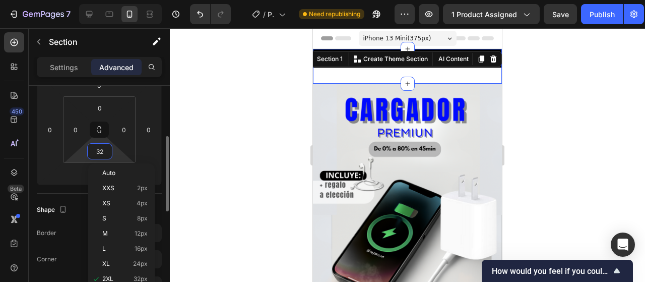
type input "0"
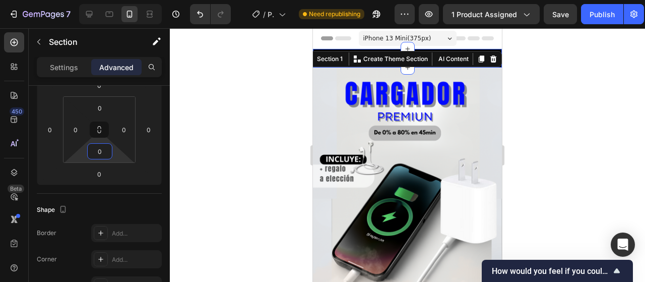
click at [542, 132] on div at bounding box center [407, 154] width 475 height 253
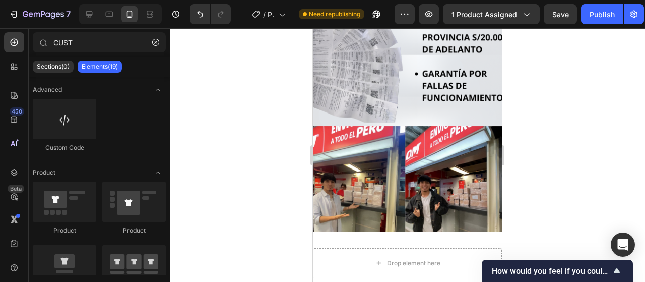
scroll to position [936, 0]
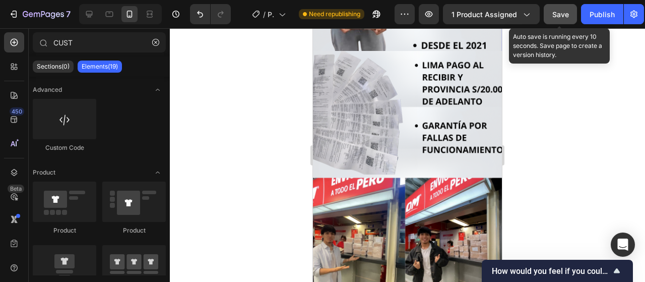
click at [562, 15] on span "Save" at bounding box center [560, 14] width 17 height 9
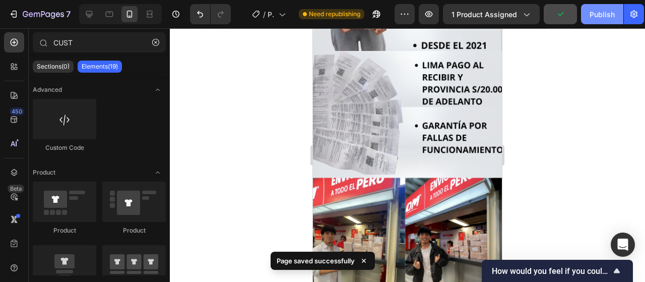
click at [607, 9] on button "Publish" at bounding box center [602, 14] width 42 height 20
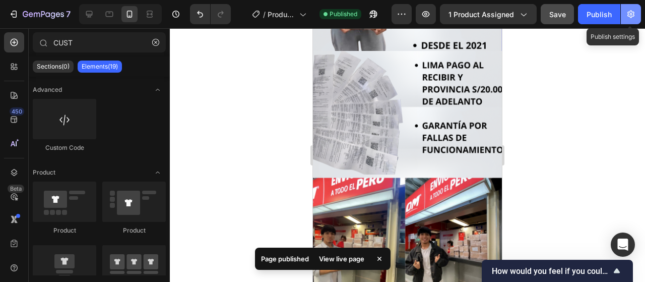
click at [631, 15] on icon "button" at bounding box center [631, 14] width 3 height 3
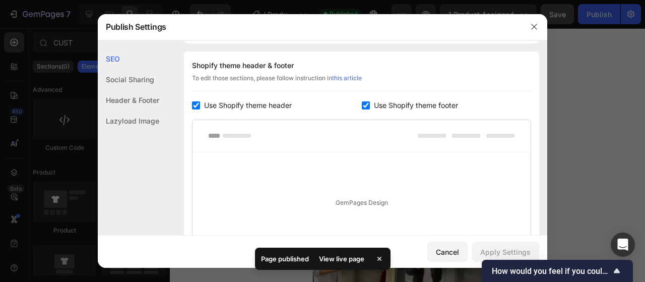
scroll to position [151, 0]
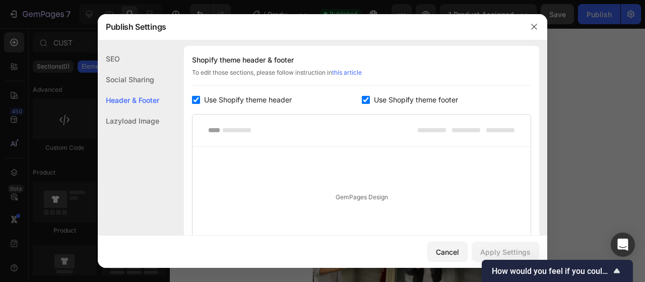
click at [362, 99] on input "checkbox" at bounding box center [366, 100] width 8 height 8
checkbox input "false"
click at [206, 98] on span "Use Shopify theme header" at bounding box center [248, 100] width 88 height 12
checkbox input "false"
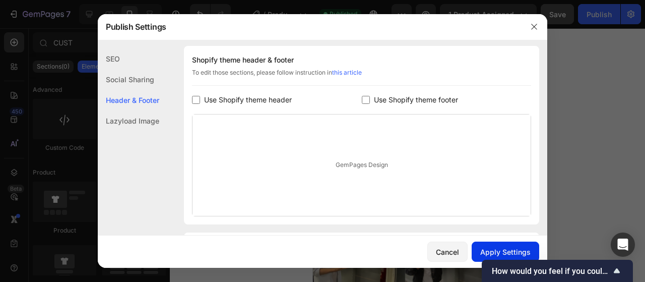
click at [503, 244] on button "Apply Settings" at bounding box center [506, 251] width 68 height 20
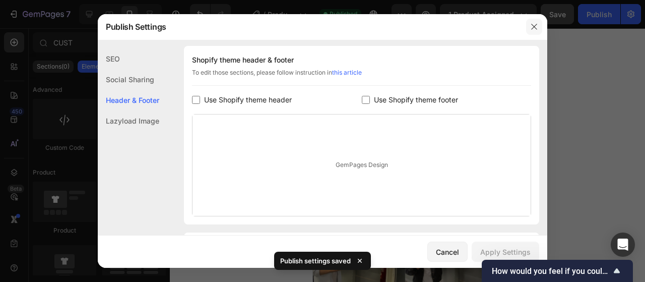
click at [537, 23] on icon "button" at bounding box center [534, 27] width 8 height 8
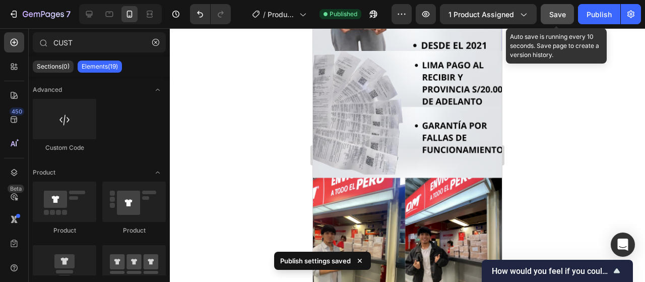
click at [563, 14] on span "Save" at bounding box center [557, 14] width 17 height 9
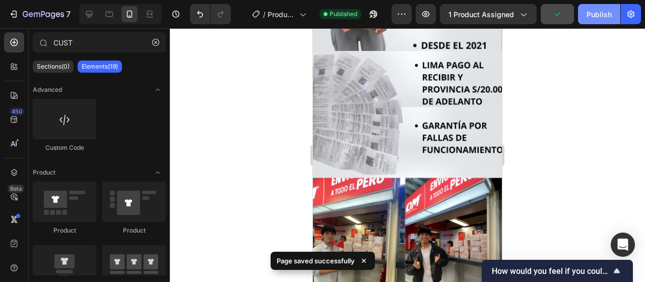
click at [586, 16] on button "Publish" at bounding box center [599, 14] width 42 height 20
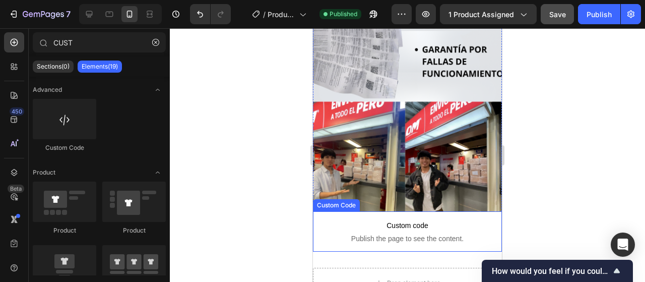
scroll to position [1037, 0]
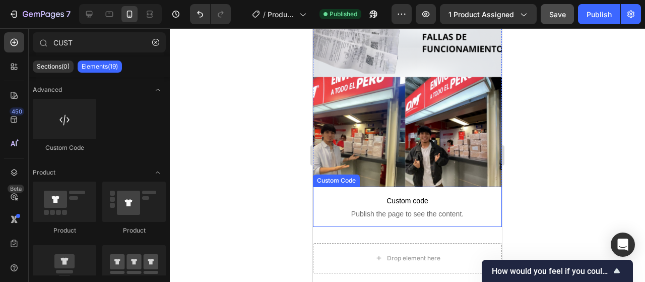
click at [418, 209] on span "Publish the page to see the content." at bounding box center [407, 214] width 189 height 10
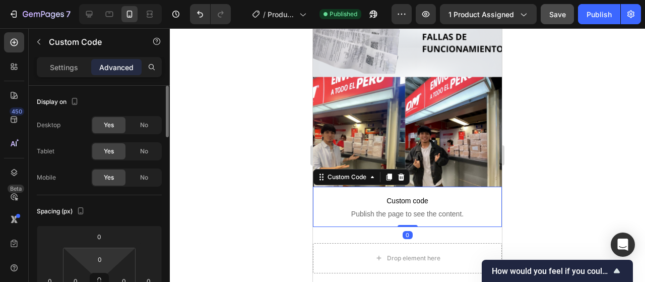
scroll to position [151, 0]
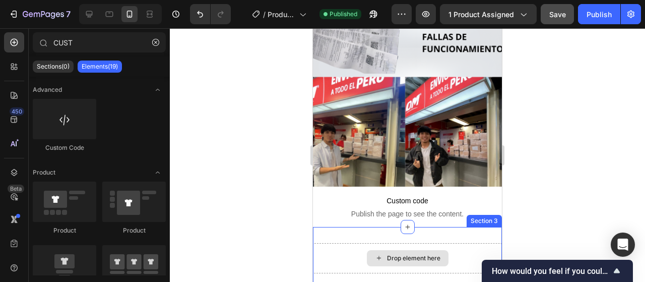
click at [418, 250] on div "Drop element here" at bounding box center [408, 258] width 82 height 16
click at [396, 254] on div "Drop element here" at bounding box center [413, 258] width 53 height 8
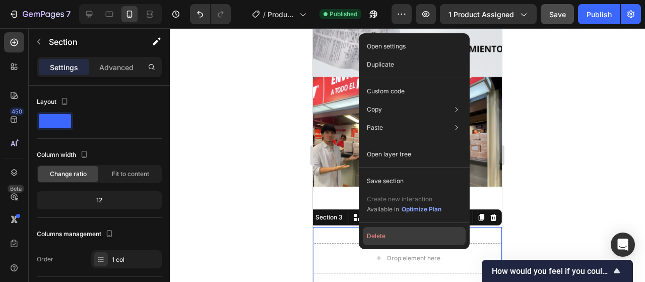
click at [381, 233] on button "Delete" at bounding box center [414, 236] width 103 height 18
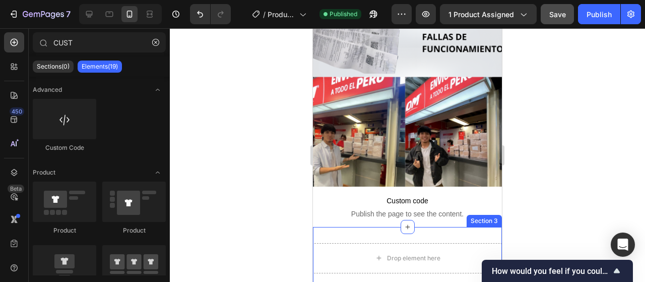
click at [401, 227] on div "Drop element here Section 3" at bounding box center [407, 258] width 189 height 62
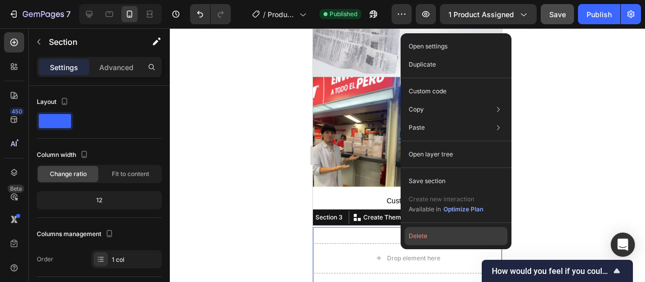
click at [429, 231] on button "Delete" at bounding box center [456, 236] width 103 height 18
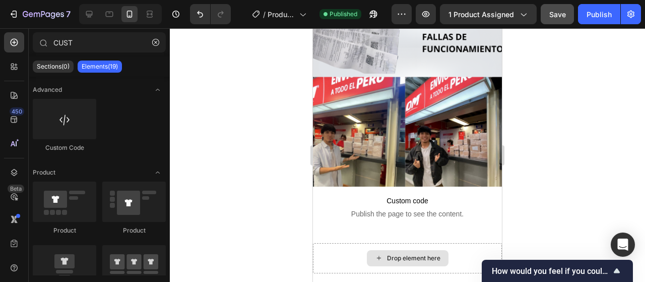
scroll to position [1138, 0]
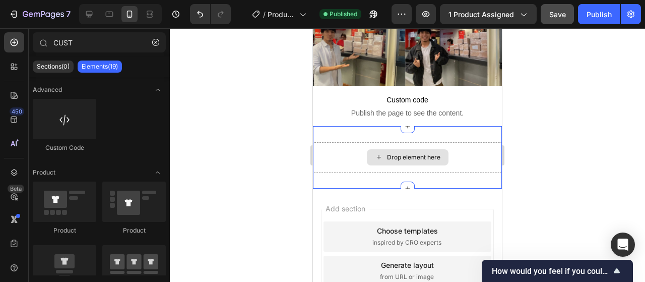
click at [397, 149] on div "Drop element here" at bounding box center [408, 157] width 82 height 16
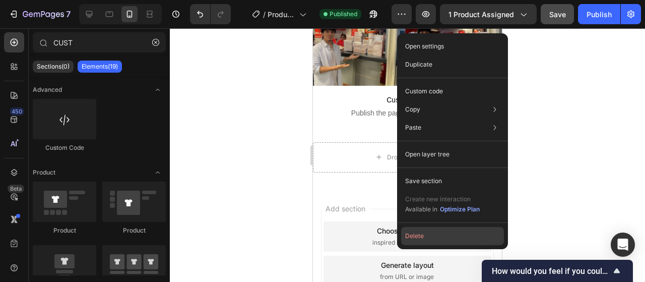
click at [419, 242] on button "Delete" at bounding box center [452, 236] width 103 height 18
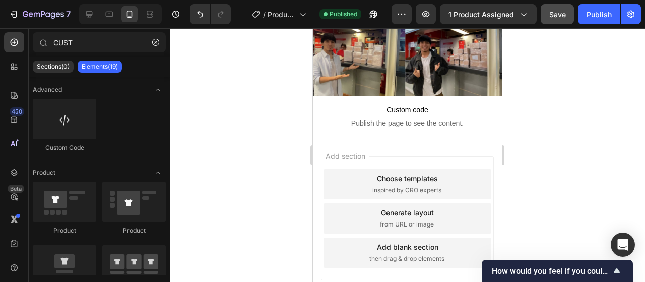
drag, startPoint x: 417, startPoint y: 139, endPoint x: 371, endPoint y: 239, distance: 110.1
click at [371, 239] on div "Add section Choose templates inspired by CRO experts Generate layout from URL o…" at bounding box center [407, 220] width 189 height 168
click at [393, 223] on div "Add section Choose templates inspired by CRO experts Generate layout from URL o…" at bounding box center [407, 218] width 173 height 124
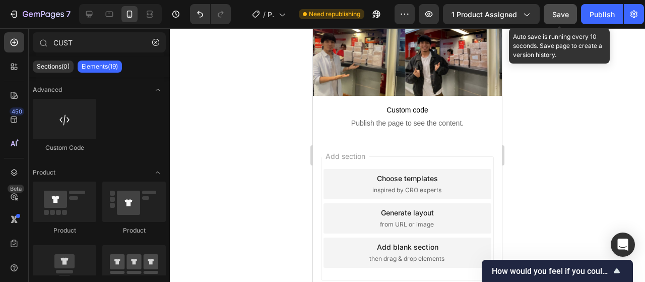
click at [556, 22] on button "Save" at bounding box center [560, 14] width 33 height 20
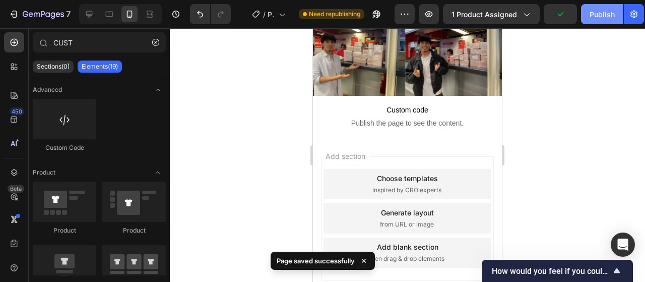
click at [596, 17] on div "Publish" at bounding box center [602, 14] width 25 height 11
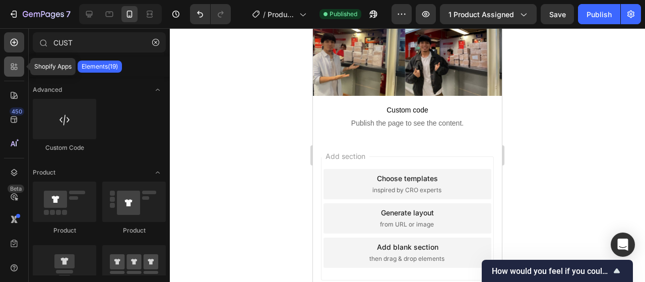
click at [16, 69] on icon at bounding box center [16, 68] width 3 height 3
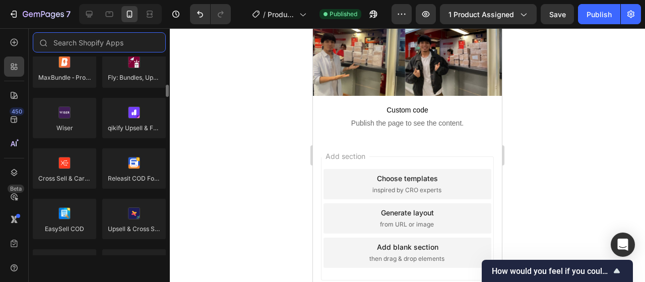
scroll to position [554, 0]
